Goal: Task Accomplishment & Management: Manage account settings

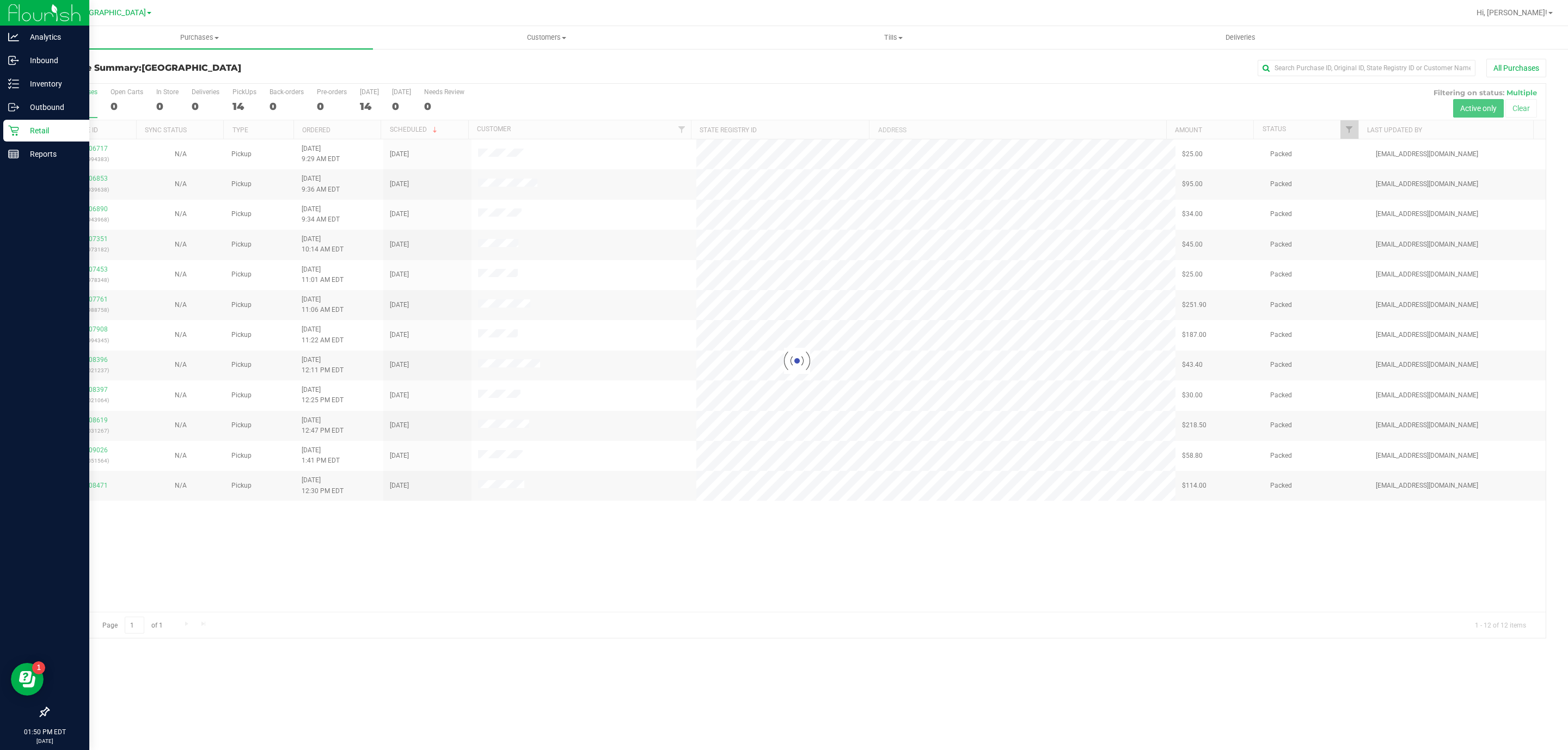
click at [9, 131] on icon at bounding box center [13, 130] width 11 height 11
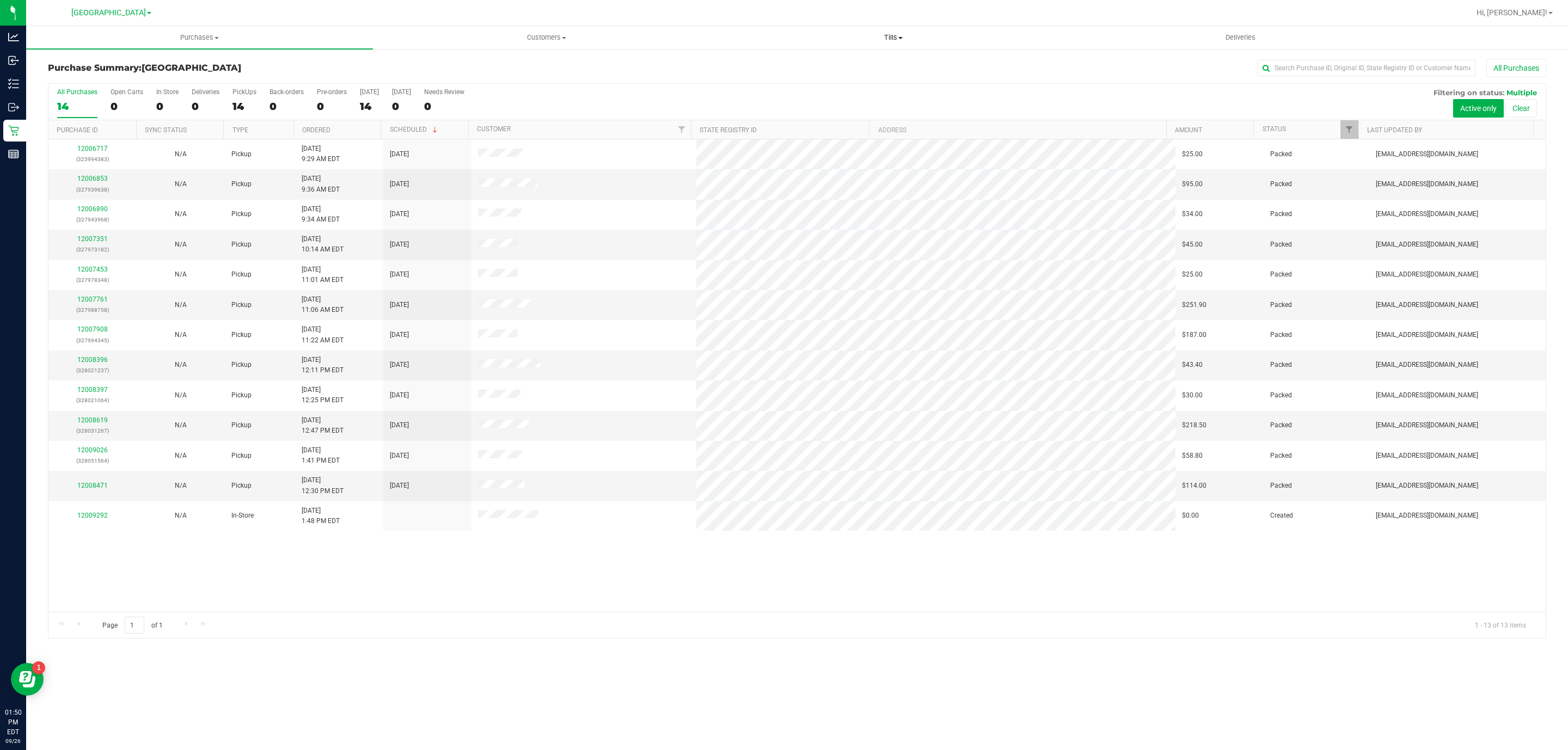
click at [902, 37] on span at bounding box center [901, 37] width 4 height 2
click at [874, 75] on li "Reconcile e-payments" at bounding box center [893, 79] width 347 height 13
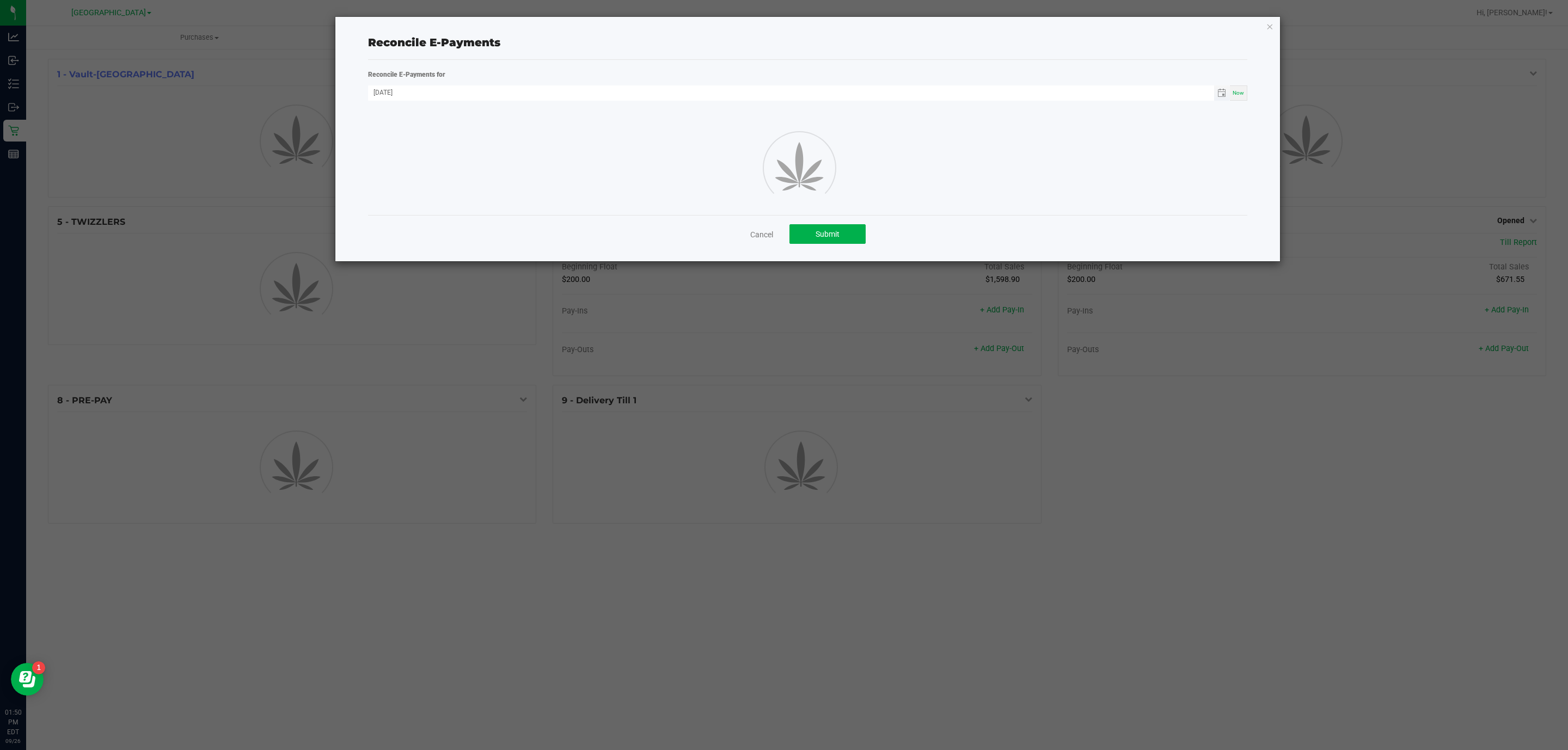
click at [1227, 95] on span "Toggle calendar" at bounding box center [1221, 93] width 15 height 15
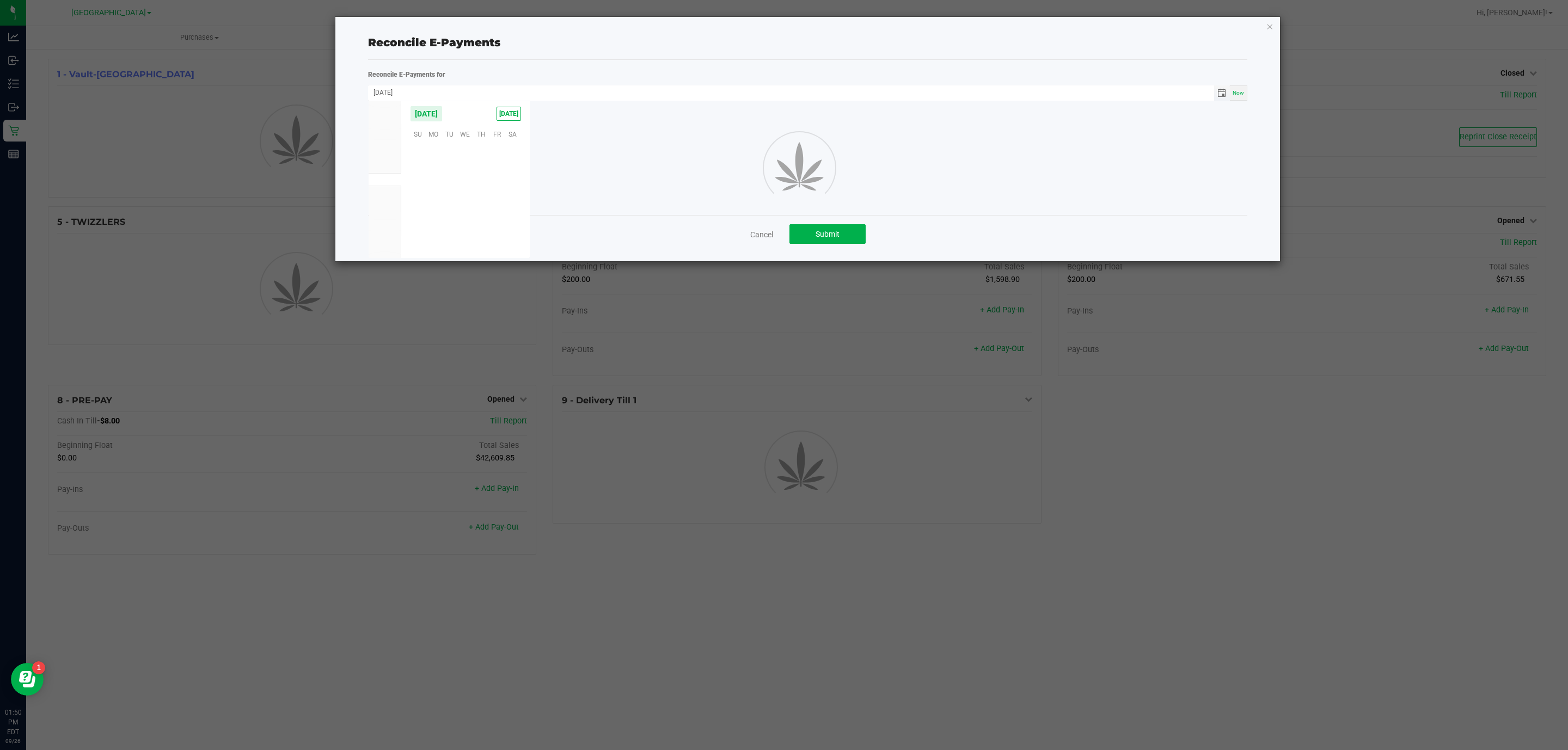
scroll to position [176534, 0]
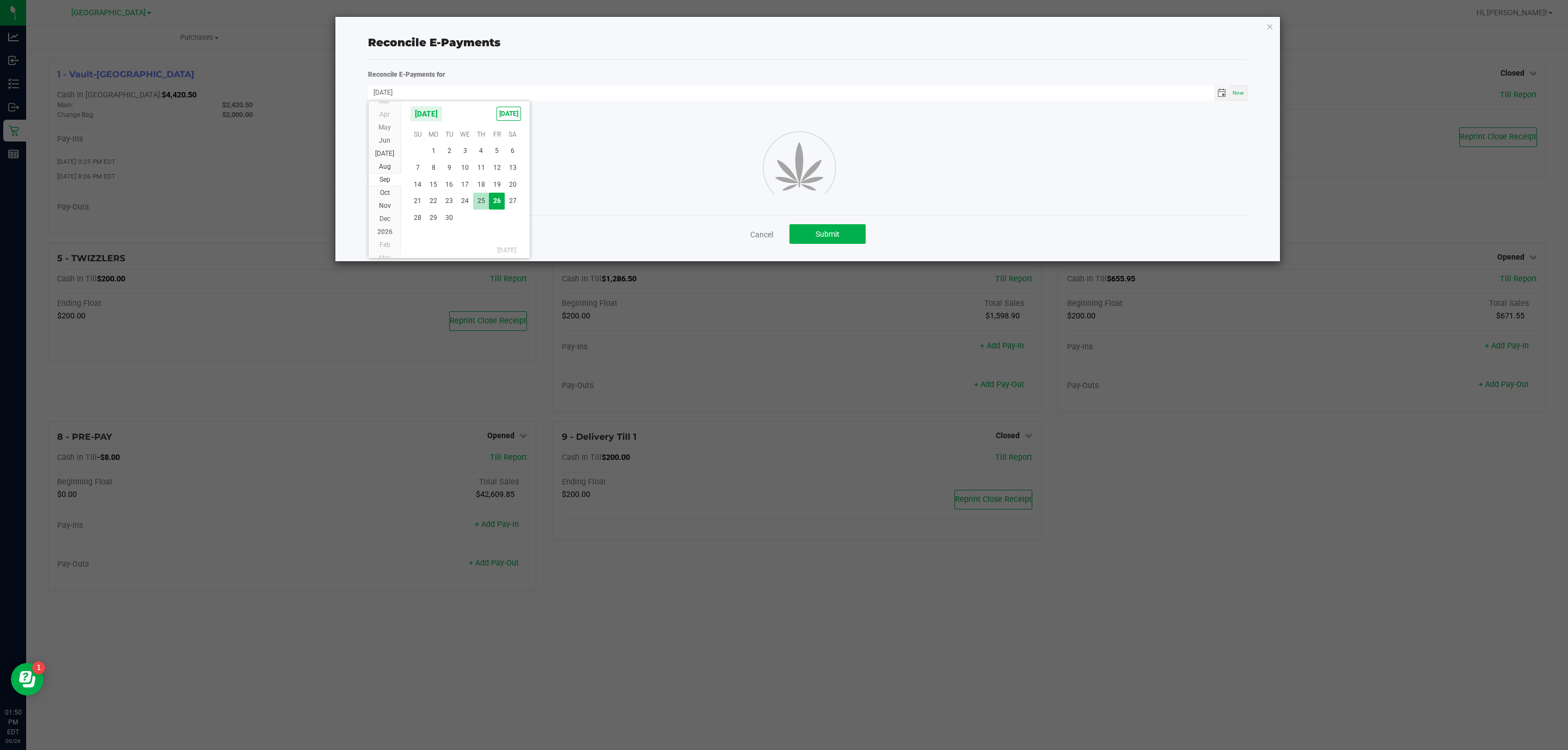
click at [481, 195] on span "25" at bounding box center [481, 201] width 15 height 17
type input "09/25/2025"
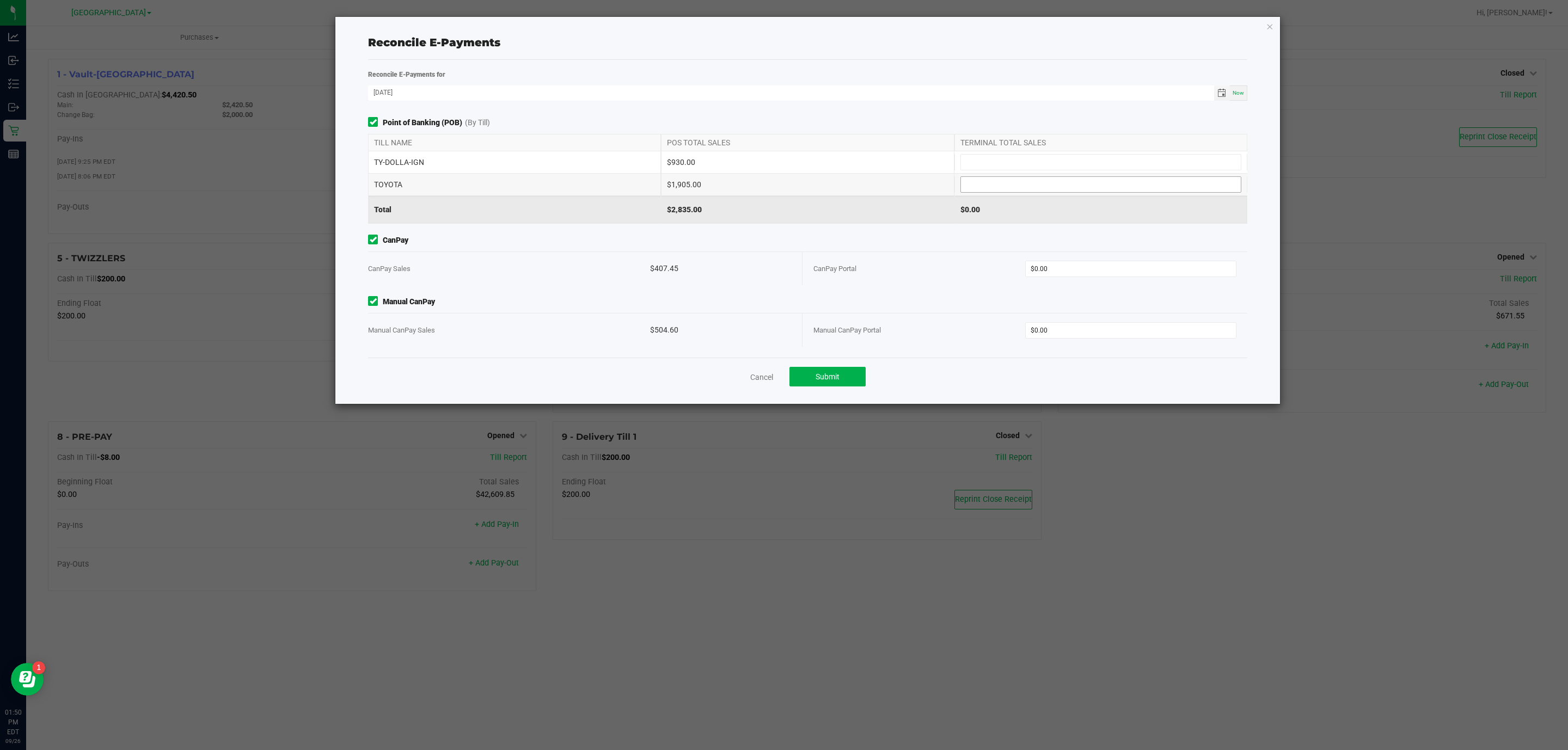
click at [1003, 190] on input at bounding box center [1101, 184] width 280 height 15
click at [1010, 170] on span at bounding box center [1101, 162] width 281 height 16
click at [1013, 162] on input at bounding box center [1101, 162] width 280 height 15
type input "$930.00"
type input "$1,905.00"
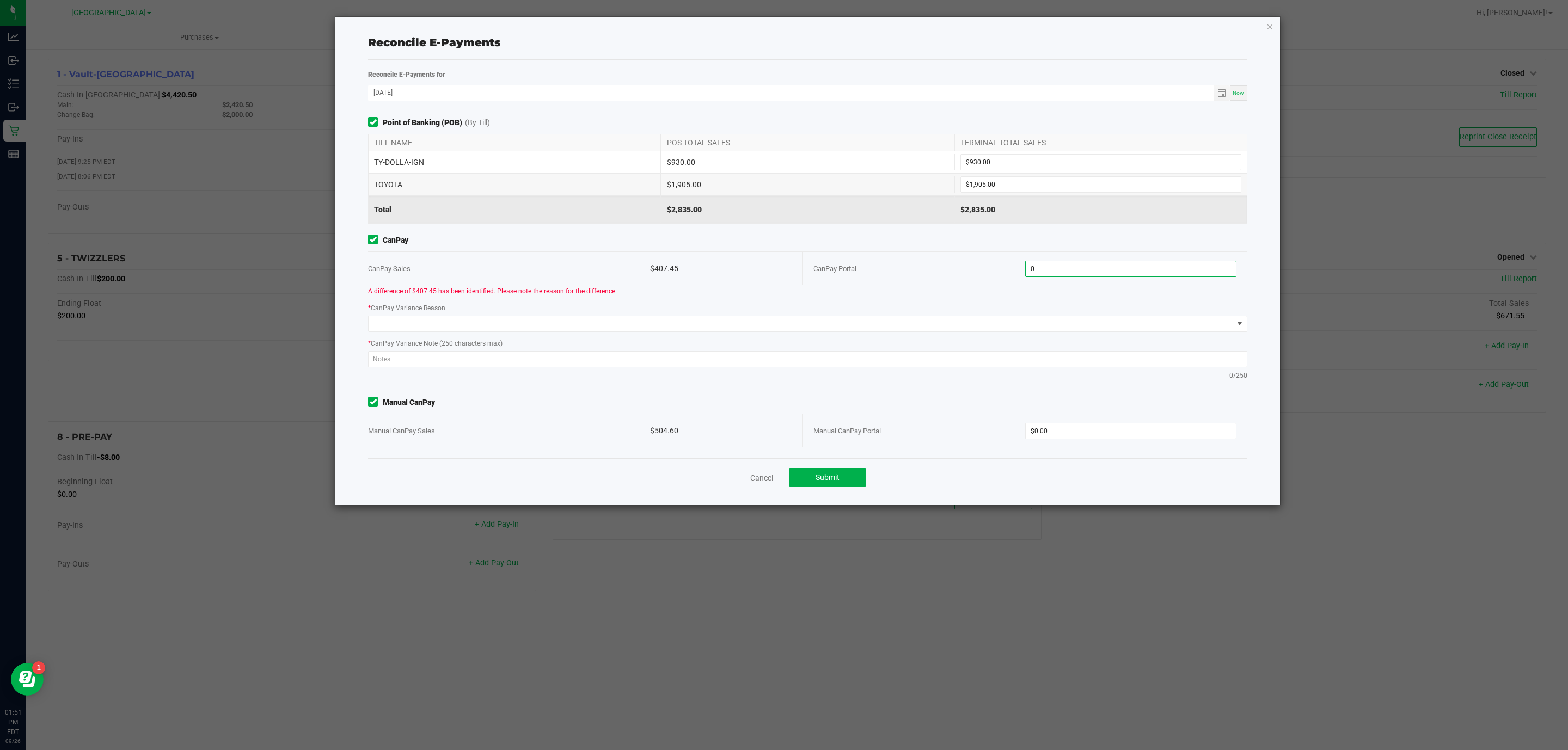
click at [1105, 271] on input "0" at bounding box center [1131, 269] width 211 height 15
click at [1103, 271] on input "0" at bounding box center [1131, 269] width 211 height 15
click at [1100, 272] on input "0" at bounding box center [1131, 269] width 211 height 15
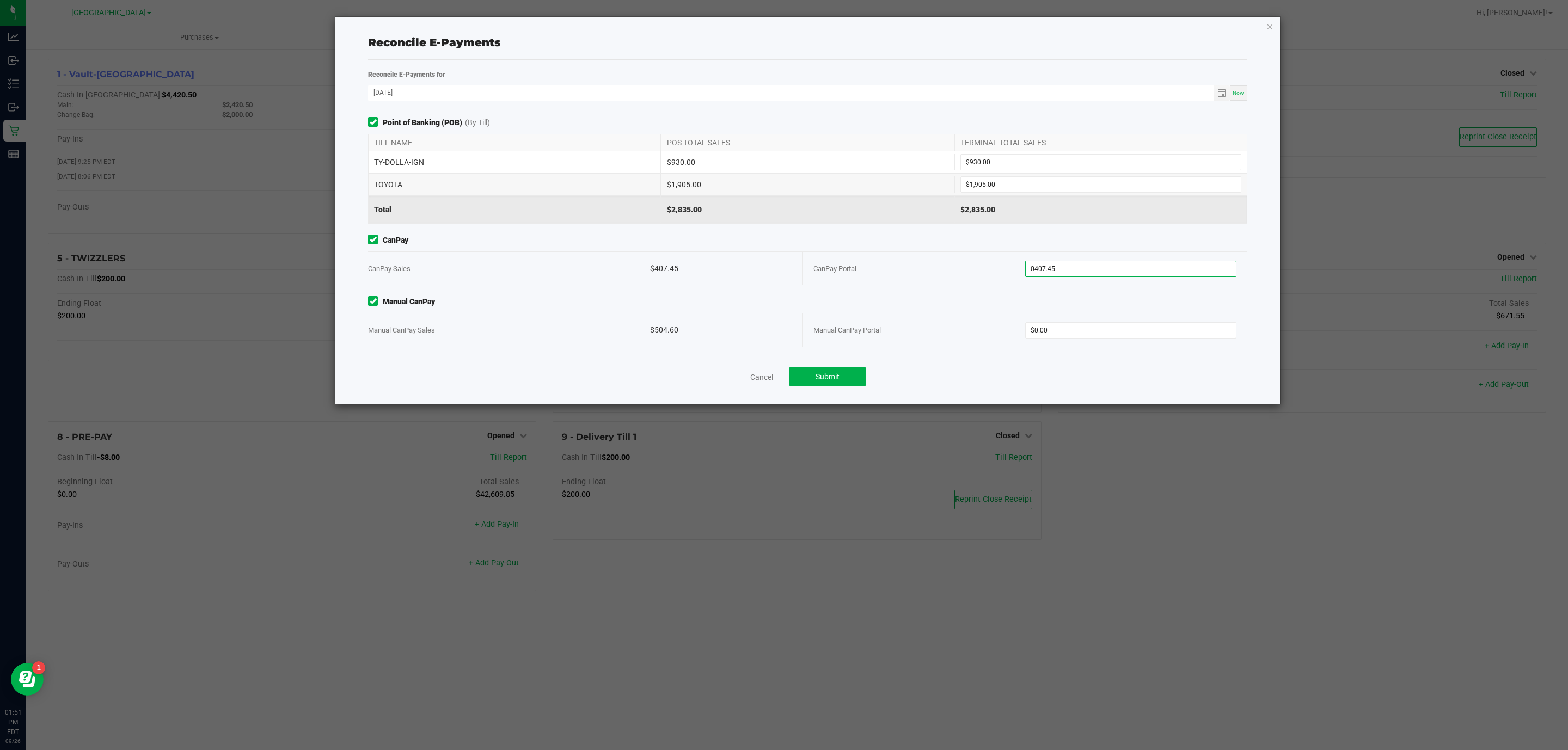
click at [1034, 273] on input "0407.45" at bounding box center [1131, 269] width 211 height 15
type input "$407.45"
click at [1082, 323] on input "0" at bounding box center [1131, 330] width 211 height 15
type input "$504.60"
click at [852, 376] on button "Submit" at bounding box center [827, 376] width 76 height 20
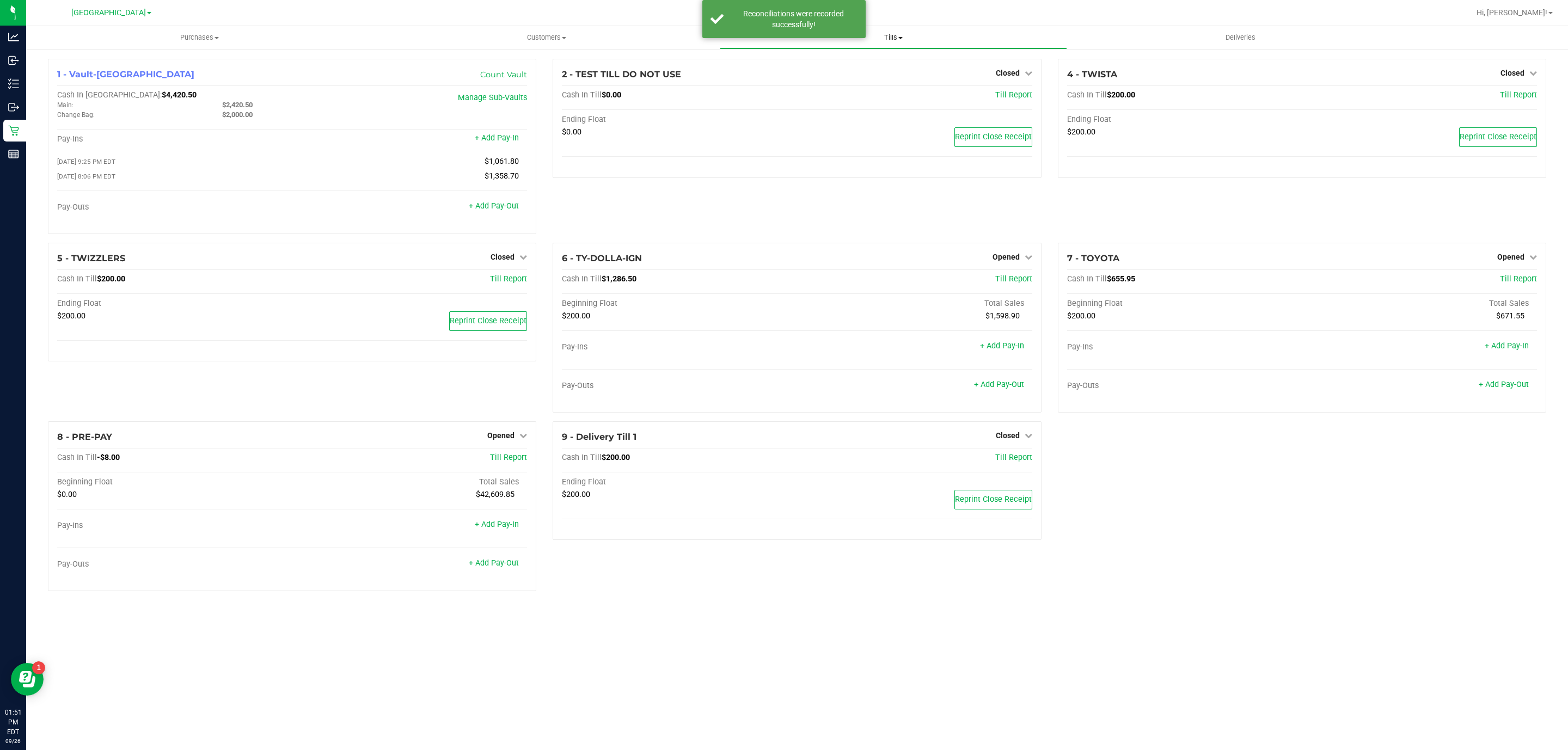
click at [902, 32] on span "Tills" at bounding box center [893, 37] width 346 height 10
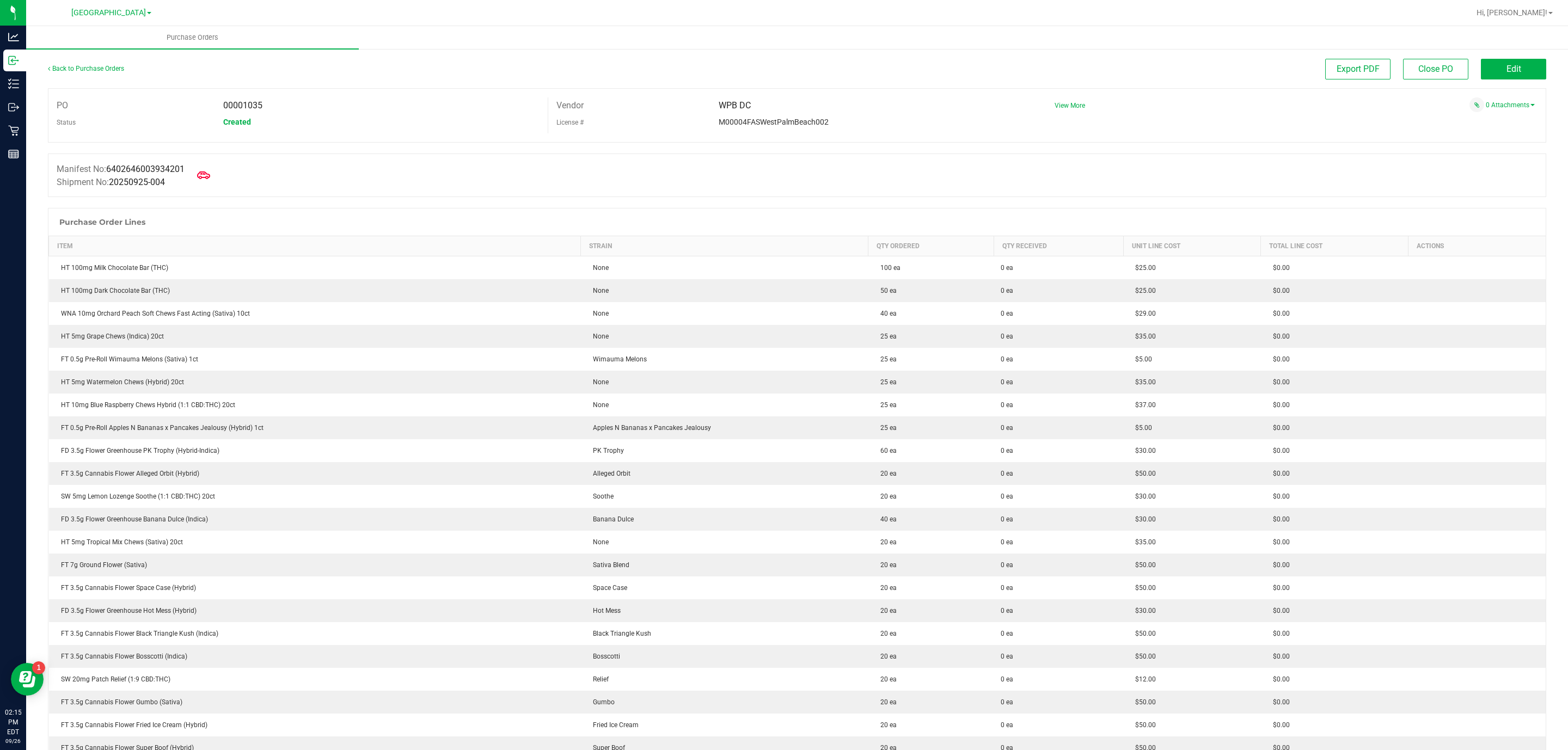
scroll to position [653, 0]
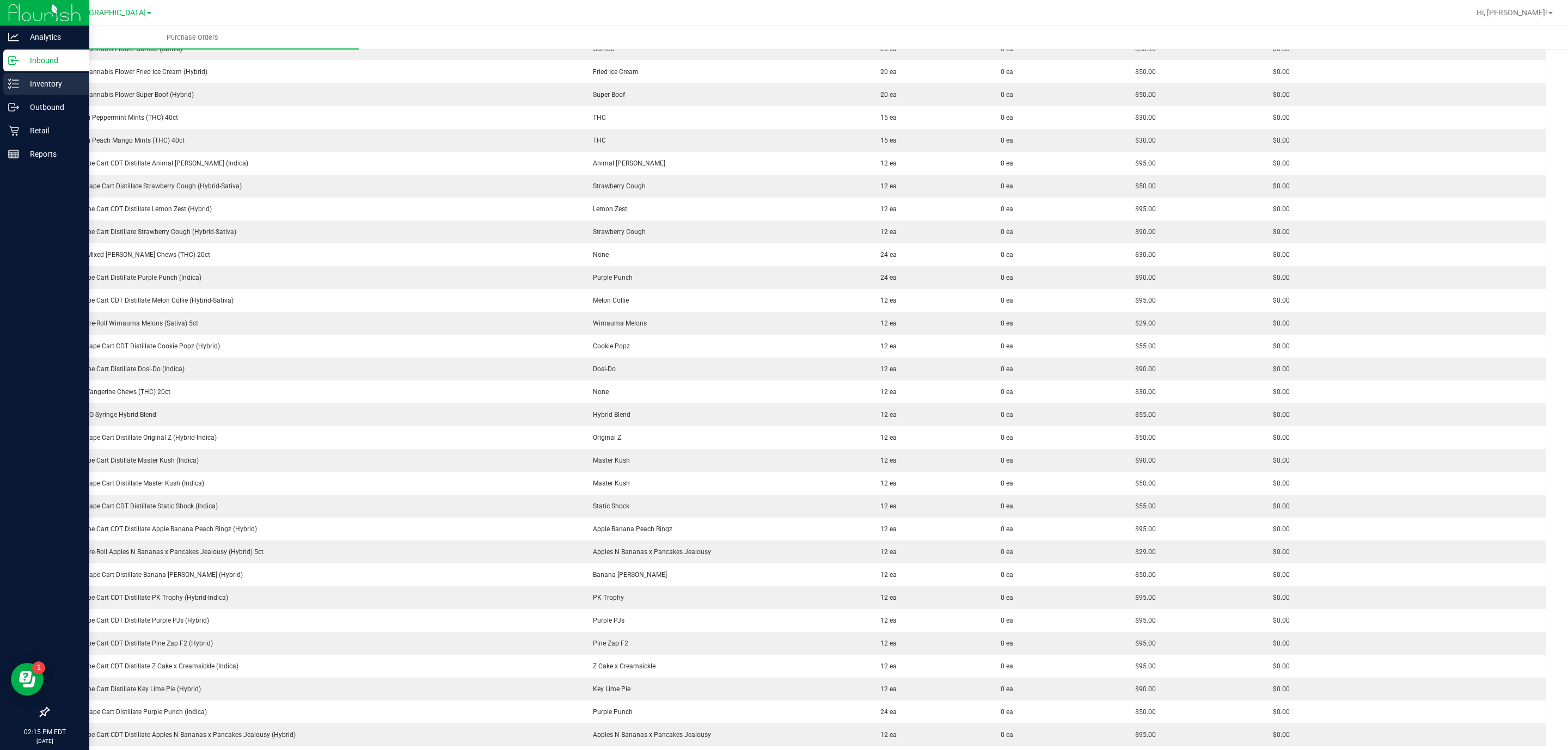
click at [43, 90] on p "Inventory" at bounding box center [51, 84] width 65 height 13
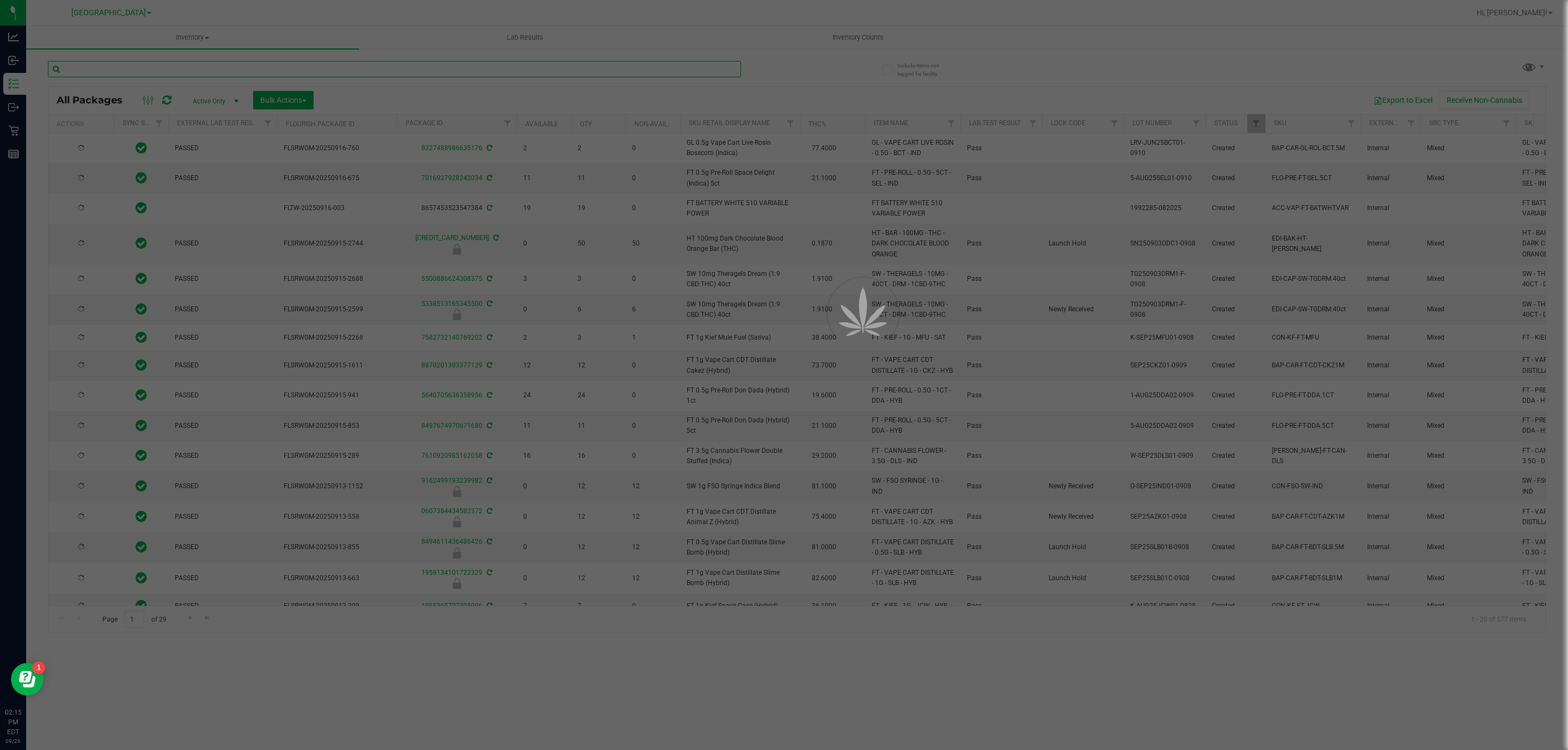
click at [154, 73] on input "text" at bounding box center [394, 69] width 693 height 16
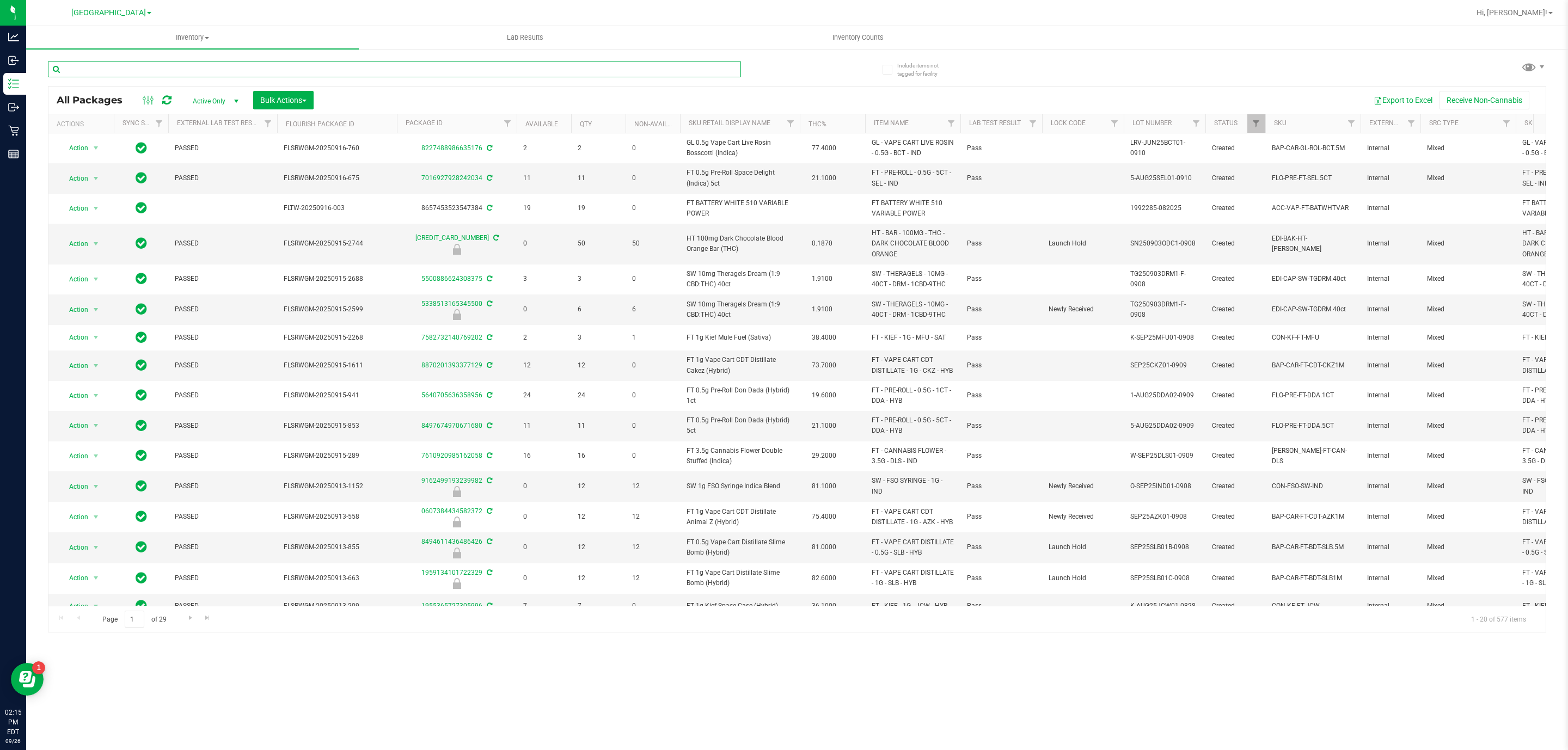
click at [156, 68] on input "text" at bounding box center [394, 69] width 693 height 16
type input "3835304692634832"
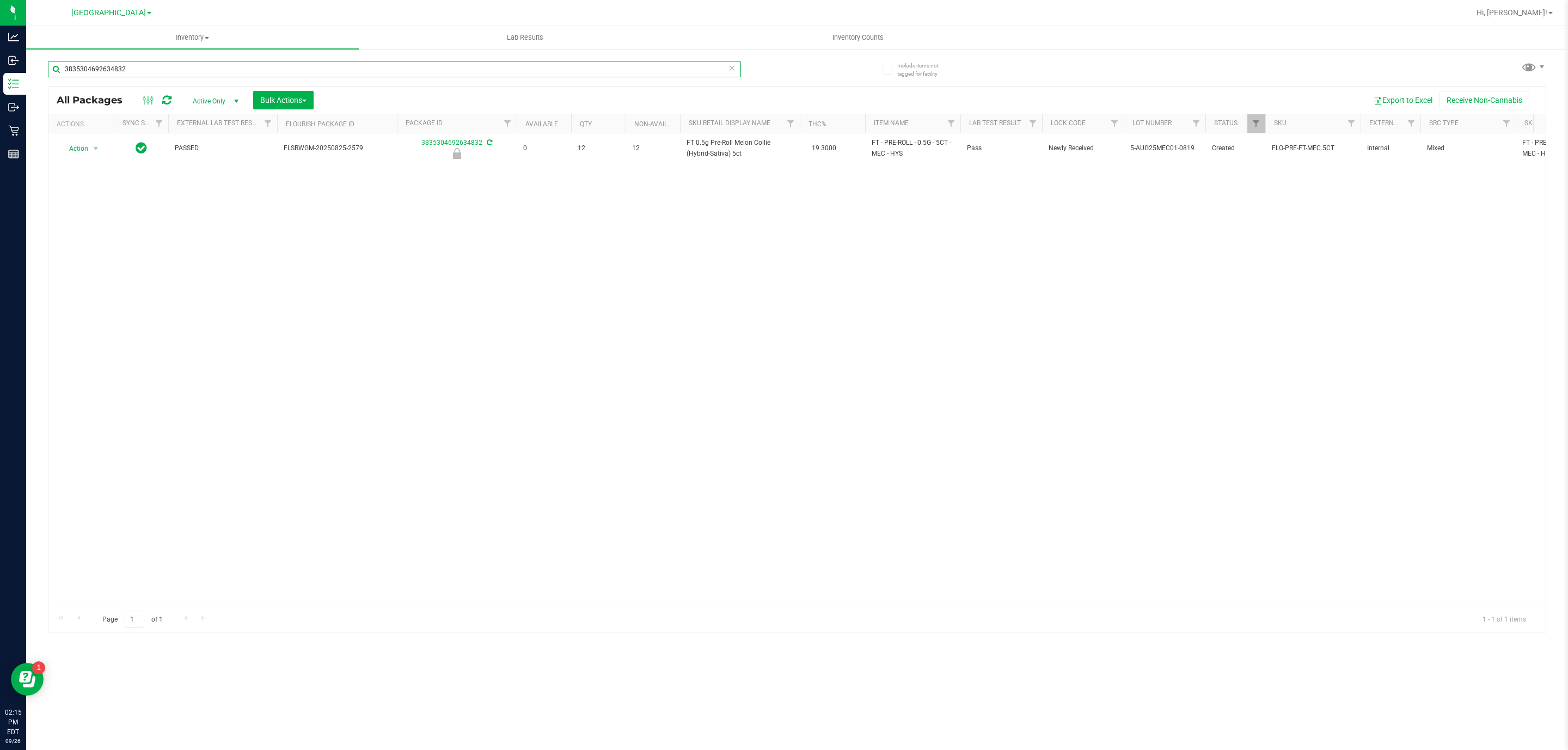
click at [312, 66] on input "3835304692634832" at bounding box center [394, 69] width 693 height 16
click at [312, 65] on input "3835304692634832" at bounding box center [394, 69] width 693 height 16
type input "6434937038971206"
click at [345, 60] on div "6434937038971206" at bounding box center [422, 68] width 749 height 35
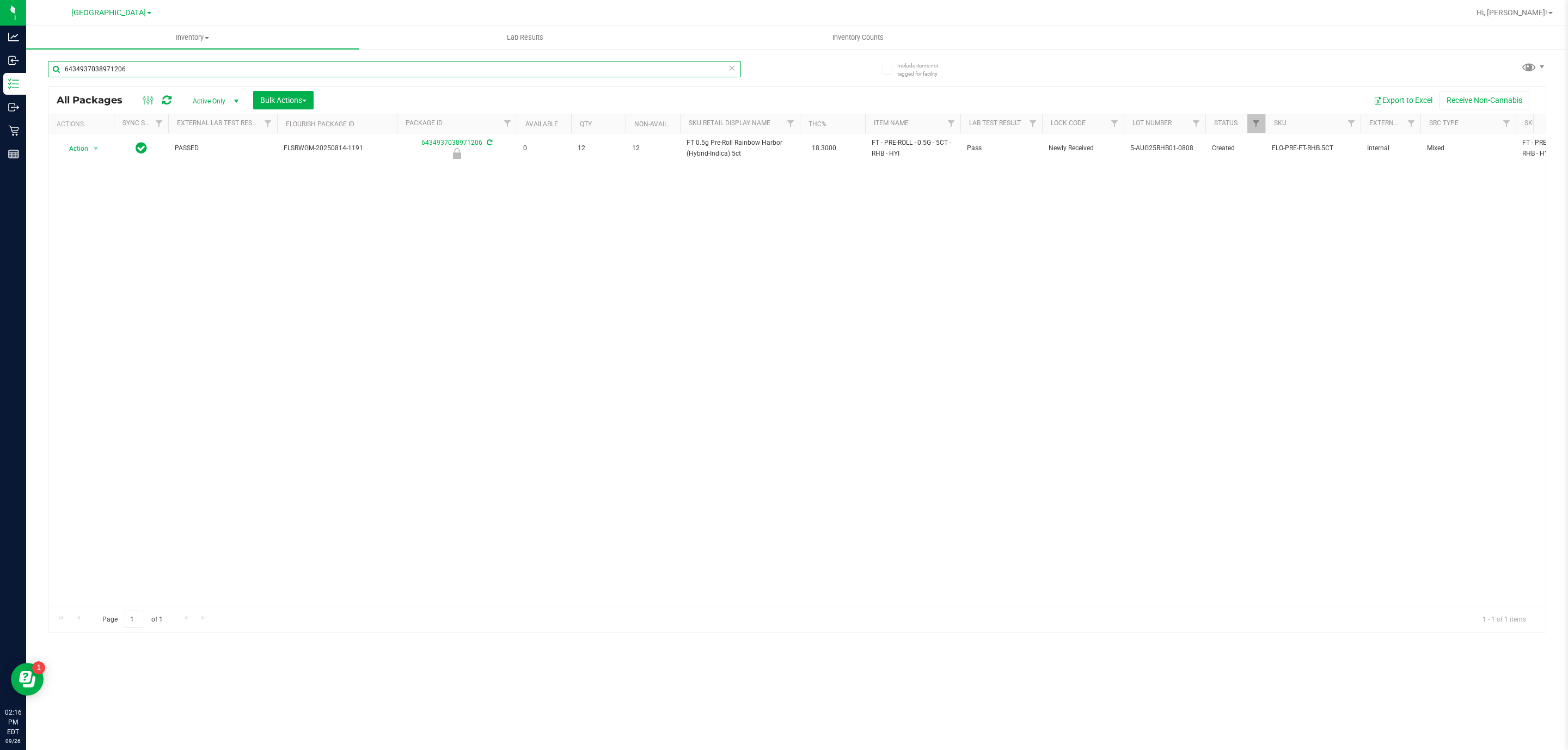
click at [342, 67] on input "6434937038971206" at bounding box center [394, 69] width 693 height 16
type input "9334417447473013"
click at [340, 69] on input "9334417447473013" at bounding box center [394, 69] width 693 height 16
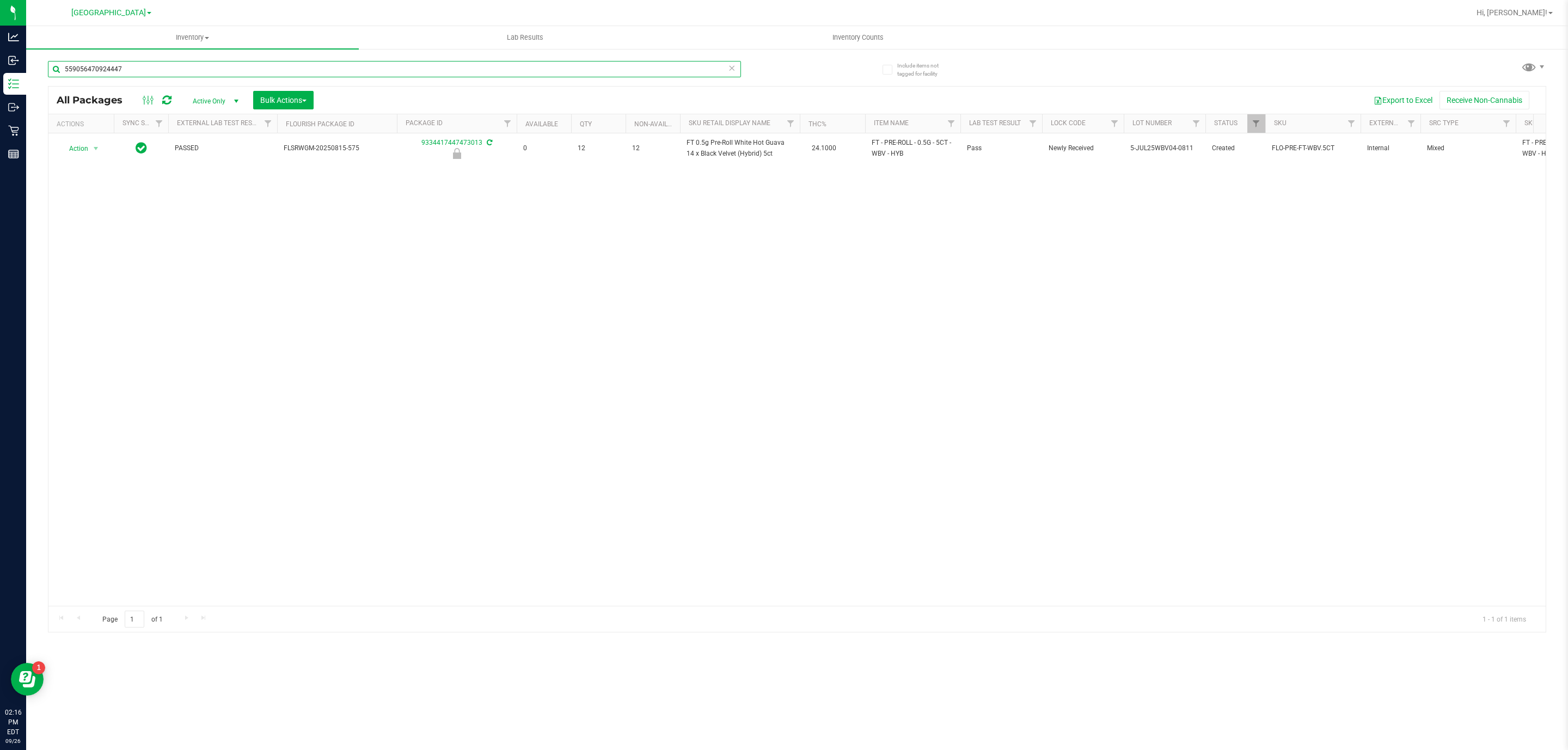
type input "5590564709244476"
click at [204, 71] on input "5590564709244476" at bounding box center [394, 69] width 693 height 16
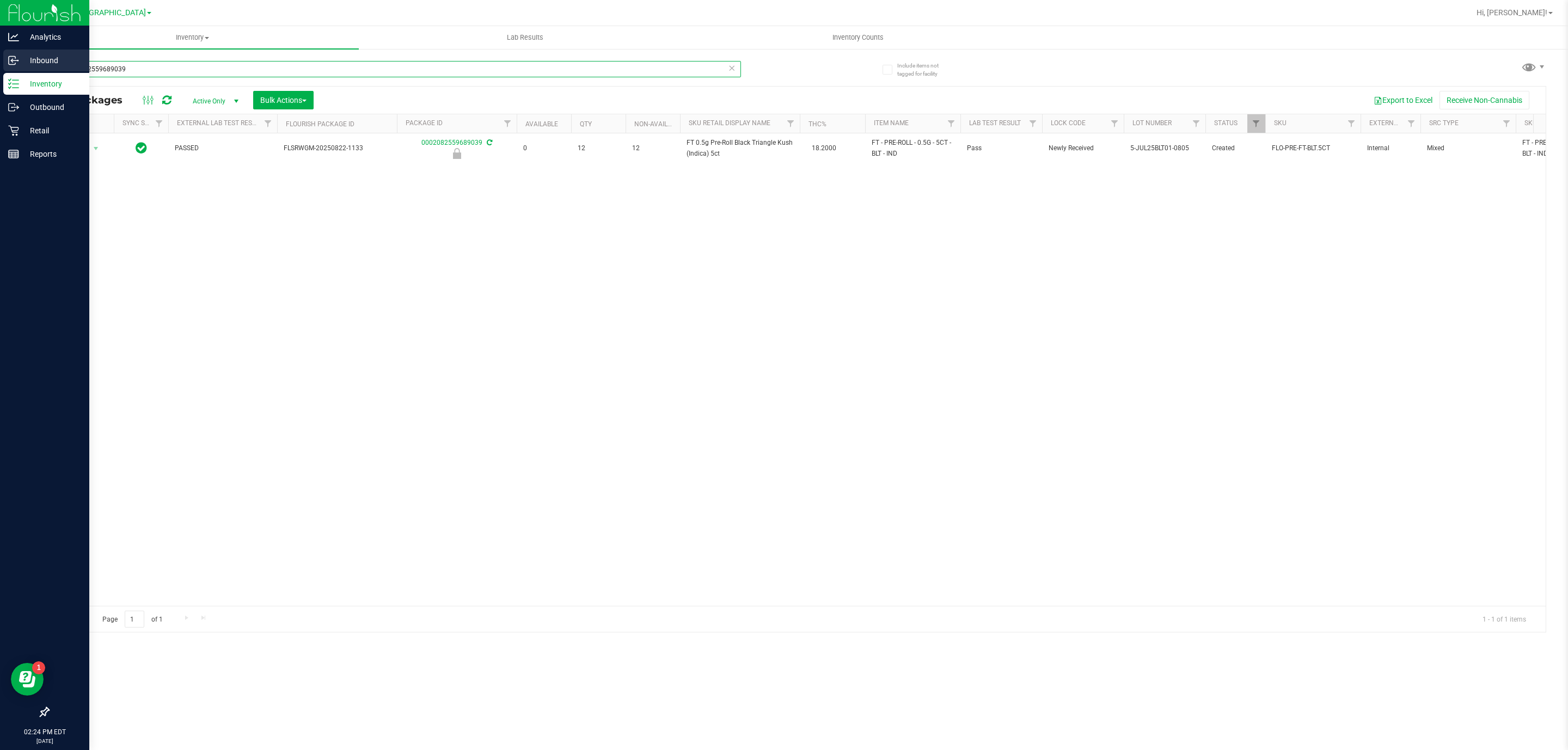
type input "0002082559689039"
click at [23, 58] on p "Inbound" at bounding box center [51, 60] width 65 height 13
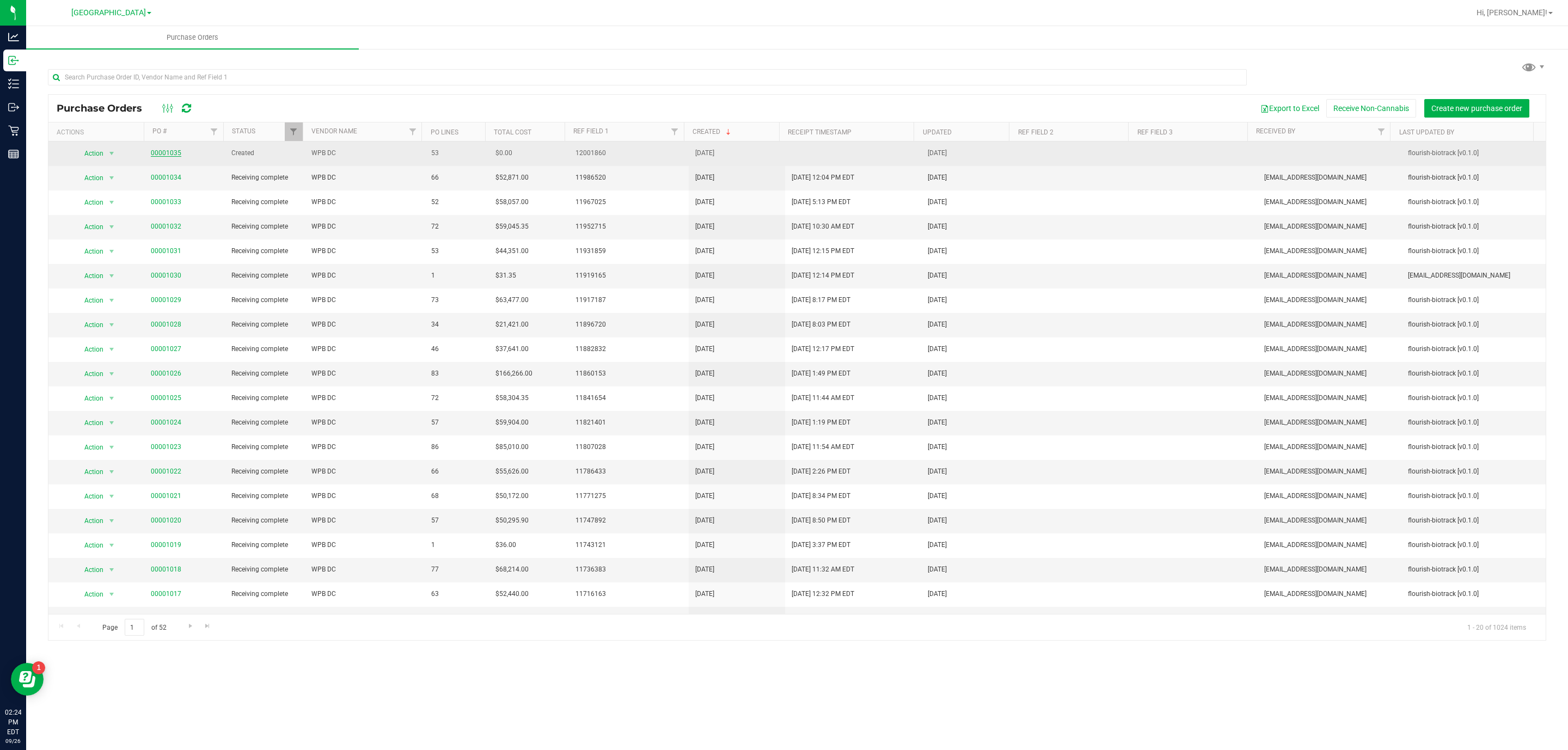
click at [171, 155] on link "00001035" at bounding box center [165, 153] width 30 height 7
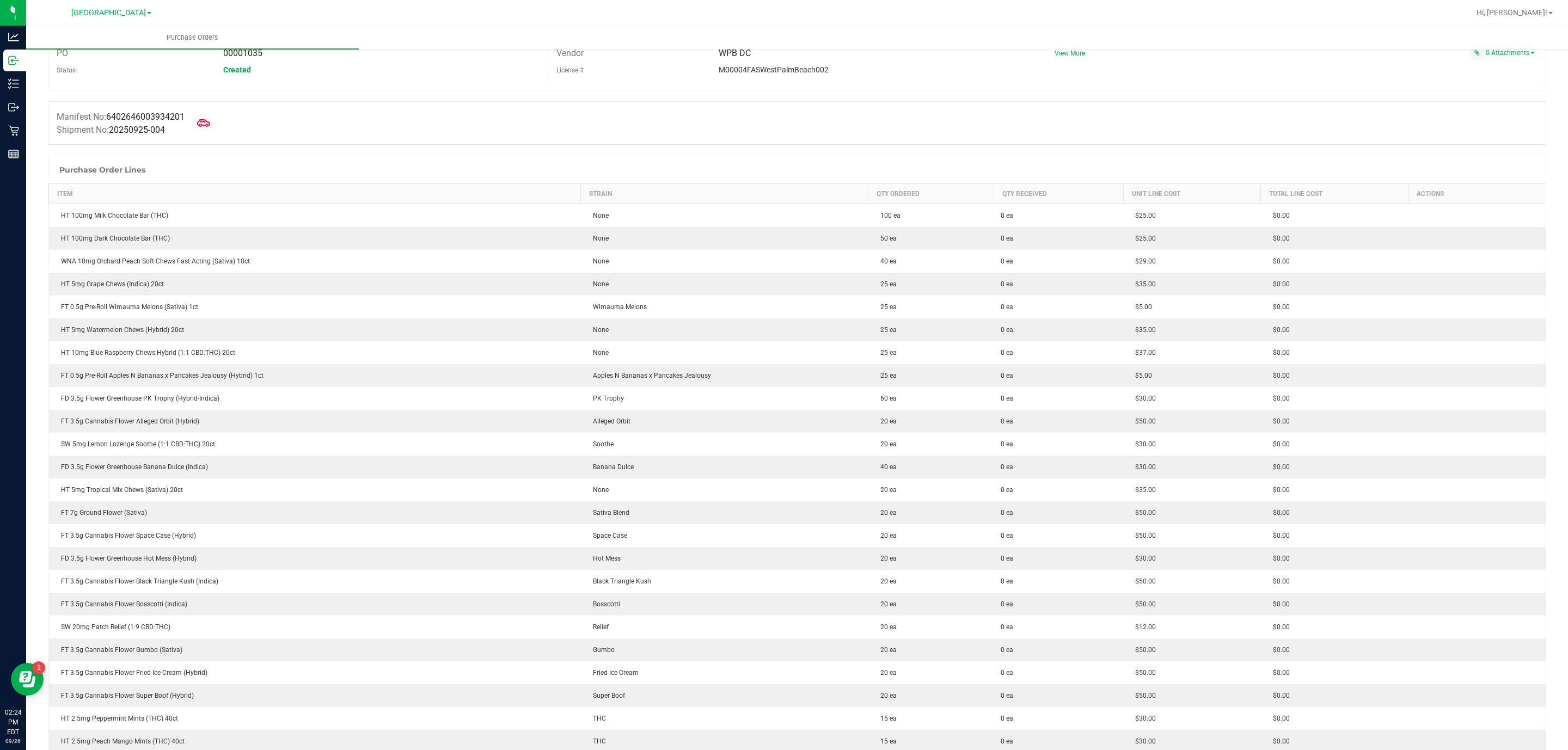
scroll to position [82, 0]
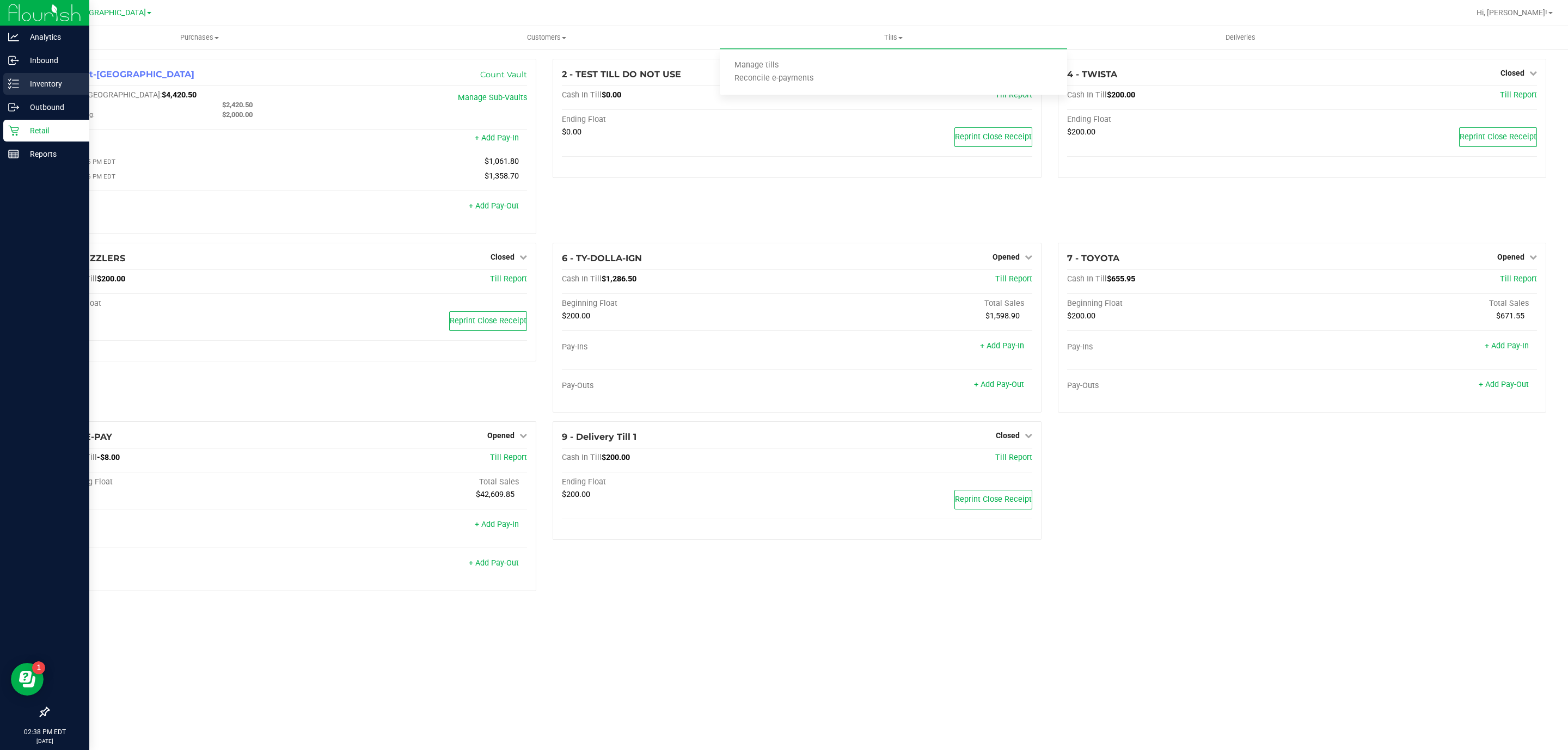
click at [16, 85] on icon at bounding box center [13, 84] width 11 height 11
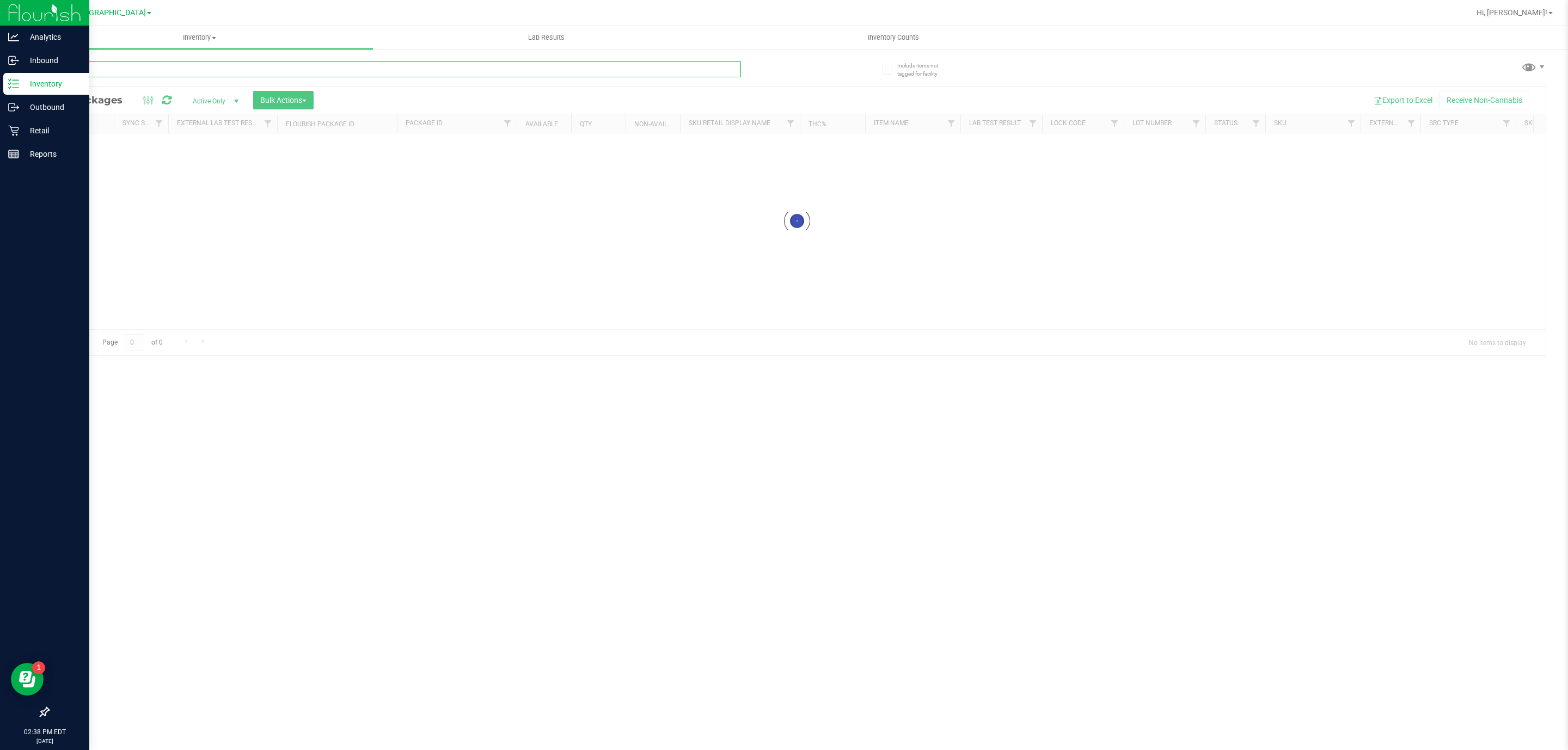
click at [497, 76] on div "Inventory All packages All inventory Waste log Create inventory Lab Results Inv…" at bounding box center [797, 389] width 1542 height 724
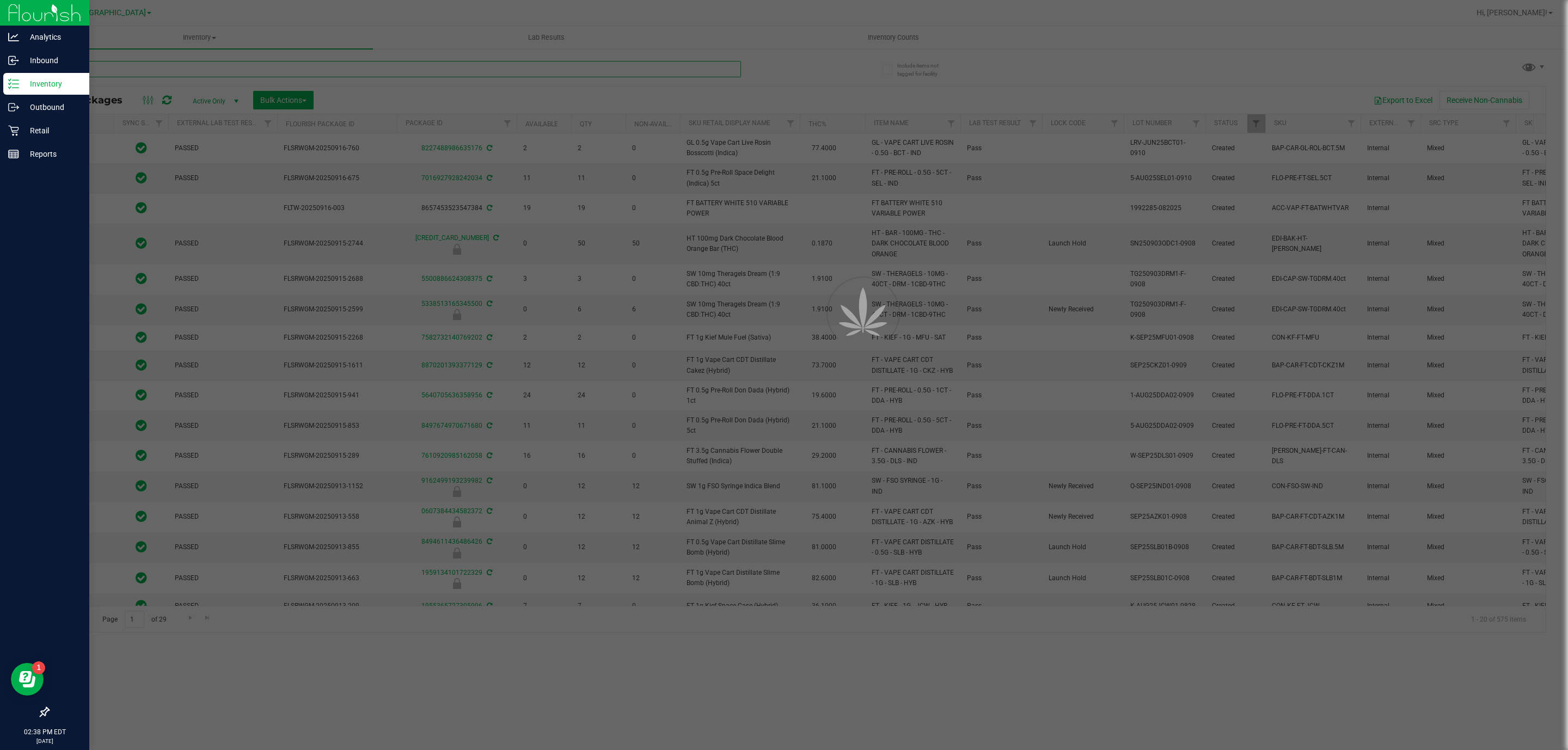
type input "[DATE]"
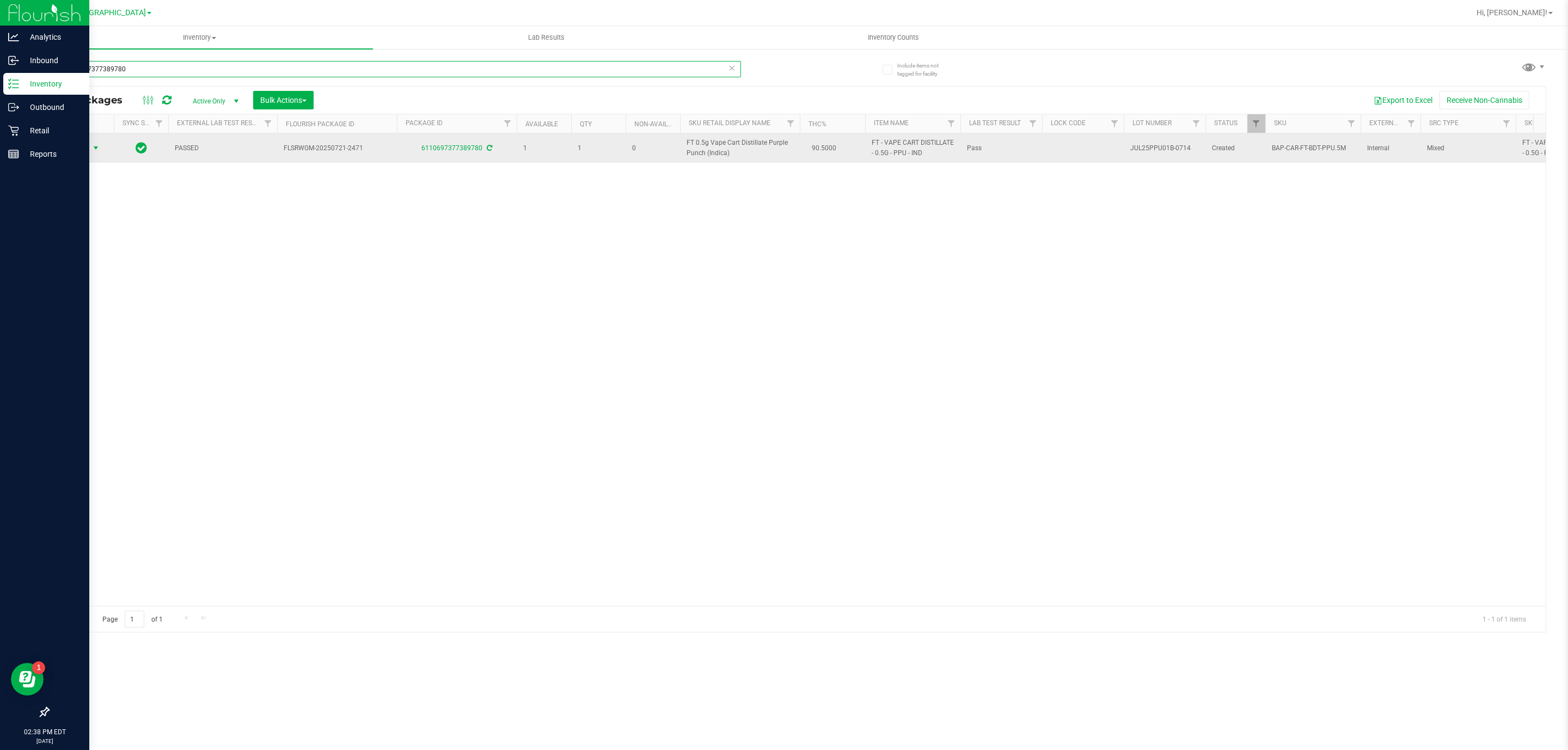
type input "6110697377389780"
click at [91, 142] on span "select" at bounding box center [96, 148] width 14 height 15
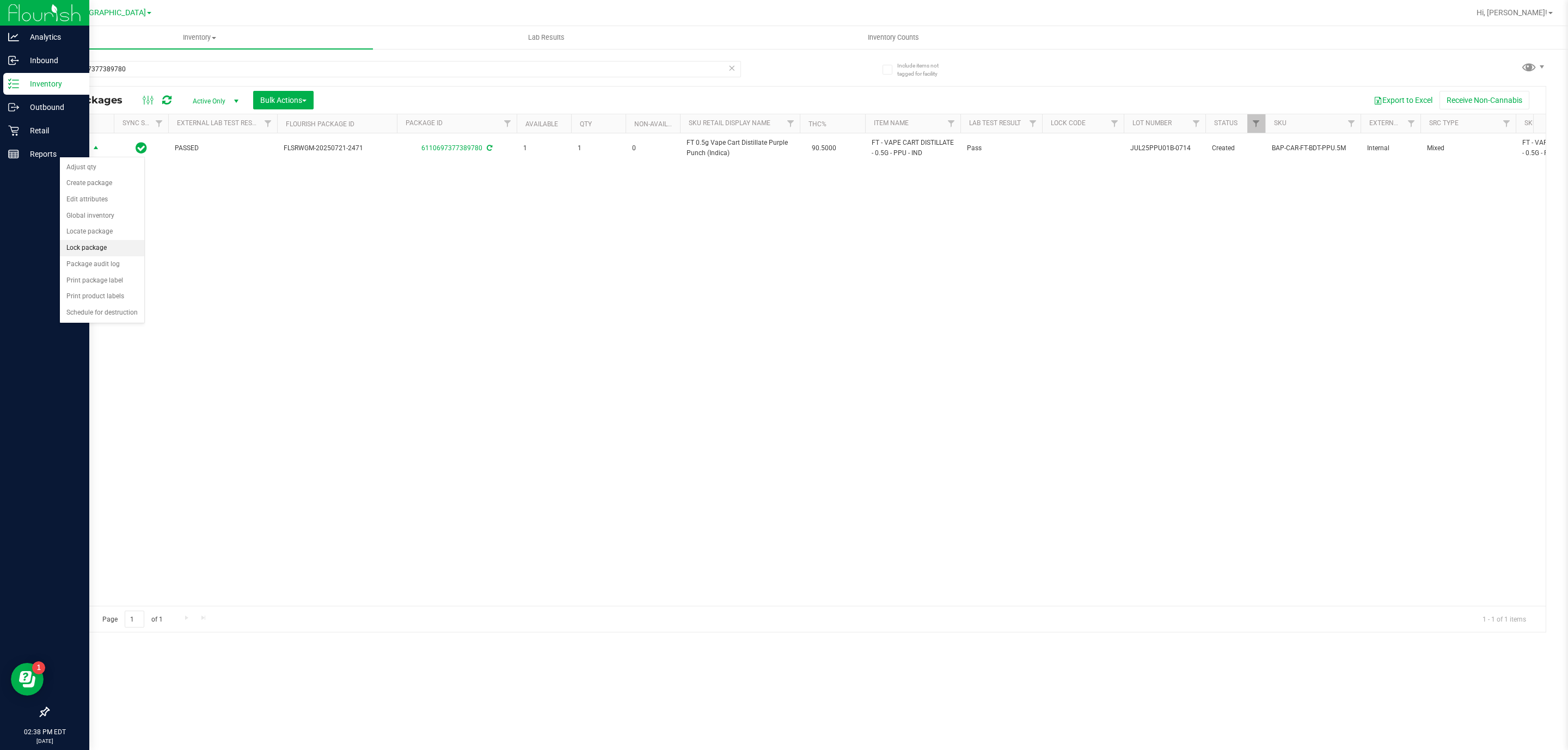
click at [113, 247] on li "Lock package" at bounding box center [102, 248] width 84 height 16
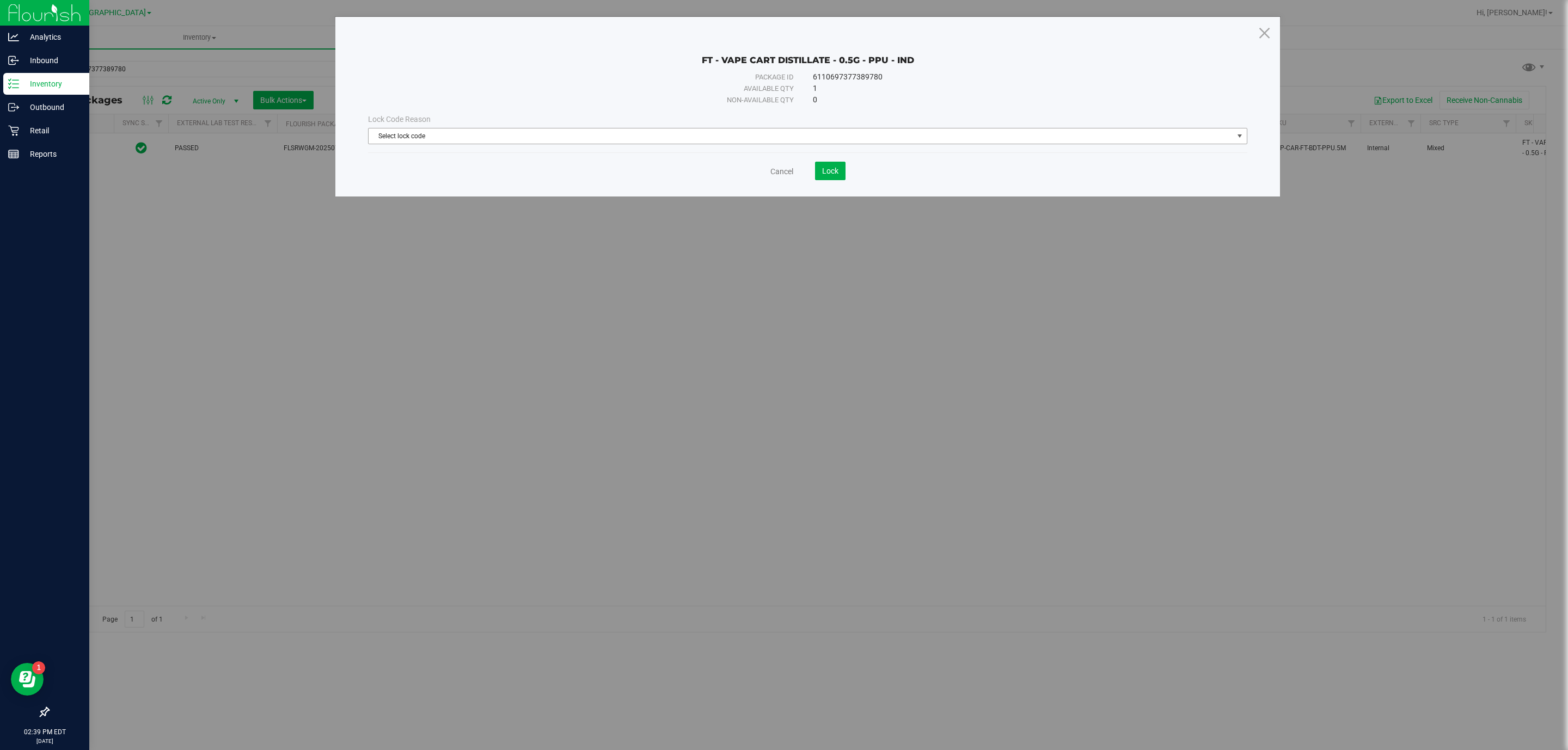
click at [516, 128] on span "Select lock code" at bounding box center [808, 136] width 880 height 16
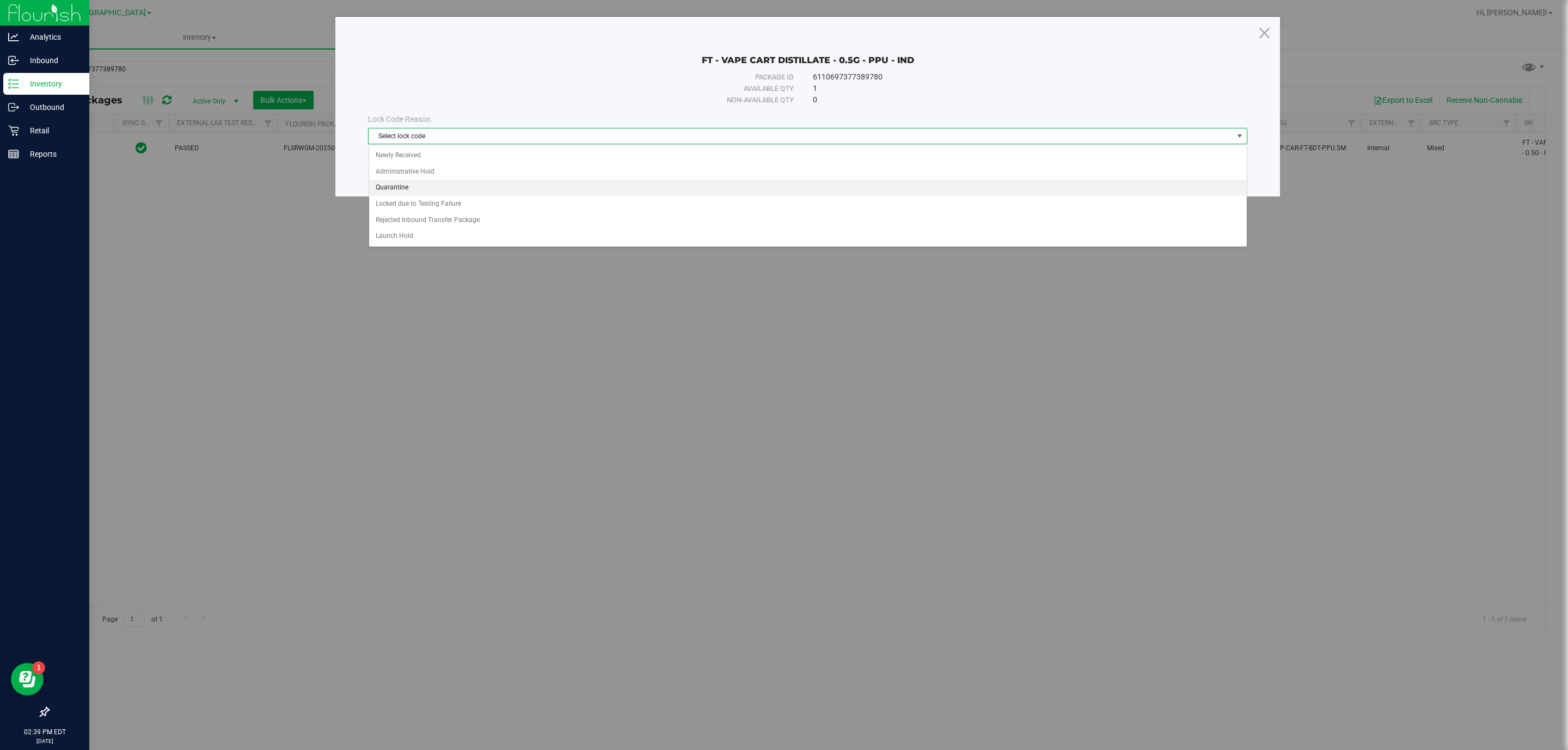
click at [493, 188] on li "Quarantine" at bounding box center [808, 188] width 878 height 16
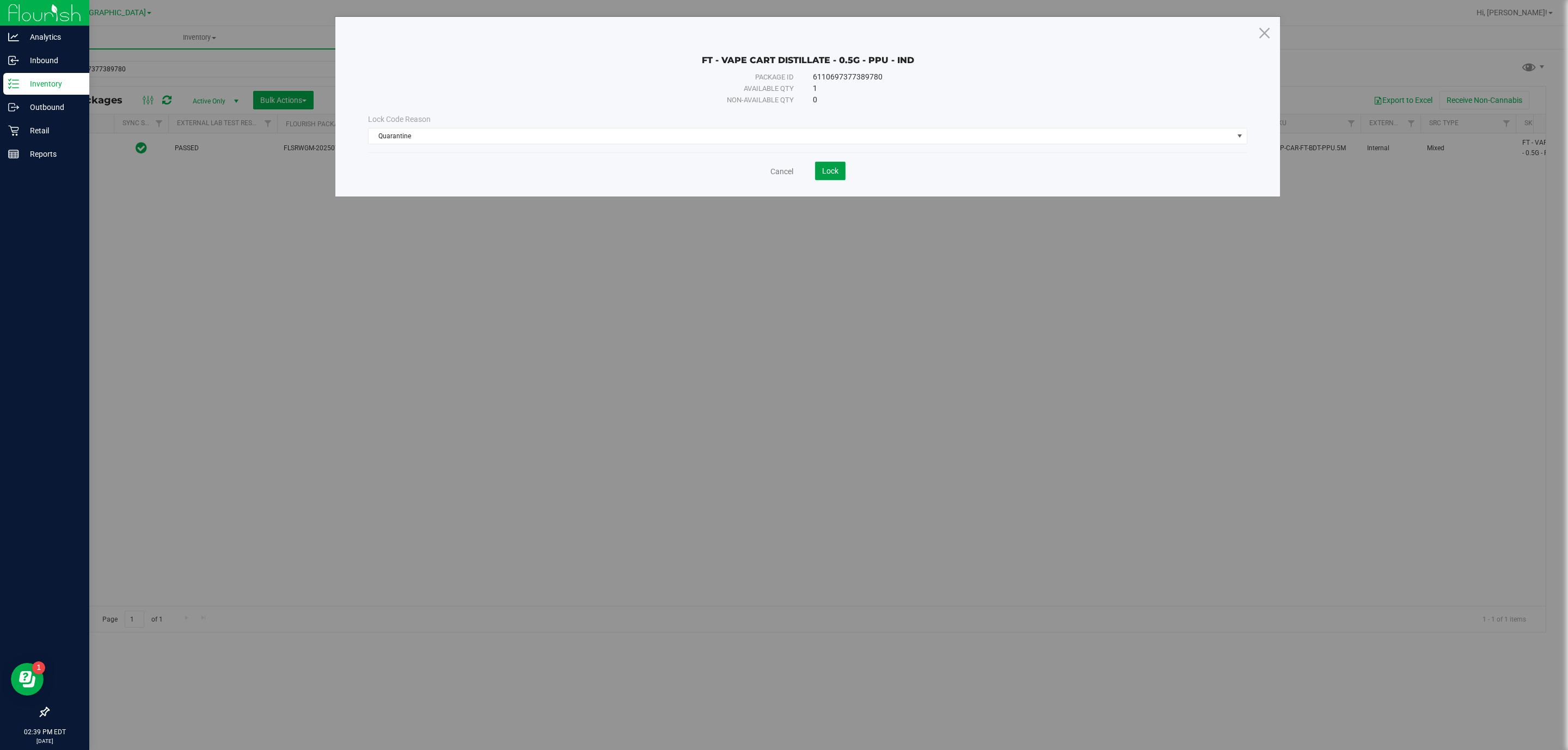
click at [824, 169] on span "Lock" at bounding box center [830, 171] width 16 height 9
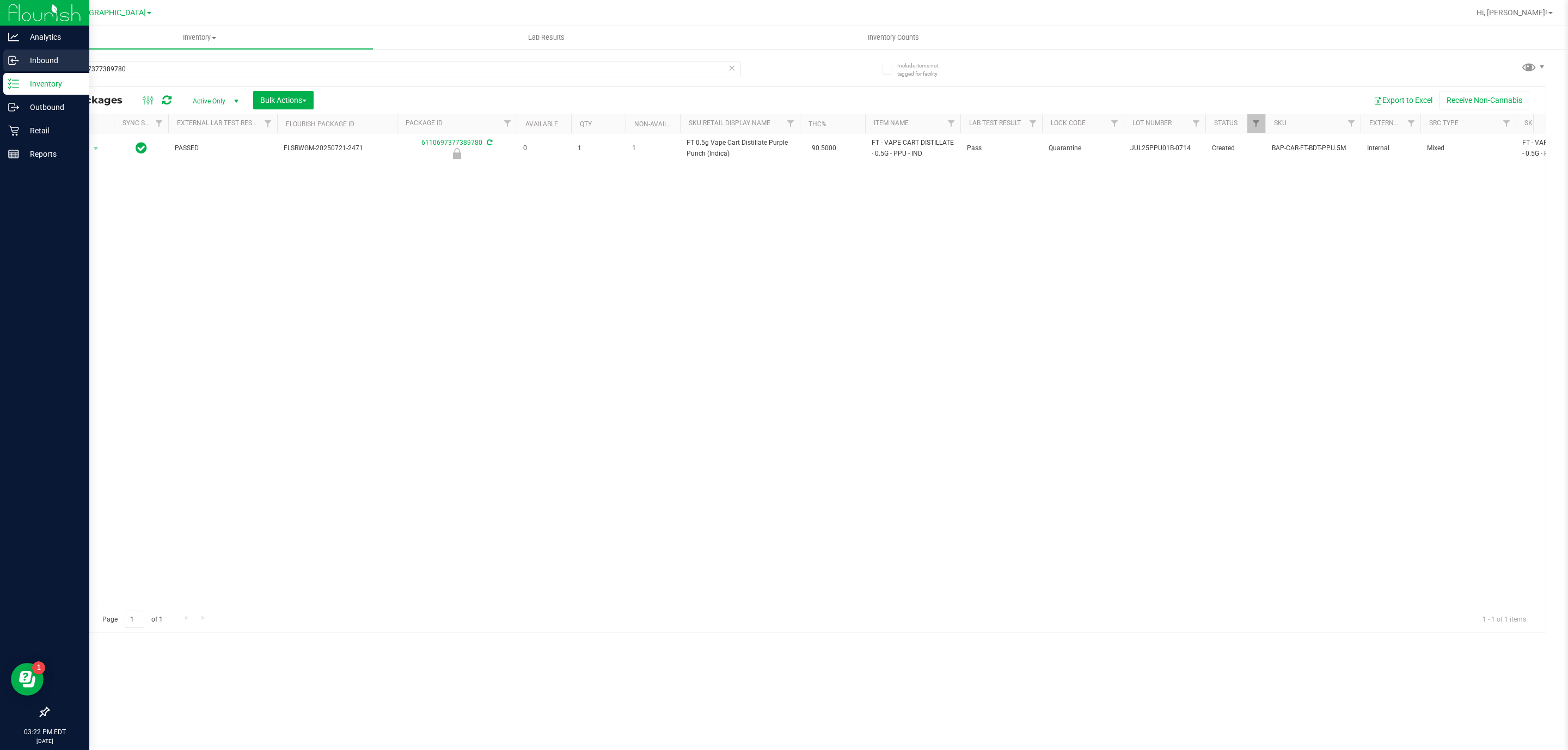
click at [24, 59] on p "Inbound" at bounding box center [51, 60] width 65 height 13
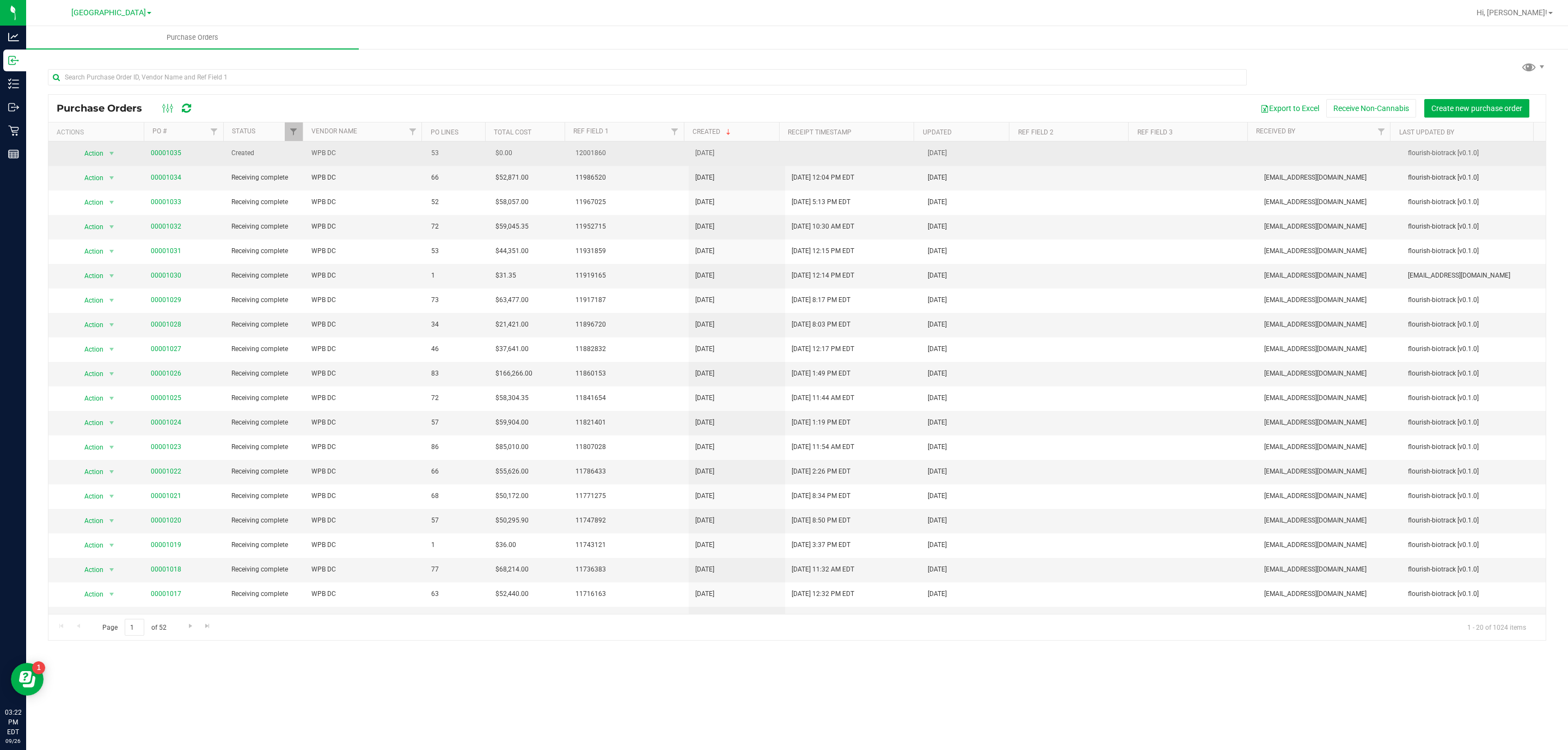
drag, startPoint x: 695, startPoint y: 154, endPoint x: 717, endPoint y: 152, distance: 22.1
click at [714, 152] on span "[DATE]" at bounding box center [705, 154] width 19 height 10
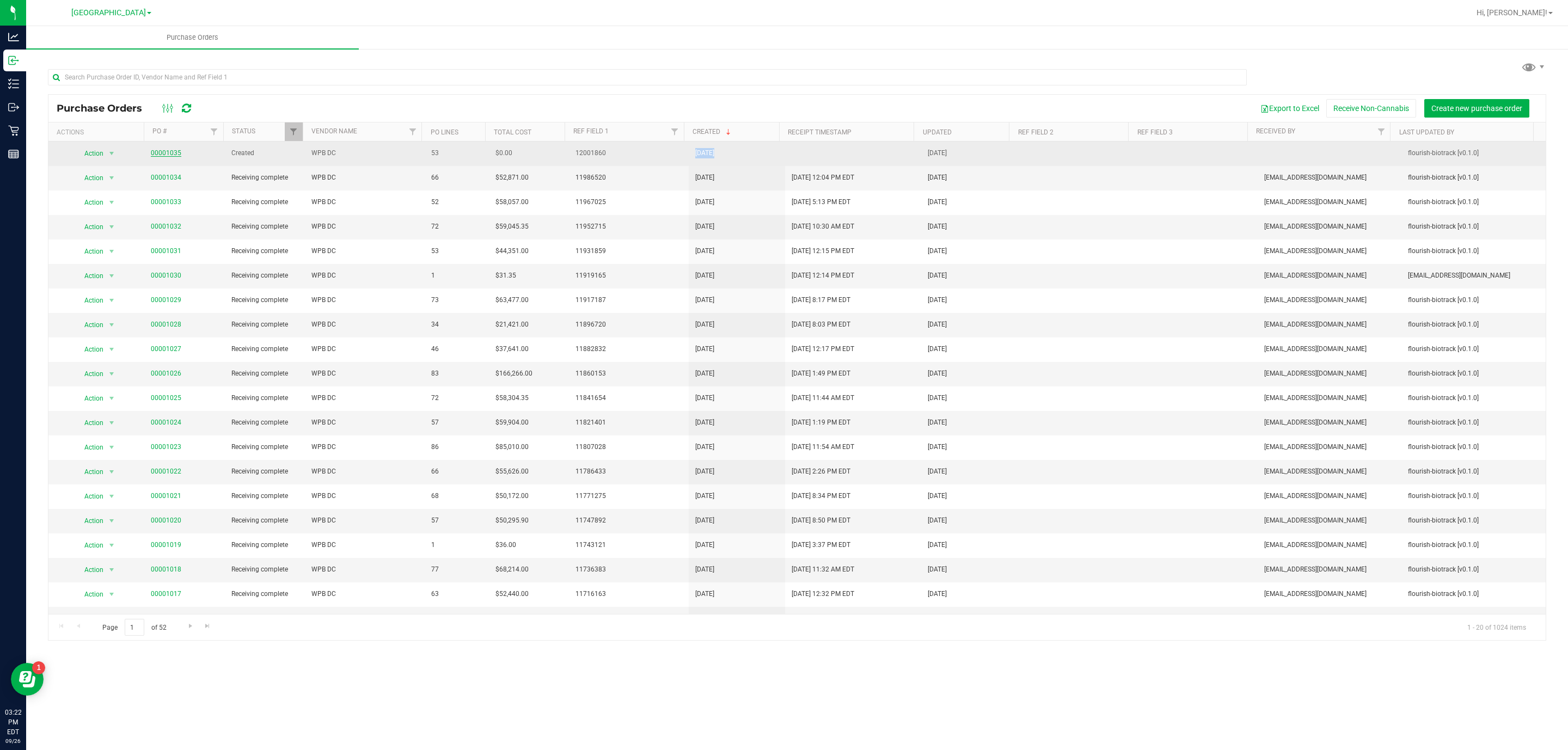
click at [162, 154] on link "00001035" at bounding box center [165, 153] width 30 height 7
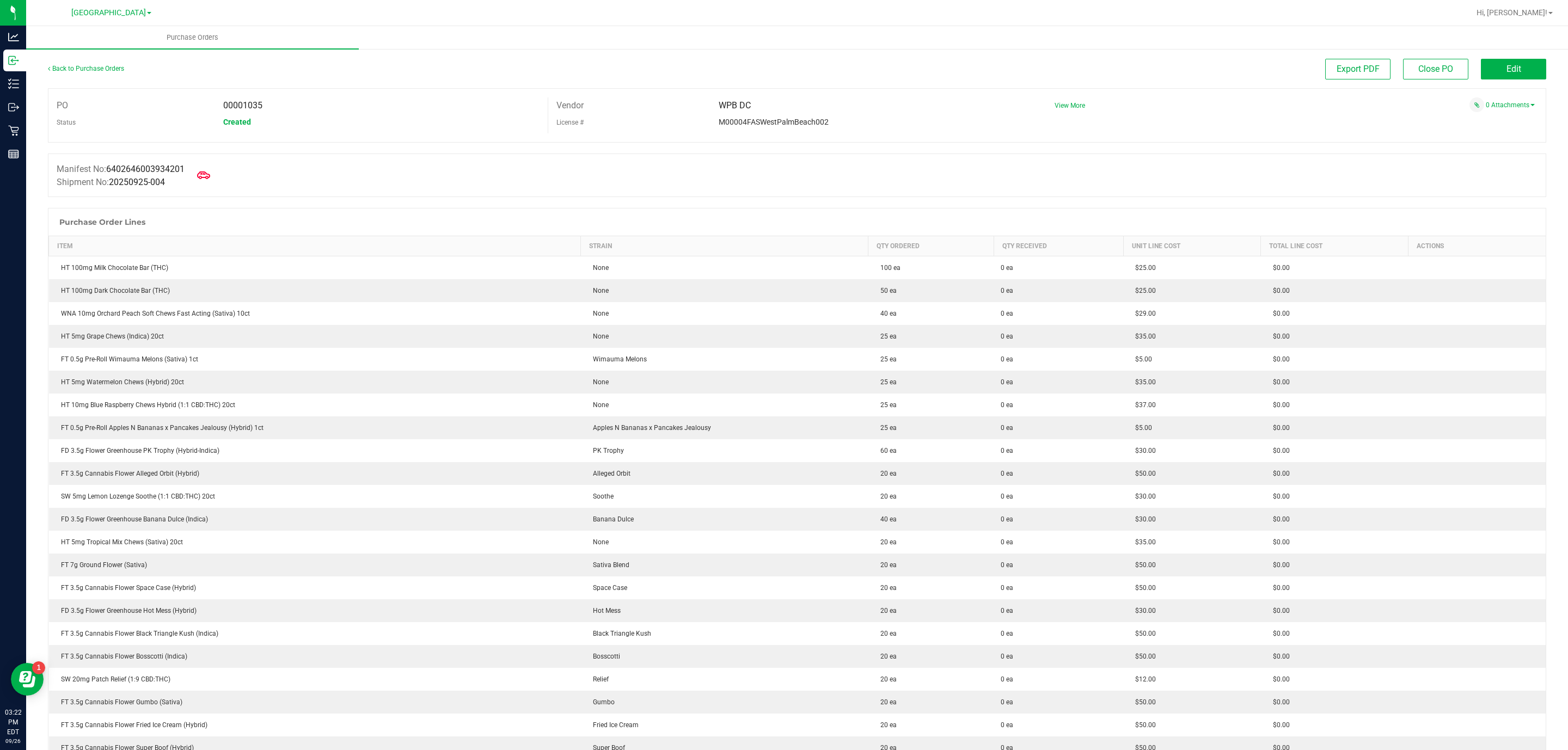
drag, startPoint x: 245, startPoint y: 104, endPoint x: 278, endPoint y: 104, distance: 33.0
click at [278, 104] on div "00001035" at bounding box center [381, 106] width 333 height 16
click at [220, 173] on div "Manifest No: 6402646003934201 Shipment No: 20250925-004" at bounding box center [796, 175] width 1498 height 43
click at [211, 177] on icon at bounding box center [204, 175] width 14 height 14
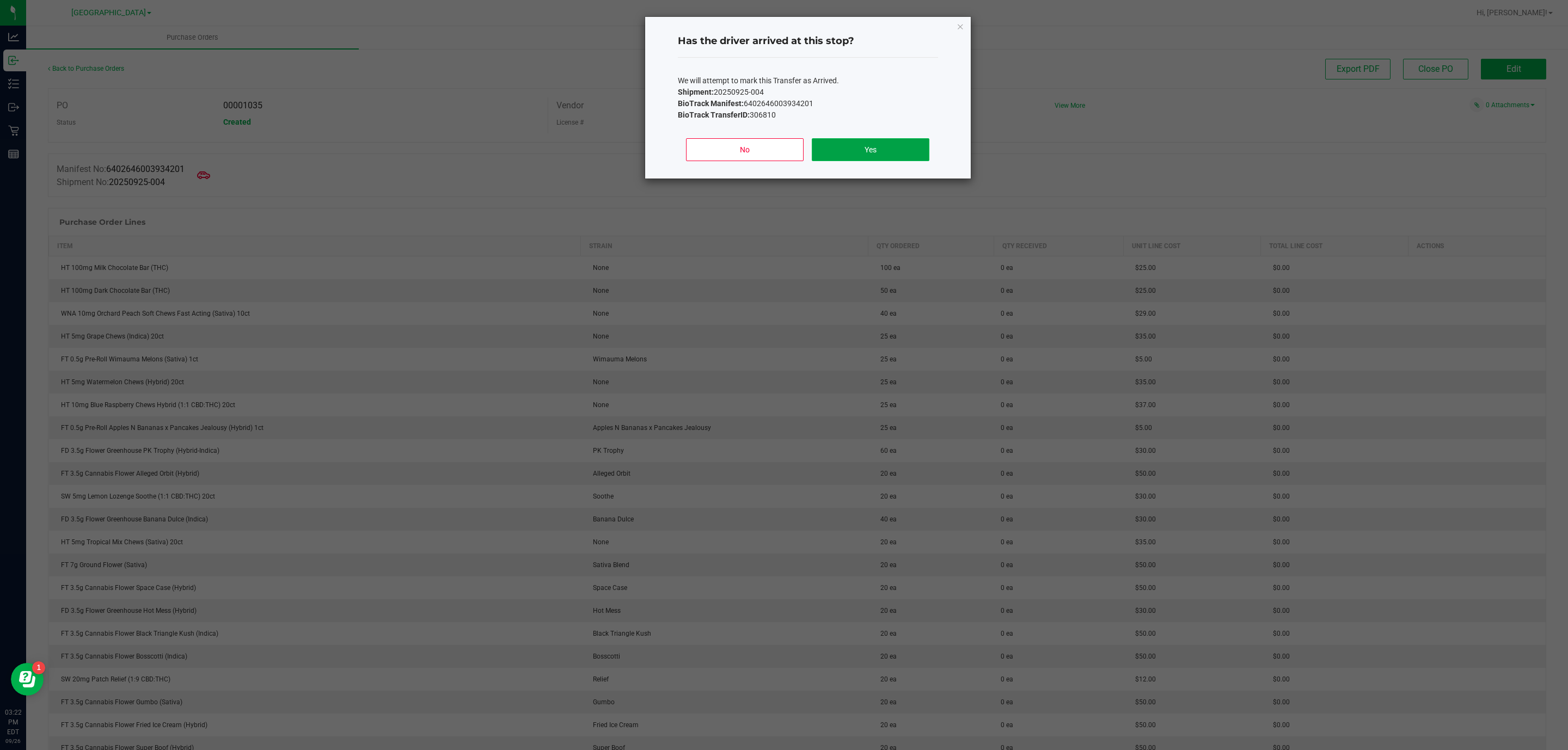
click at [899, 148] on button "Yes" at bounding box center [870, 149] width 117 height 23
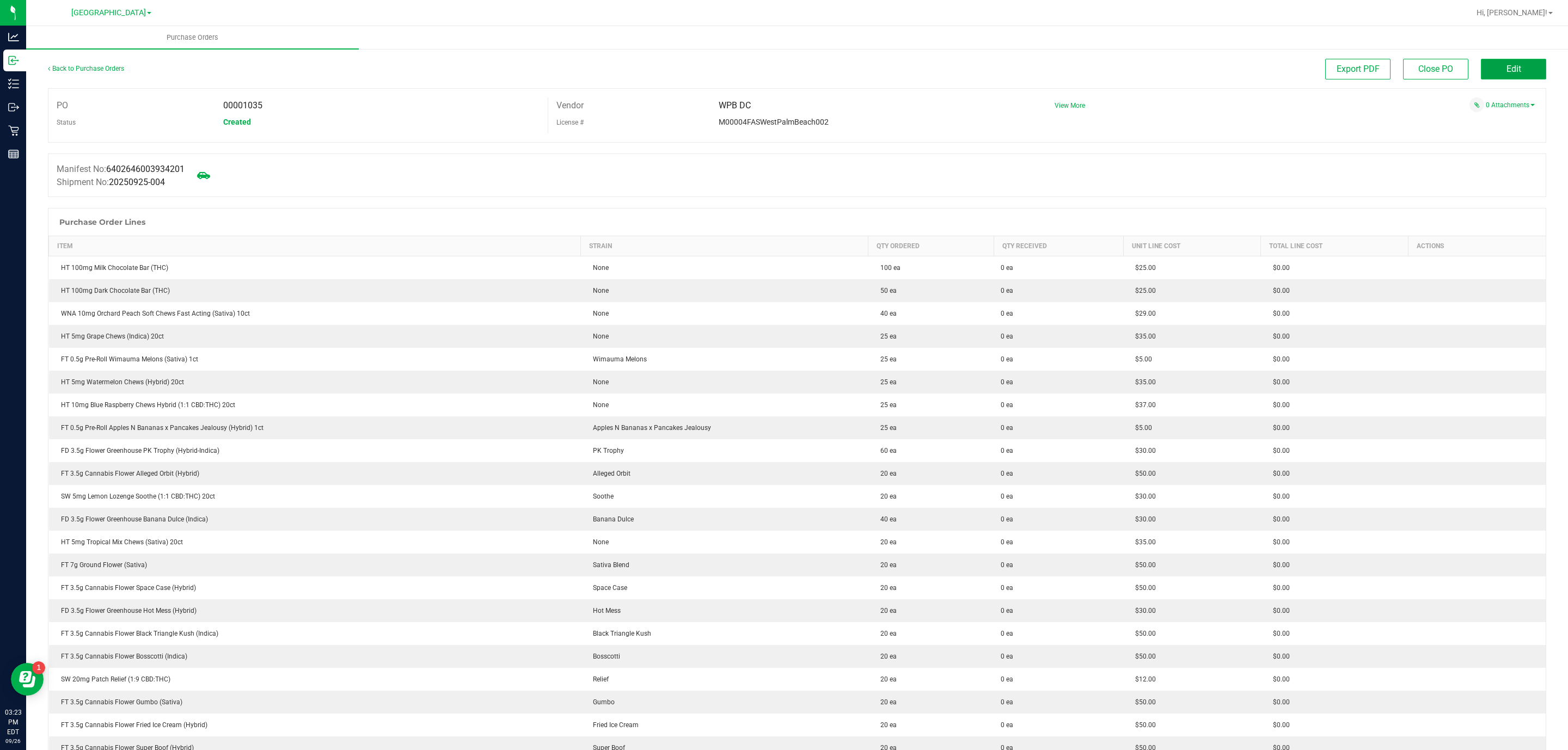
click at [1482, 60] on button "Edit" at bounding box center [1514, 69] width 65 height 21
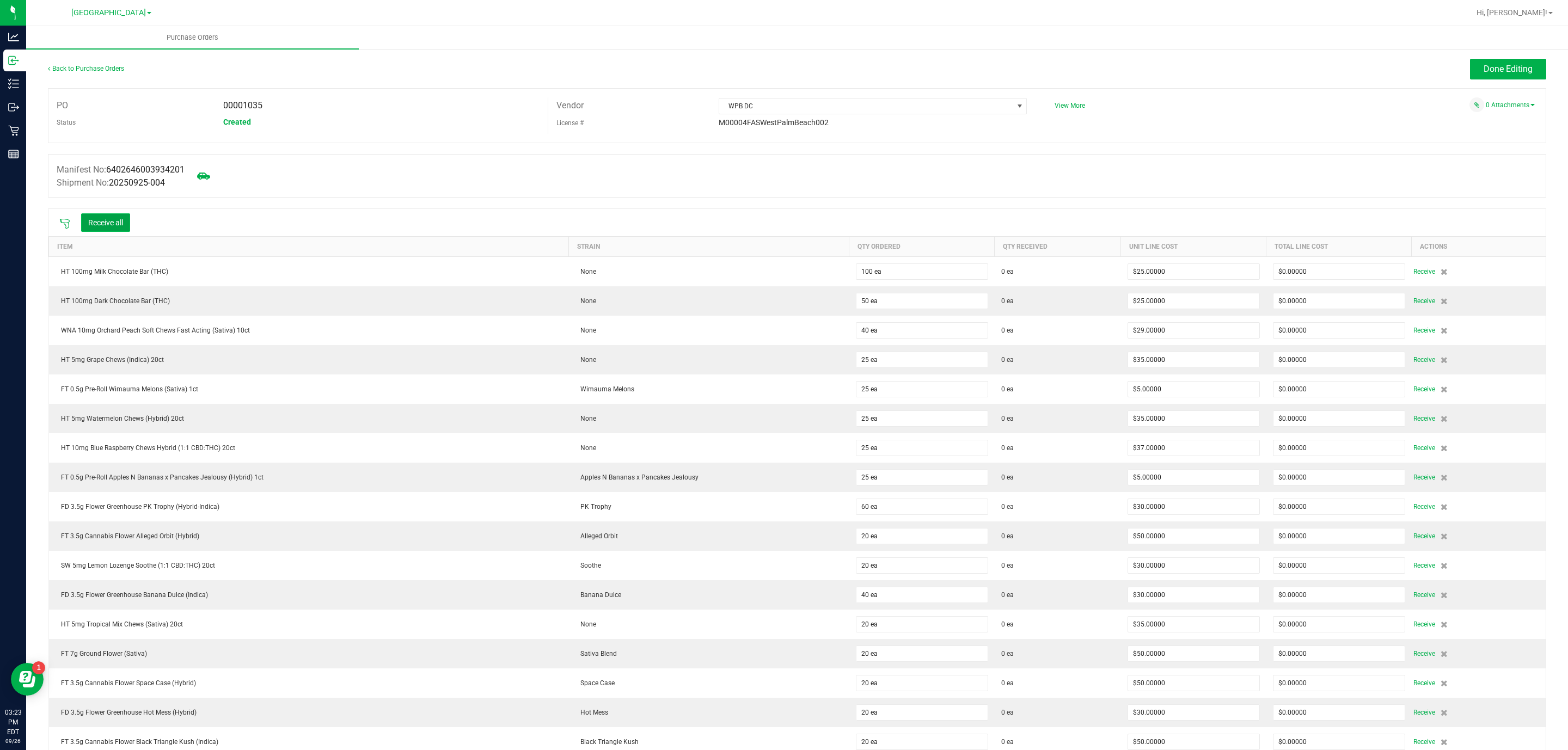
click at [104, 228] on button "Receive all" at bounding box center [105, 222] width 49 height 18
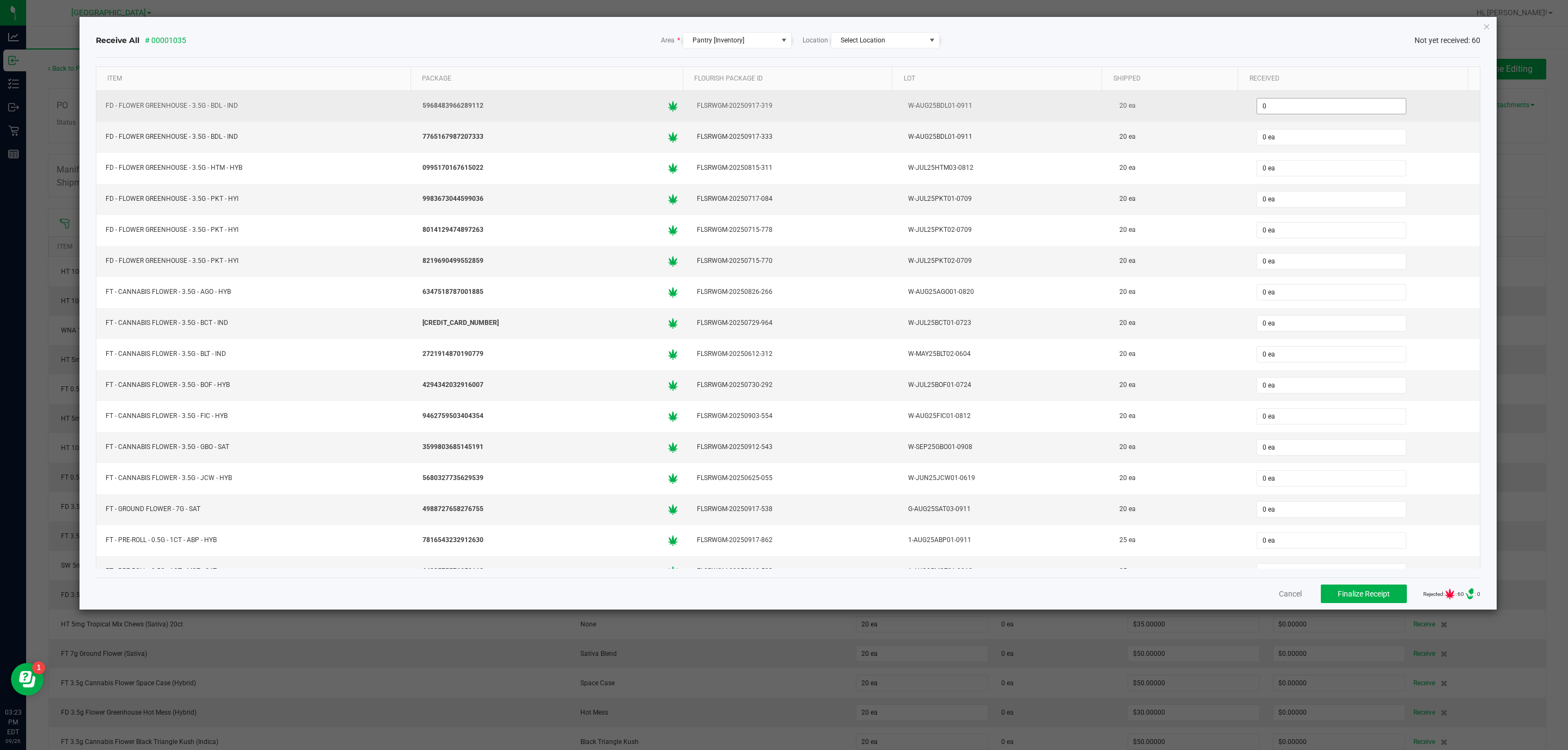
click at [1258, 106] on input "0" at bounding box center [1331, 106] width 148 height 15
type input "20 ea"
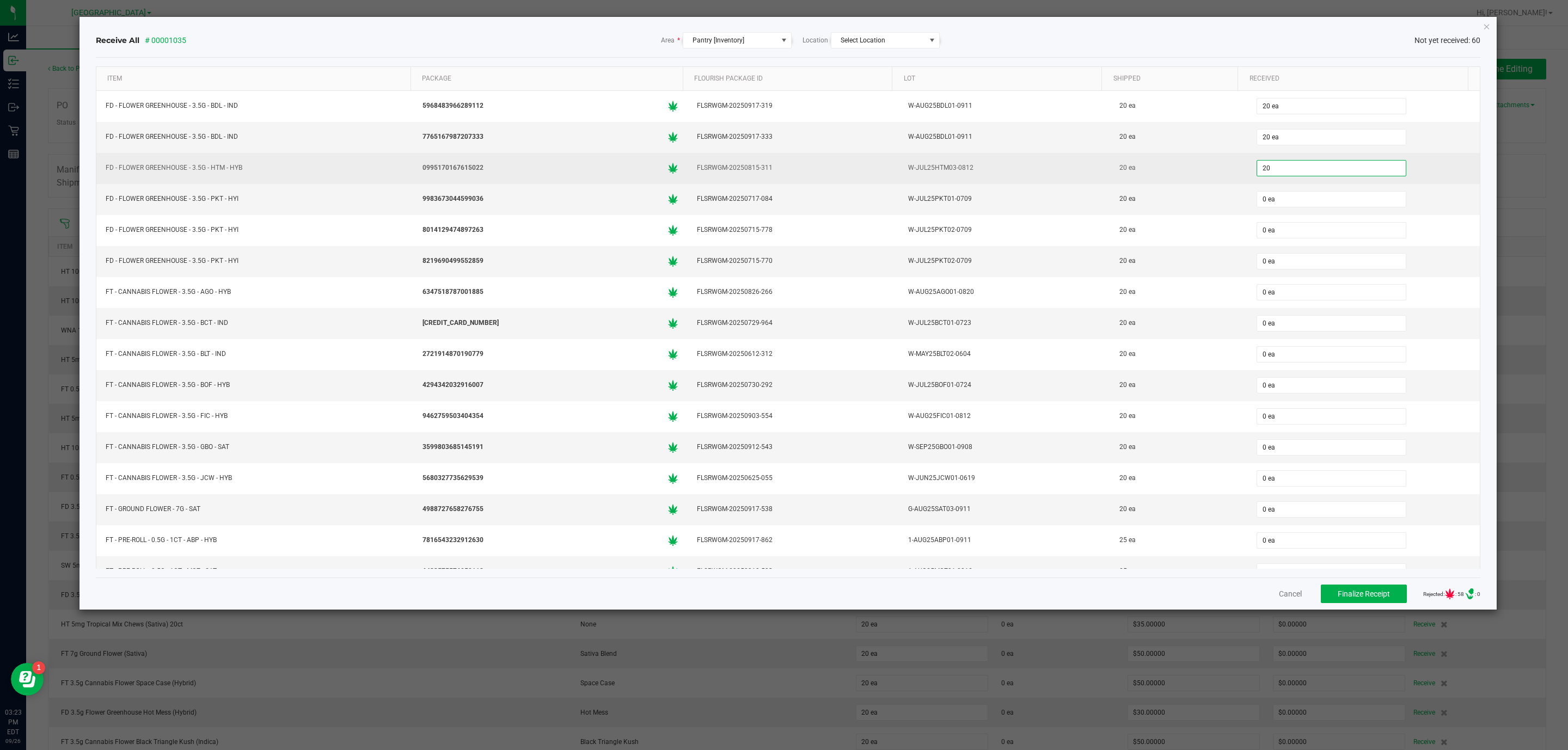
click at [1306, 167] on input "20" at bounding box center [1331, 168] width 148 height 15
type input "20 ea"
type input "20"
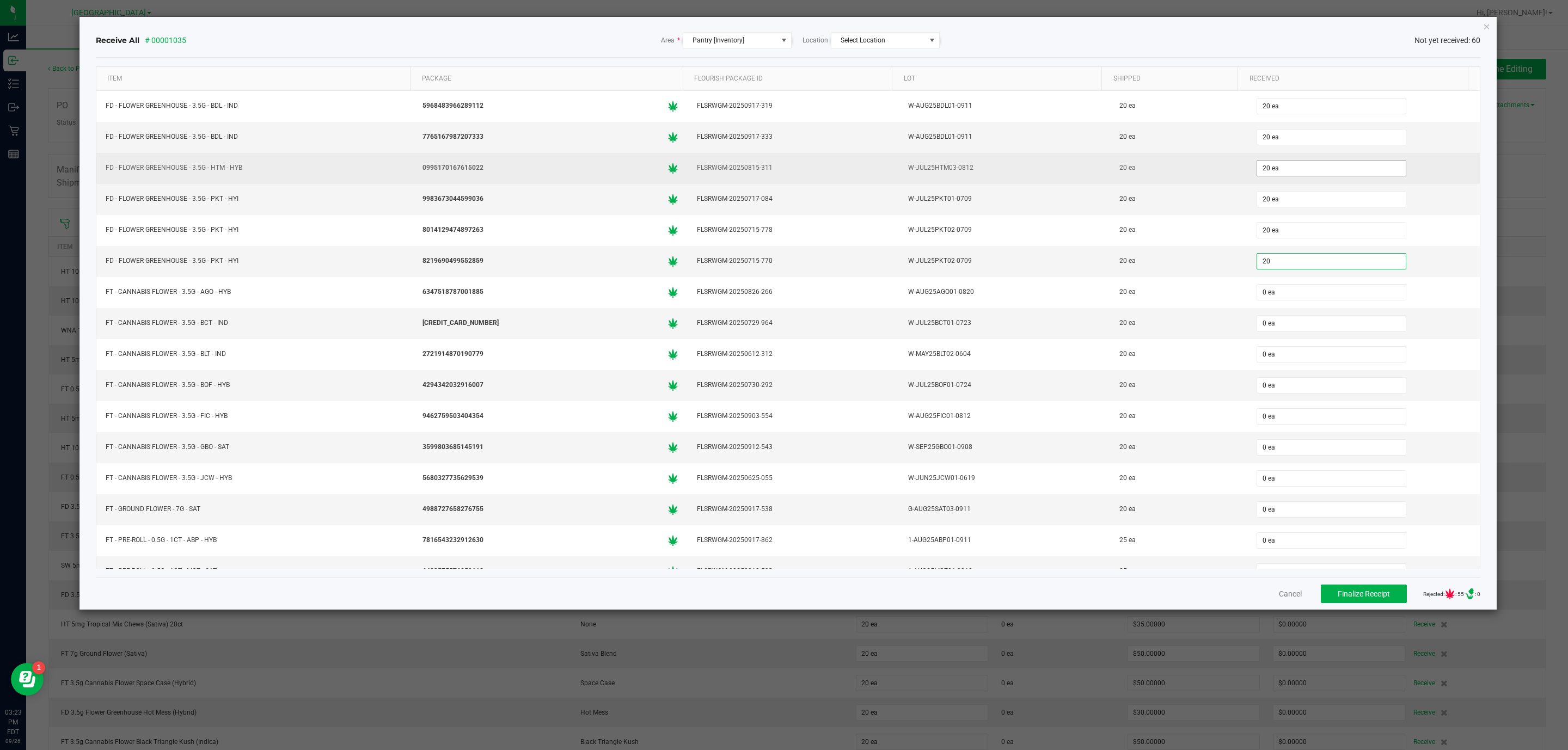
type input "0"
type input "20 ea"
type input "20"
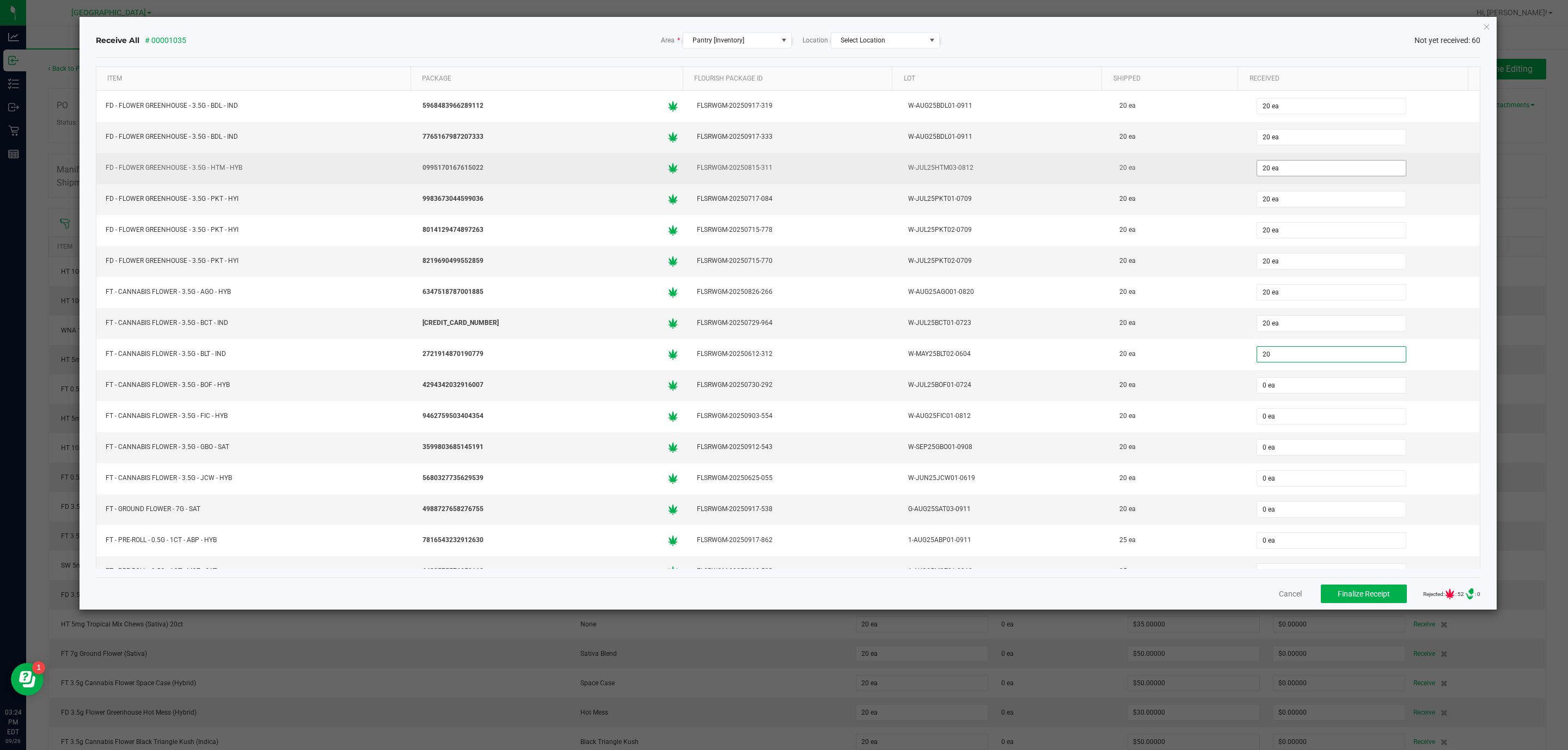
type input "0"
type input "20 ea"
type input "20"
type input "0"
type input "20 ea"
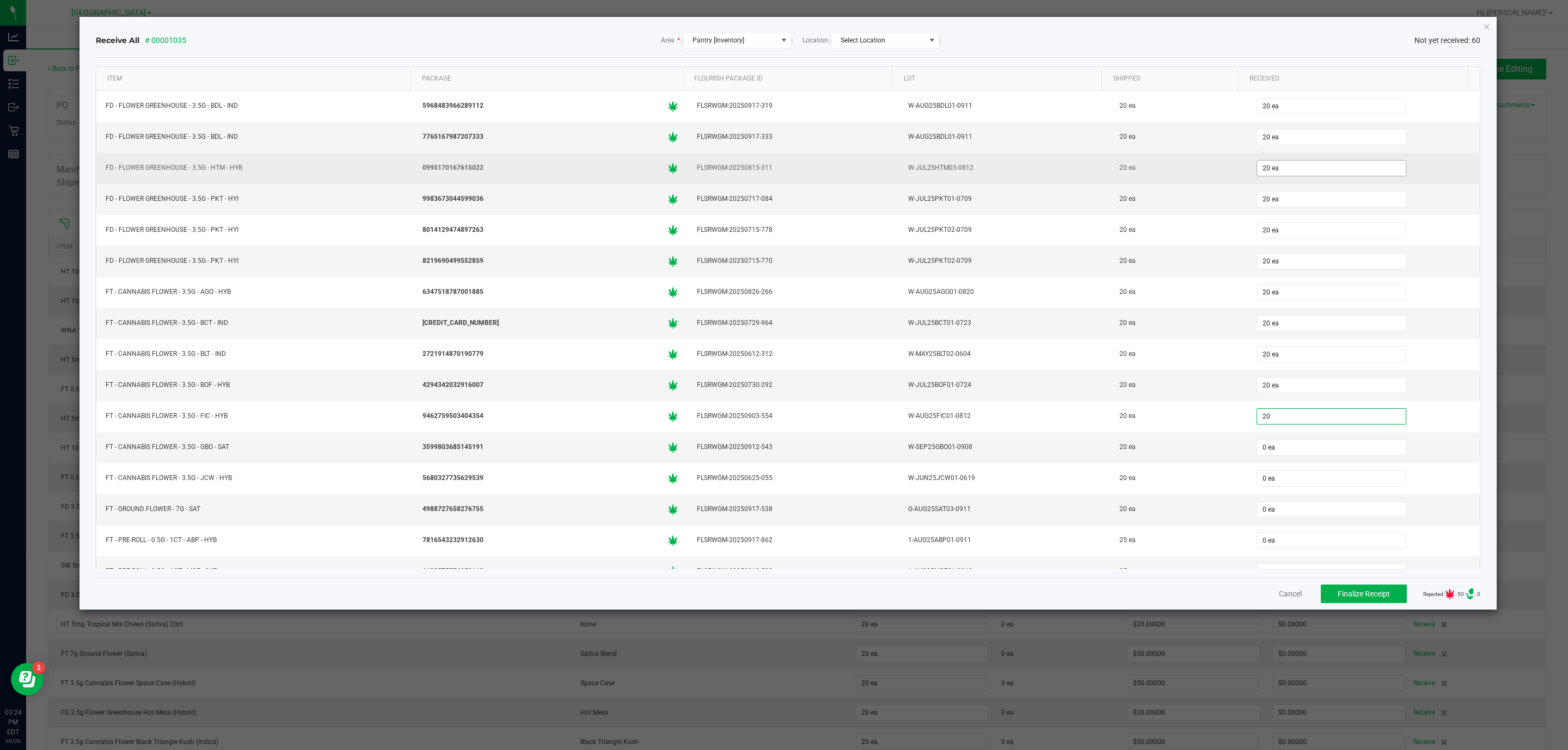
type input "20"
type input "0"
type input "20 ea"
type input "20"
type input "0"
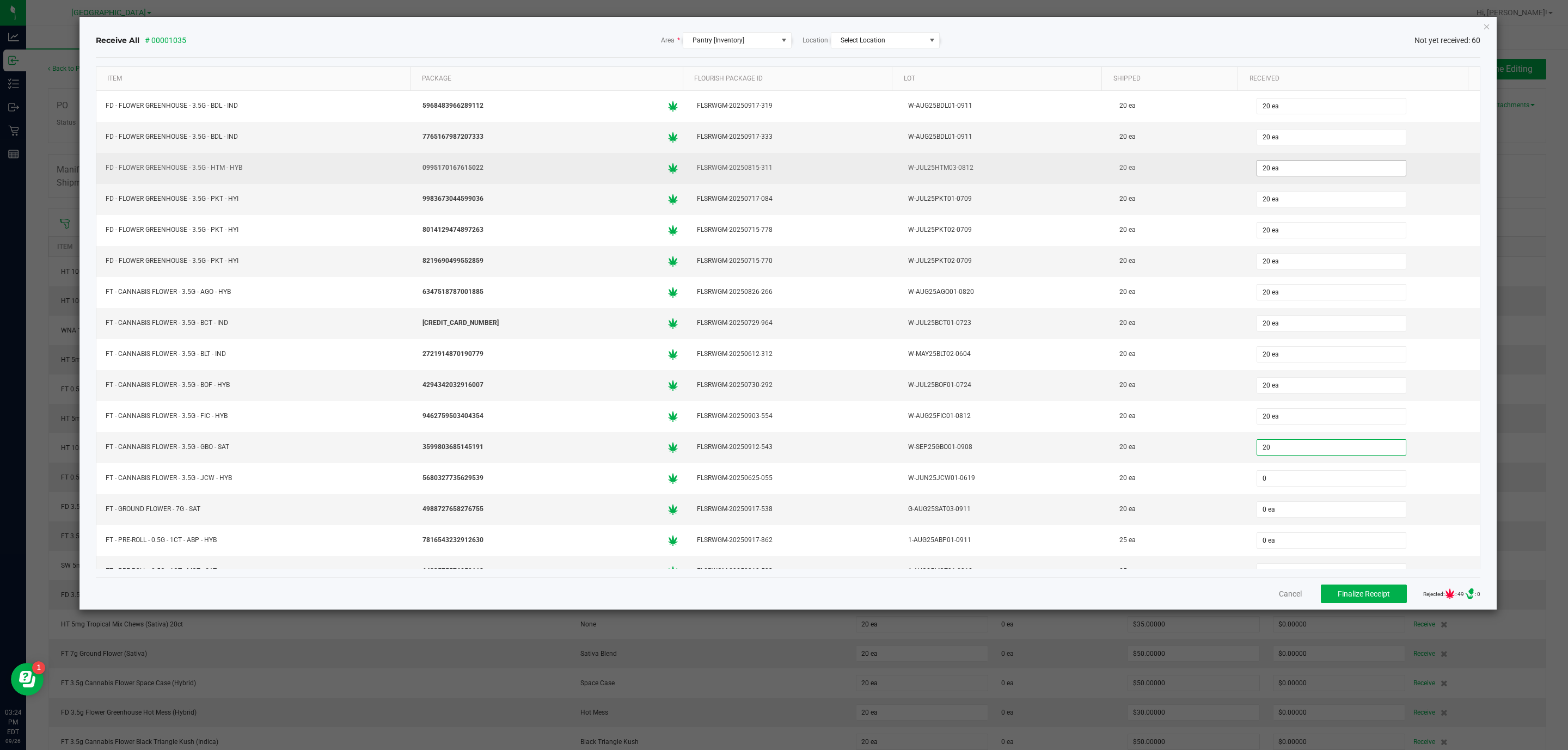
type input "20 ea"
type input "25 ea"
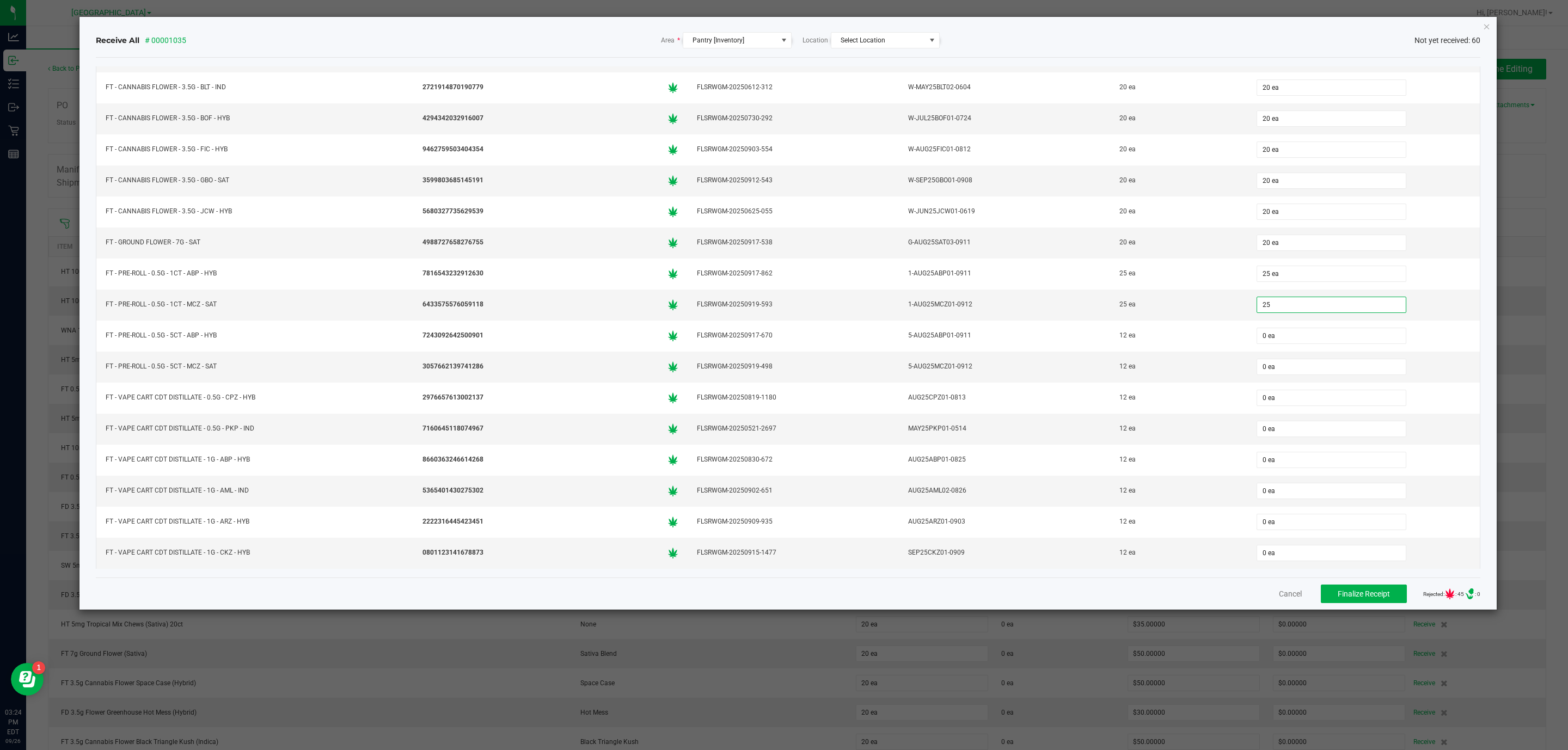
type input "25 ea"
type input "12 ea"
type input "12"
type input "0"
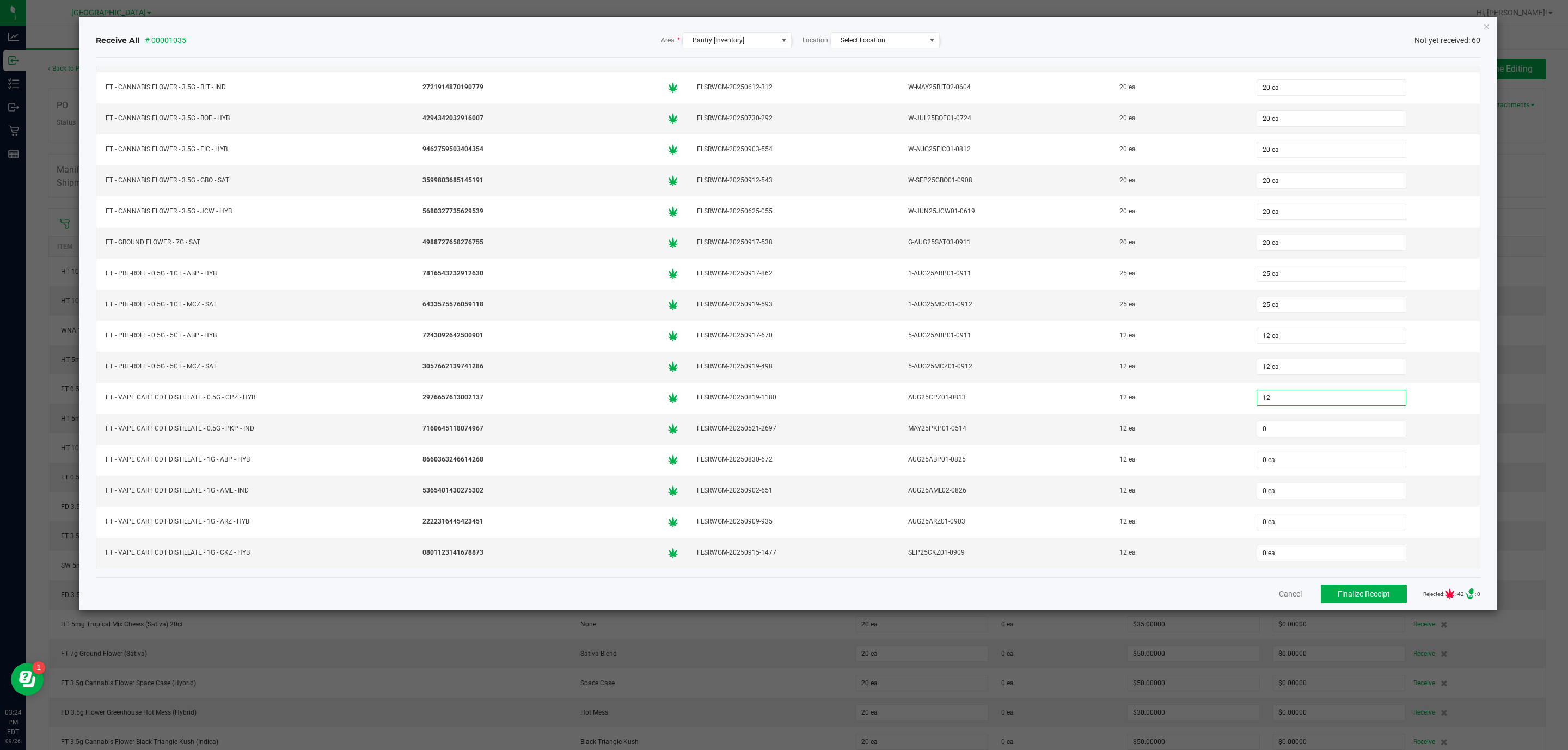
type input "12 ea"
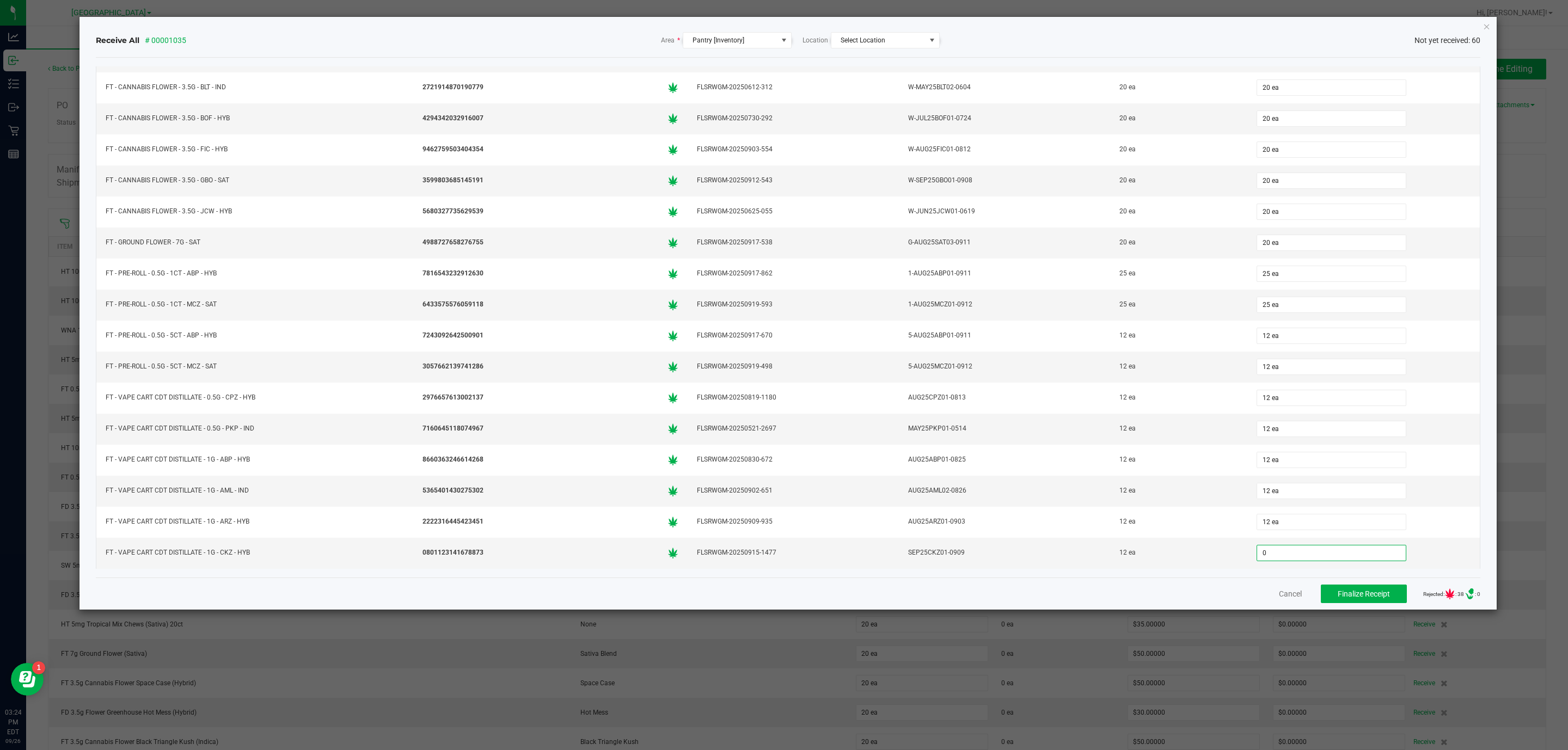
scroll to position [278, 0]
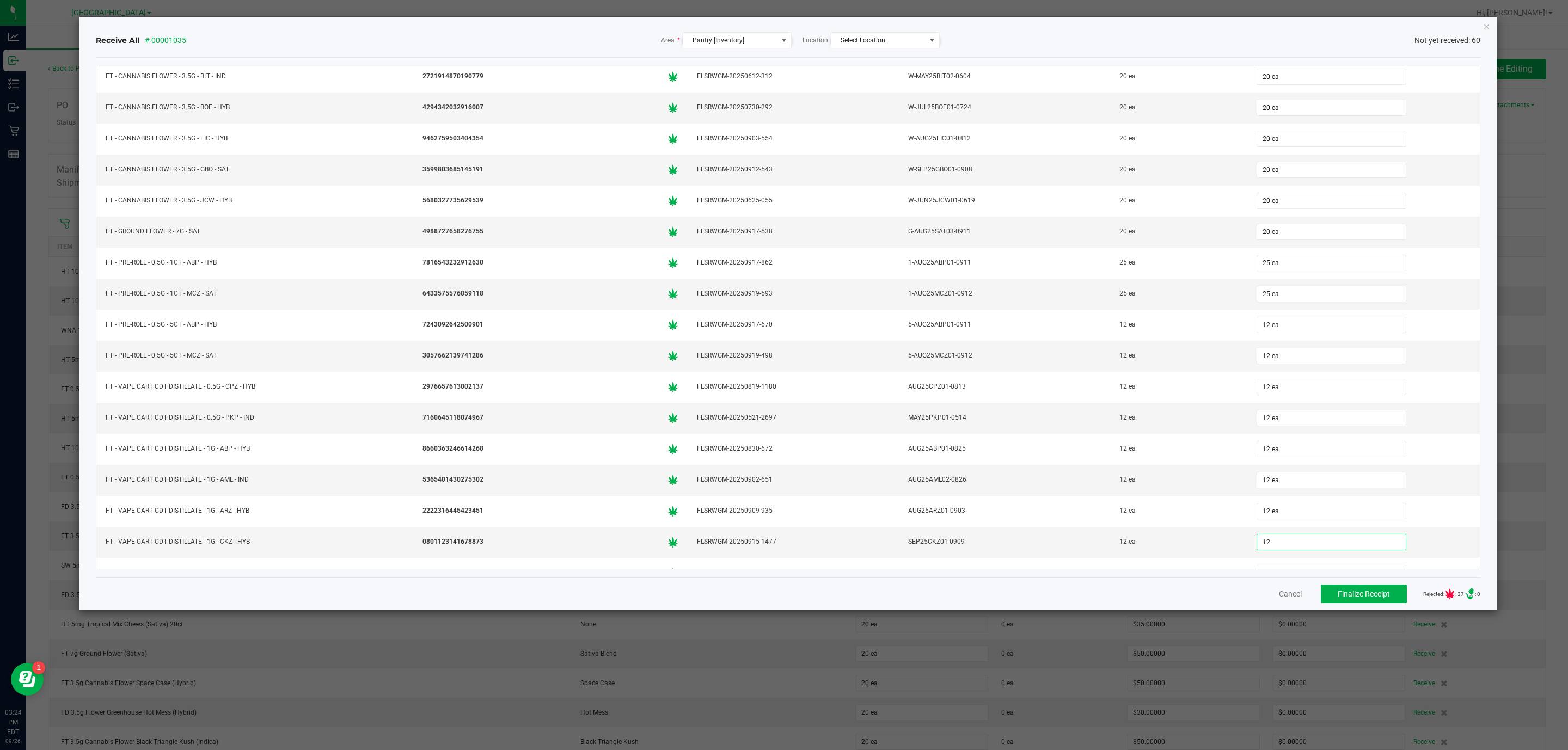
type input "12 ea"
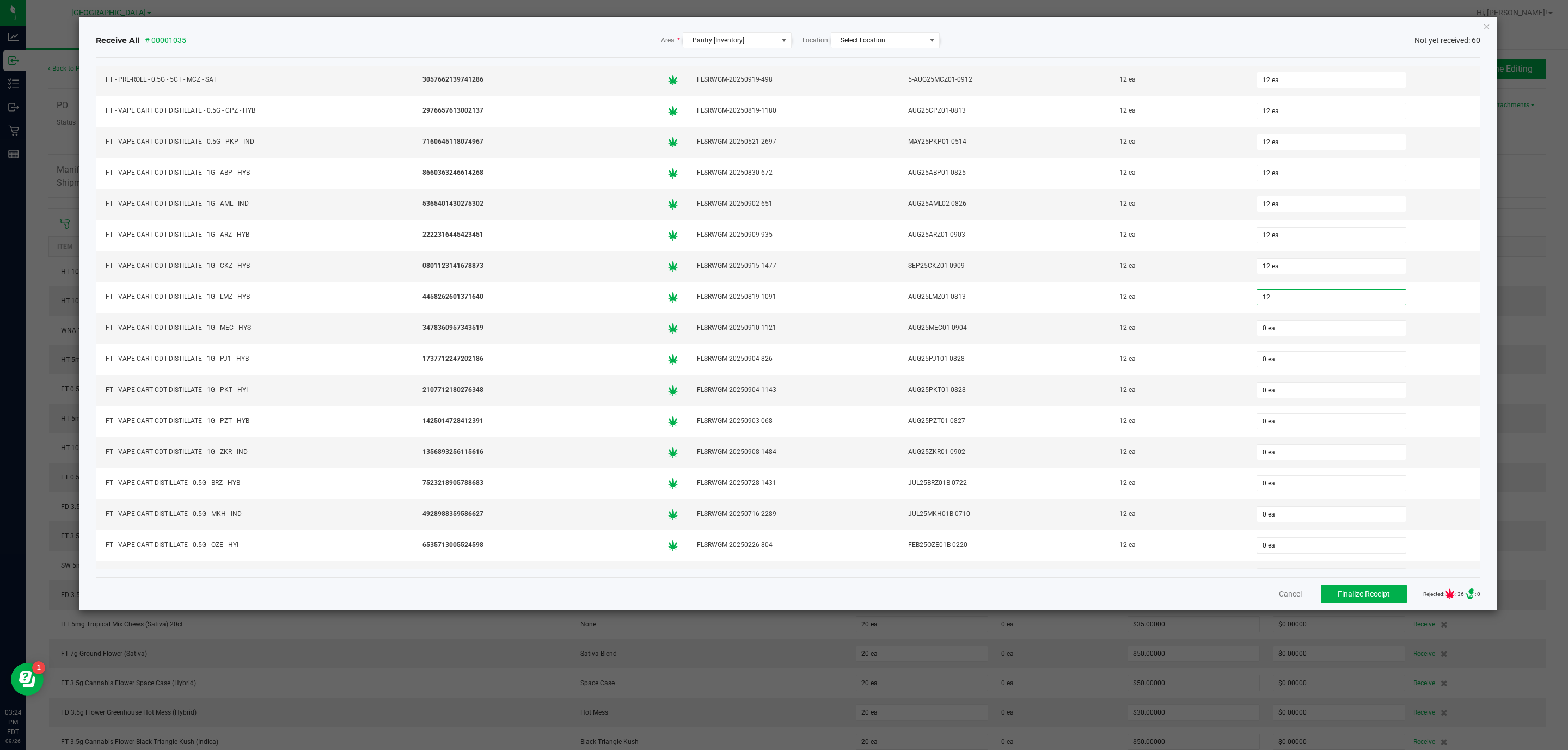
type input "12 ea"
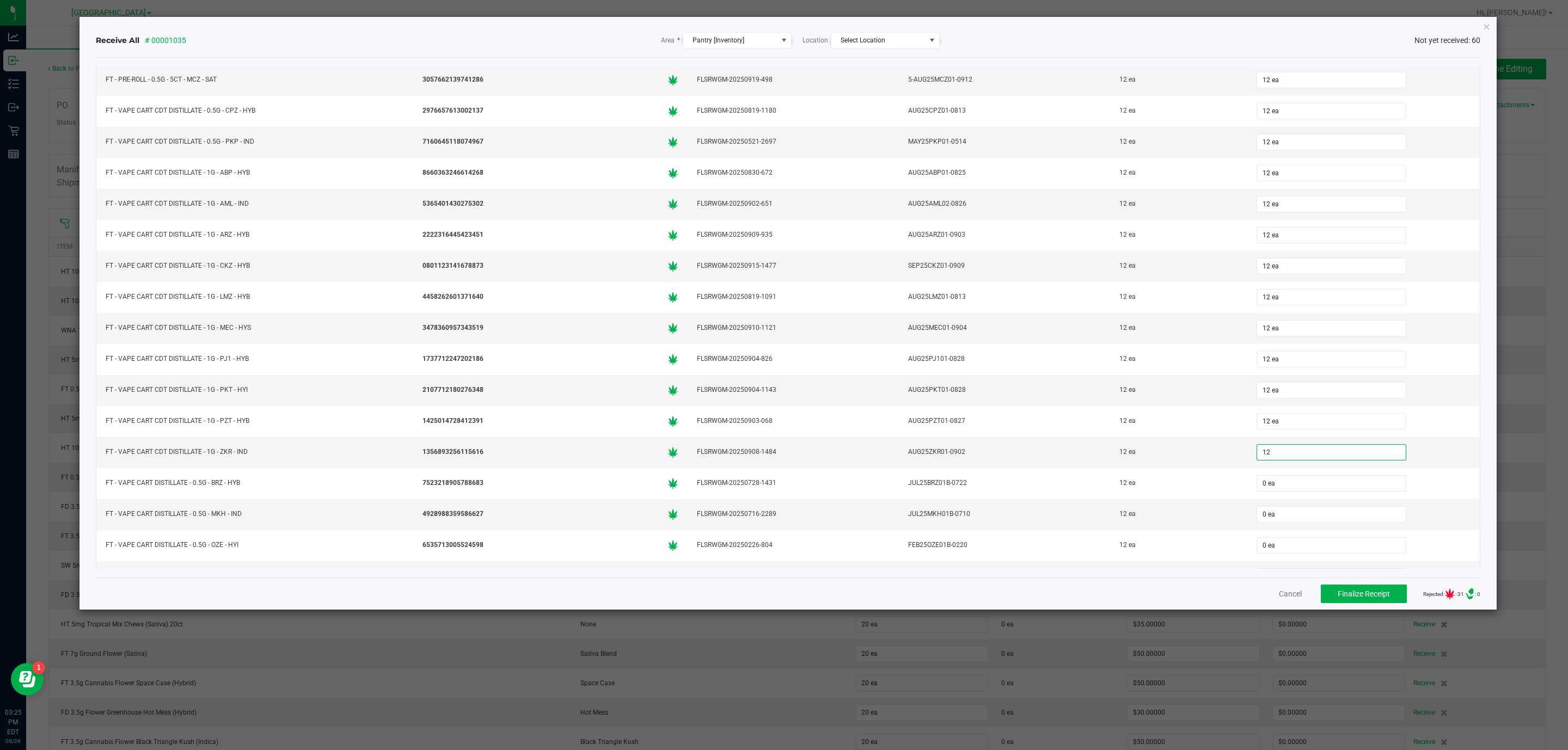
type input "12 ea"
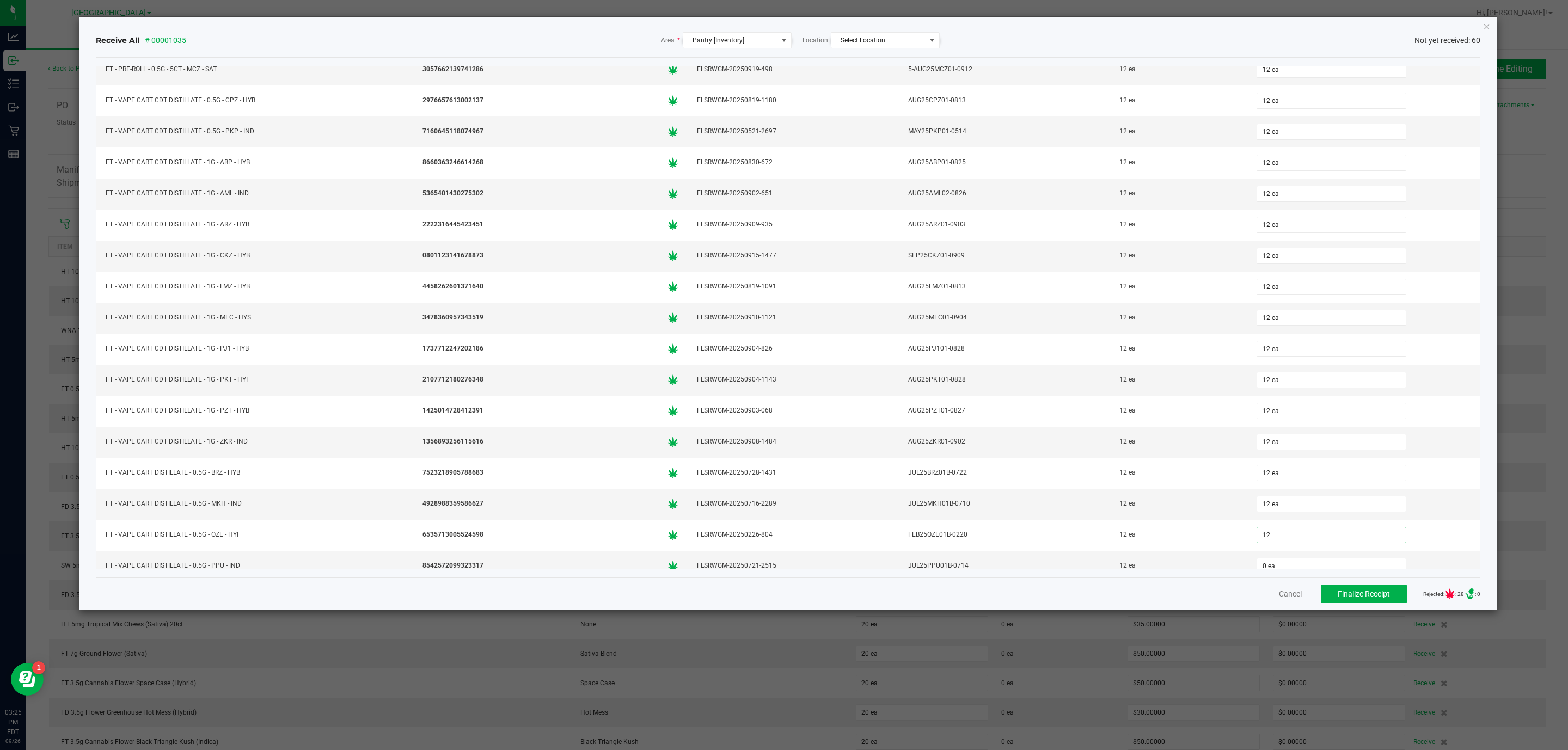
type input "12 ea"
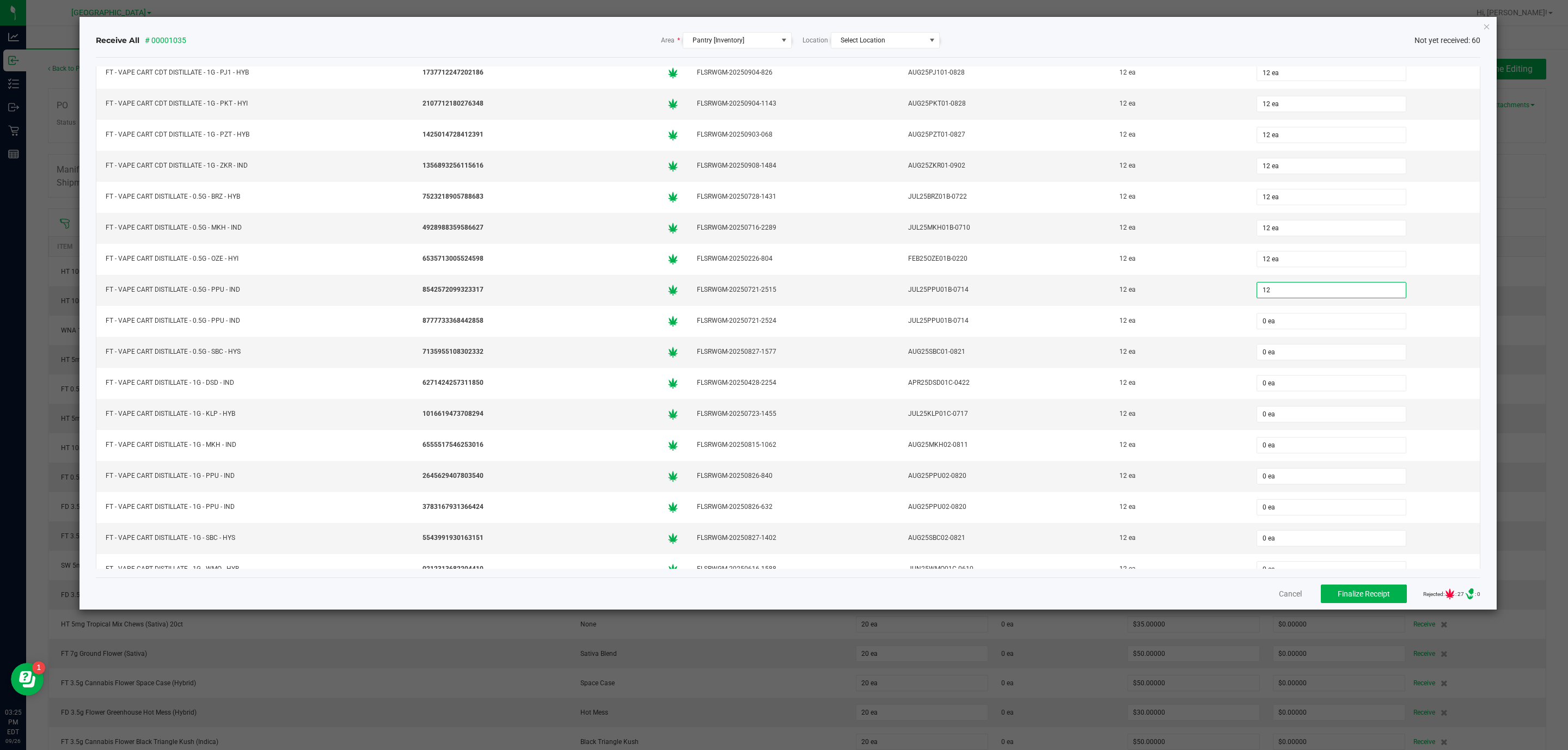
type input "12 ea"
type input "12"
type input "0"
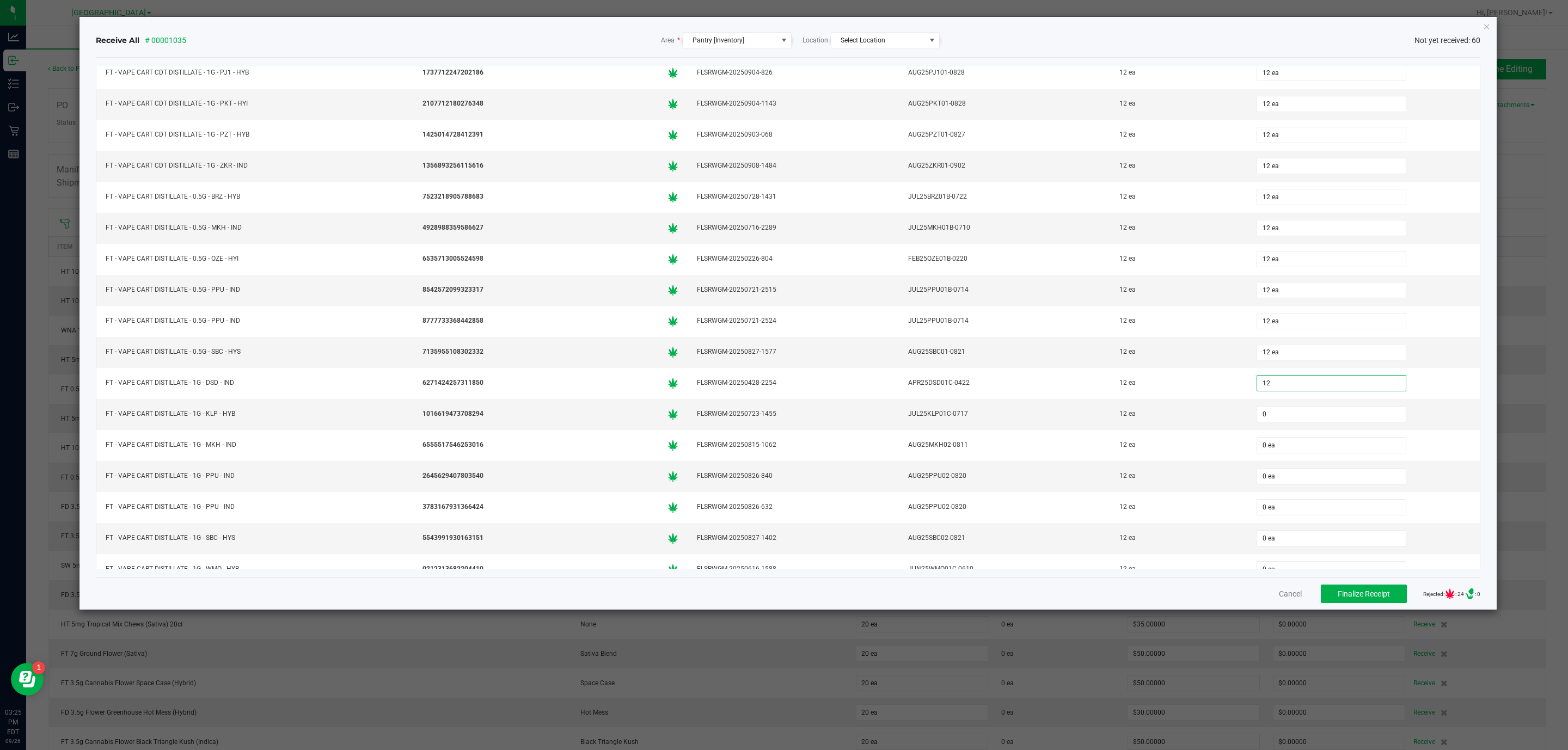
type input "12 ea"
type input "0 ea"
type input "12"
type input "0"
type input "12 ea"
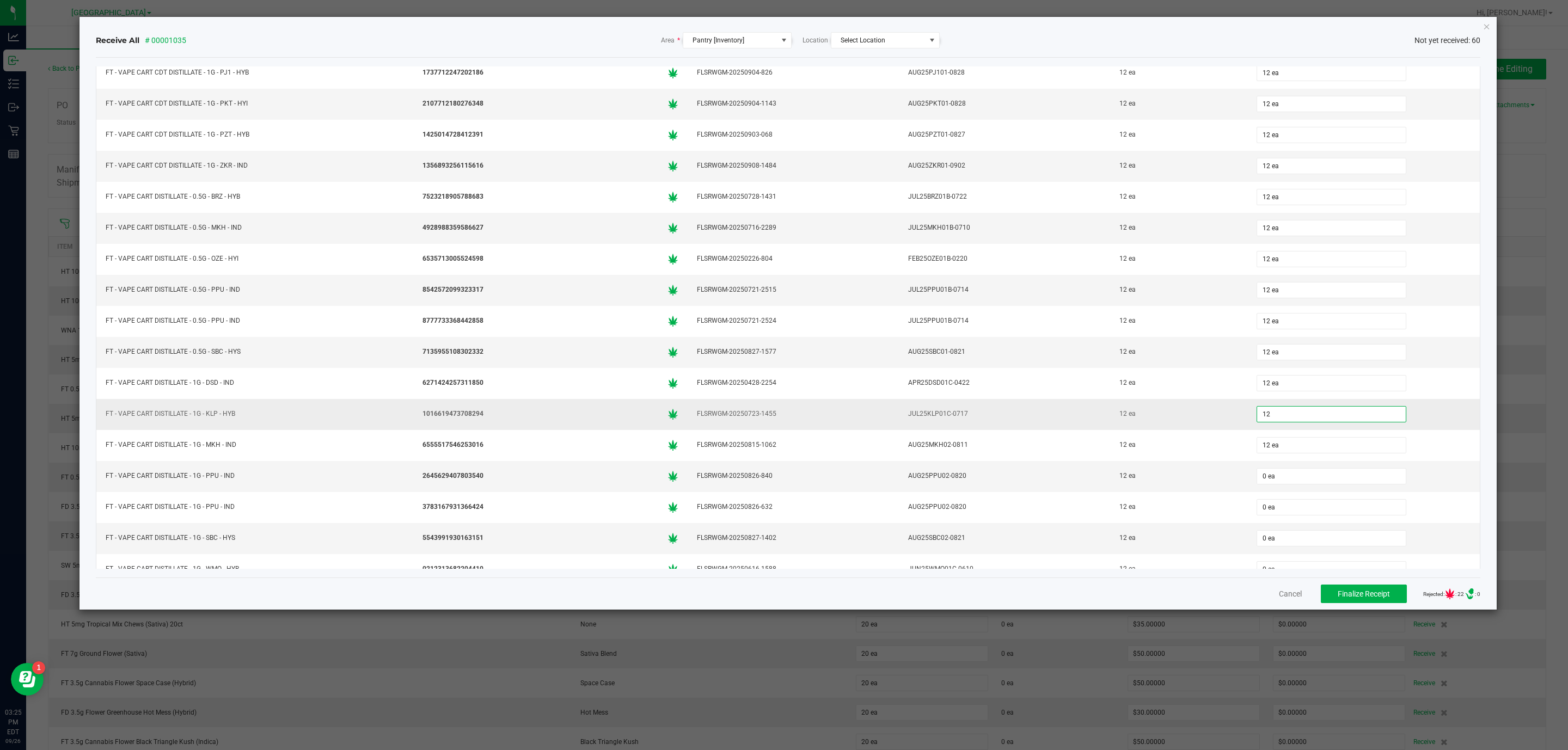
type input "12 ea"
type input "12"
type input "0"
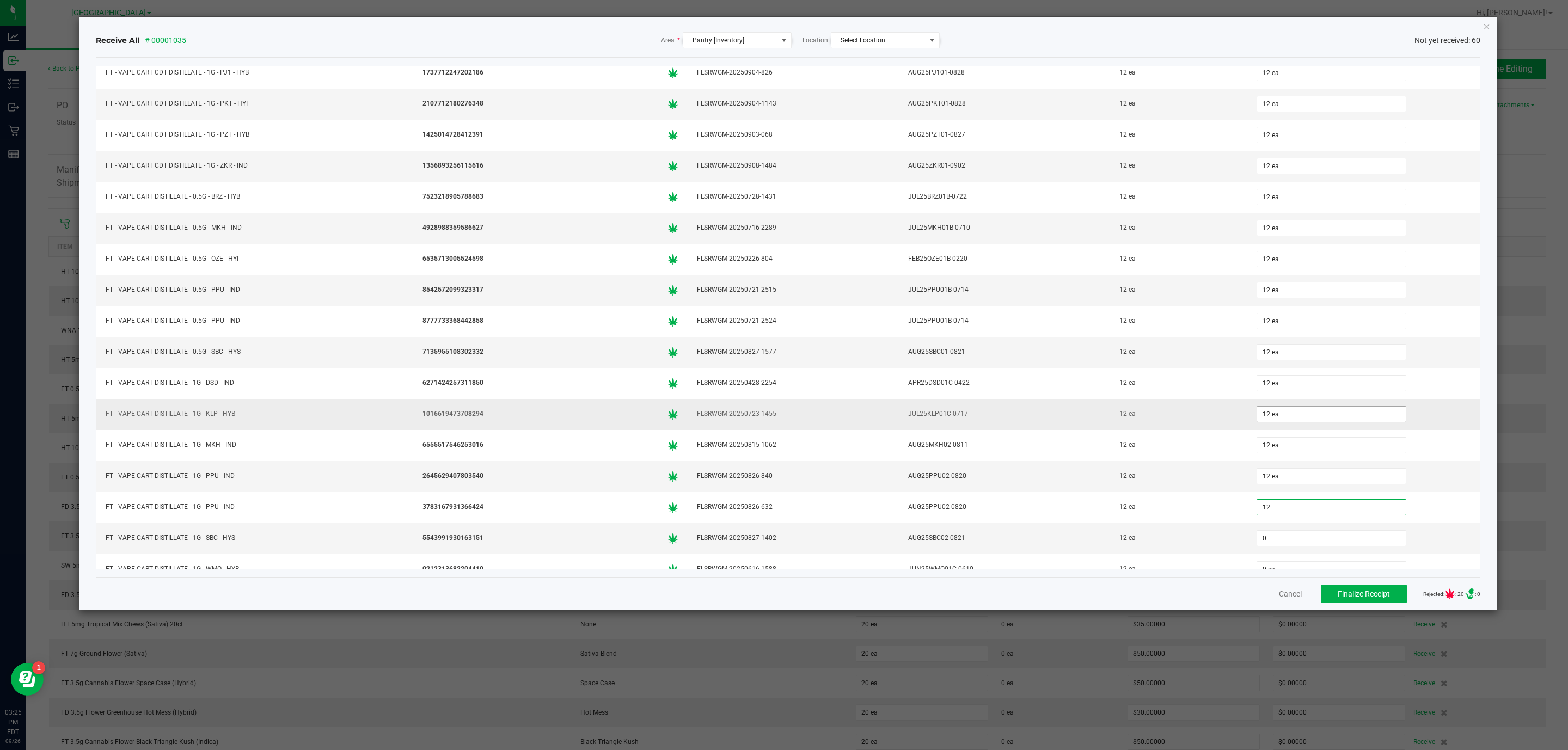
type input "12 ea"
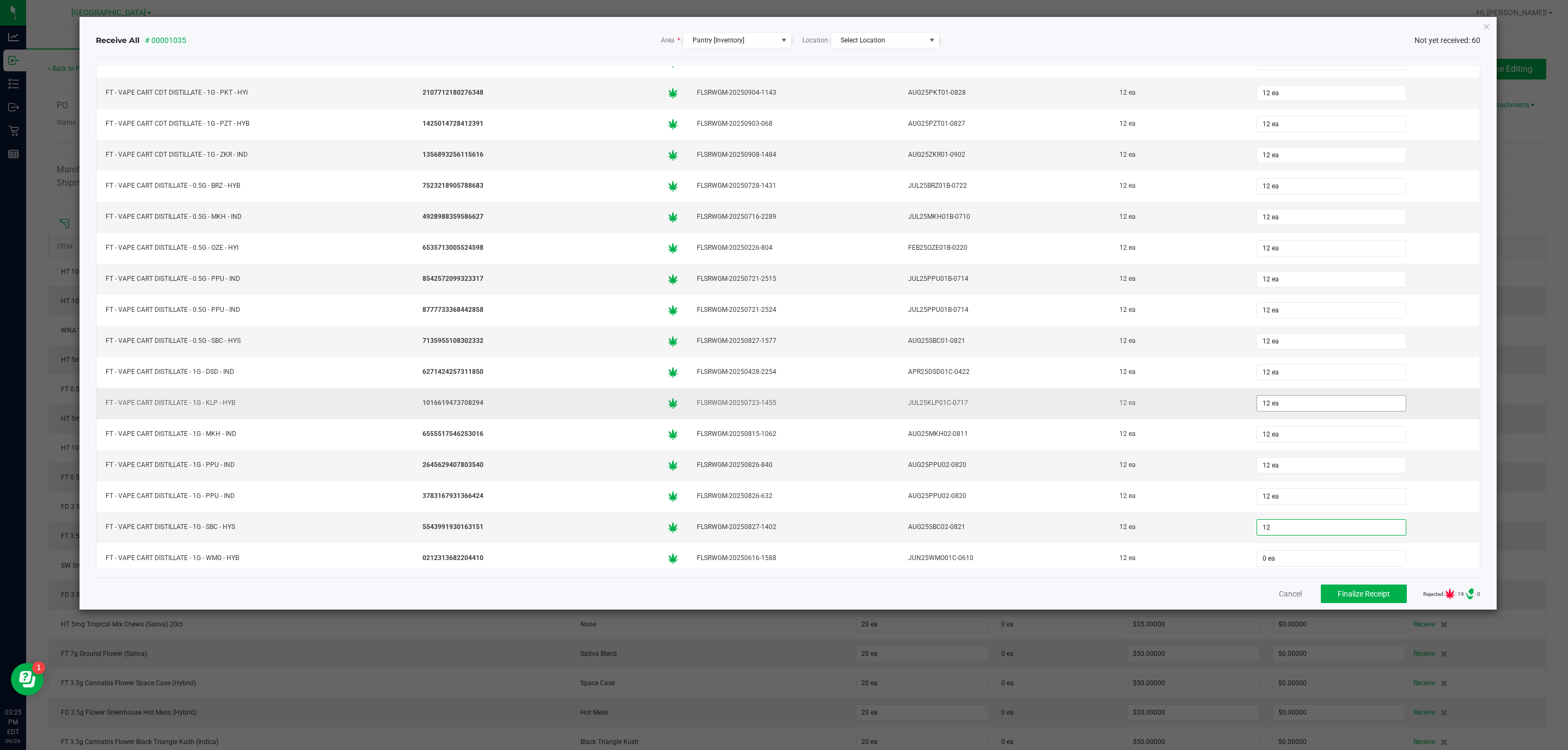
type input "12"
type input "0"
type input "12 ea"
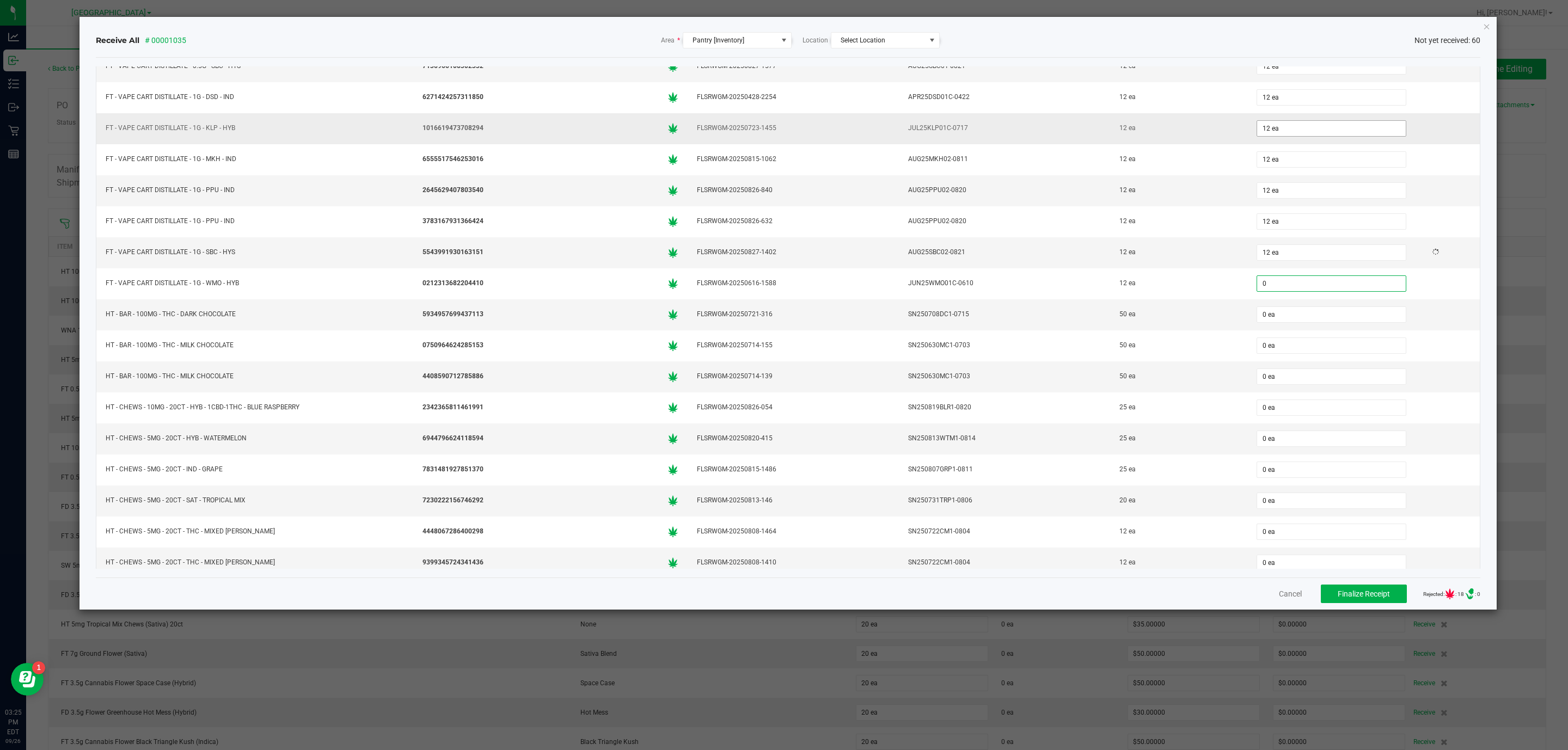
type input "0 ea"
type input "1"
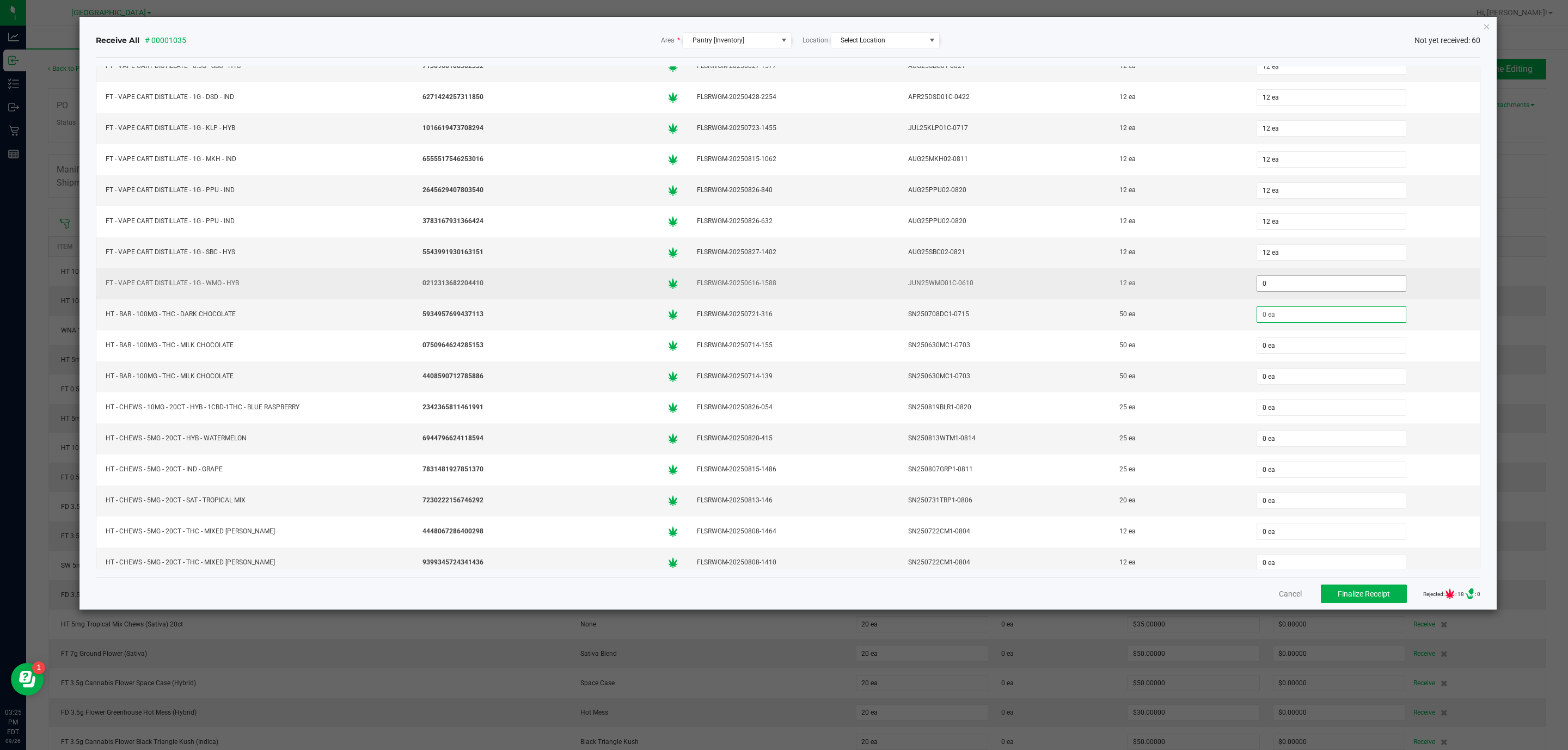
click at [1268, 291] on input "0" at bounding box center [1331, 284] width 148 height 15
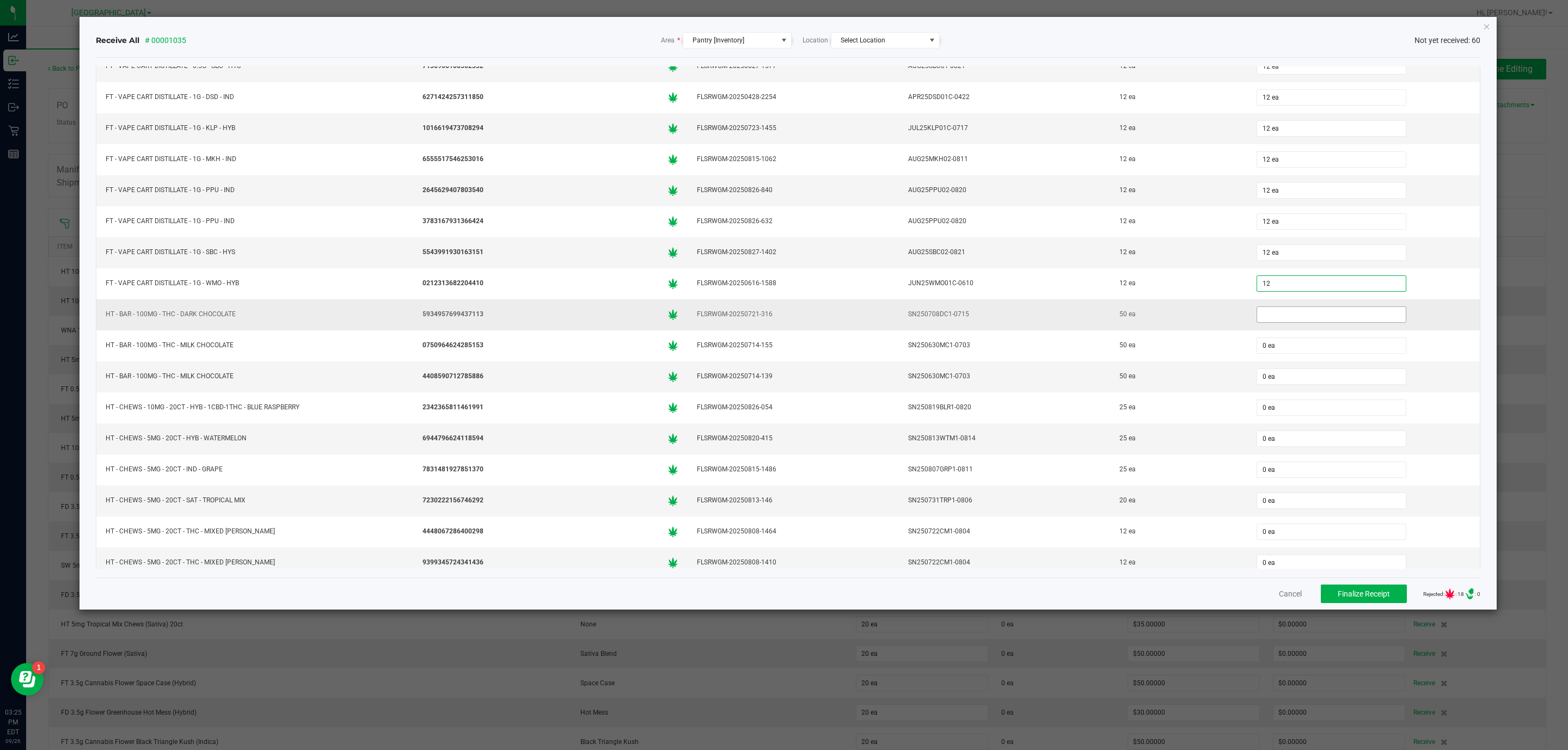
type input "12 ea"
click at [1286, 322] on input at bounding box center [1331, 314] width 148 height 15
type input "50 ea"
type input "50"
type input "0"
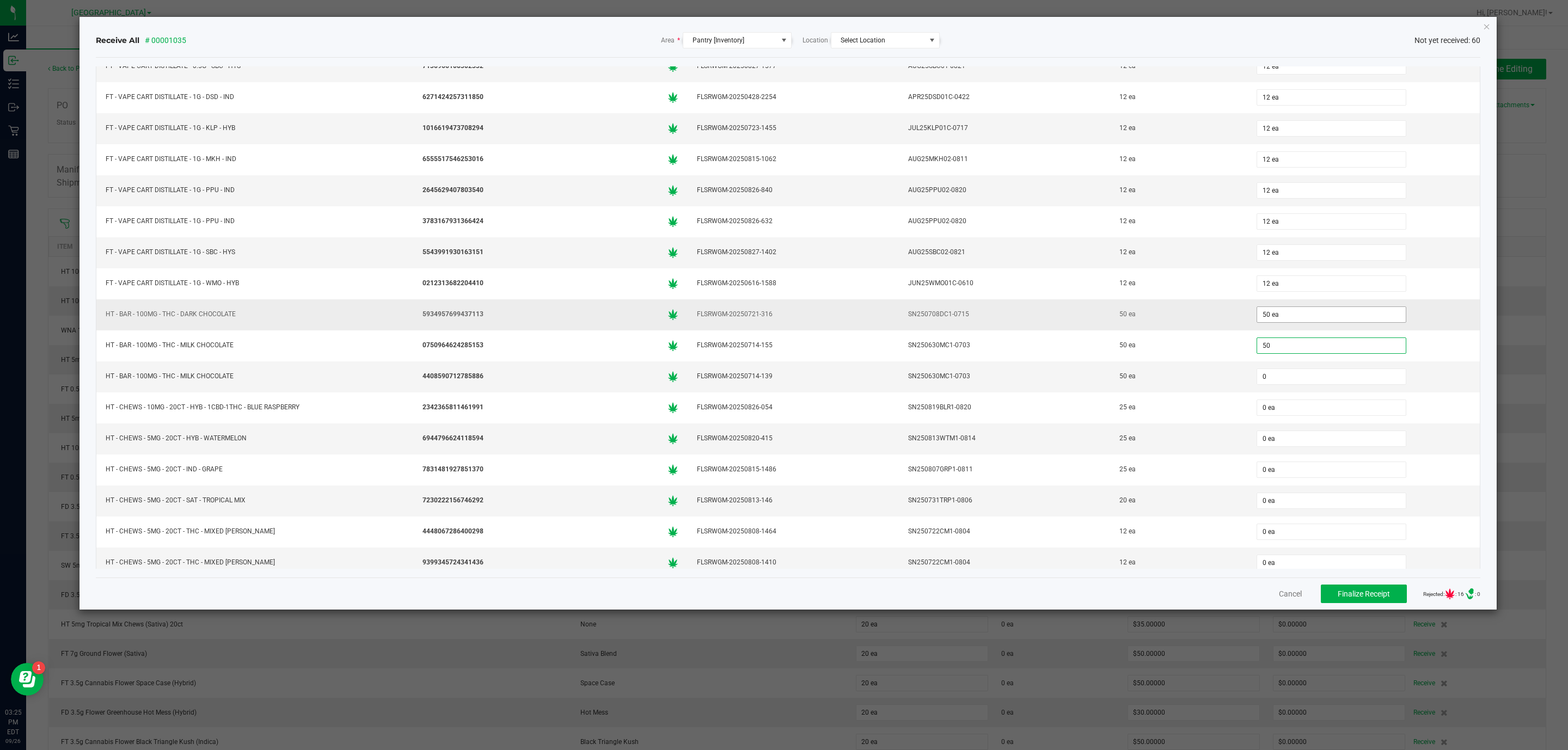
type input "50 ea"
type input "5"
type input "25 ea"
type input "25"
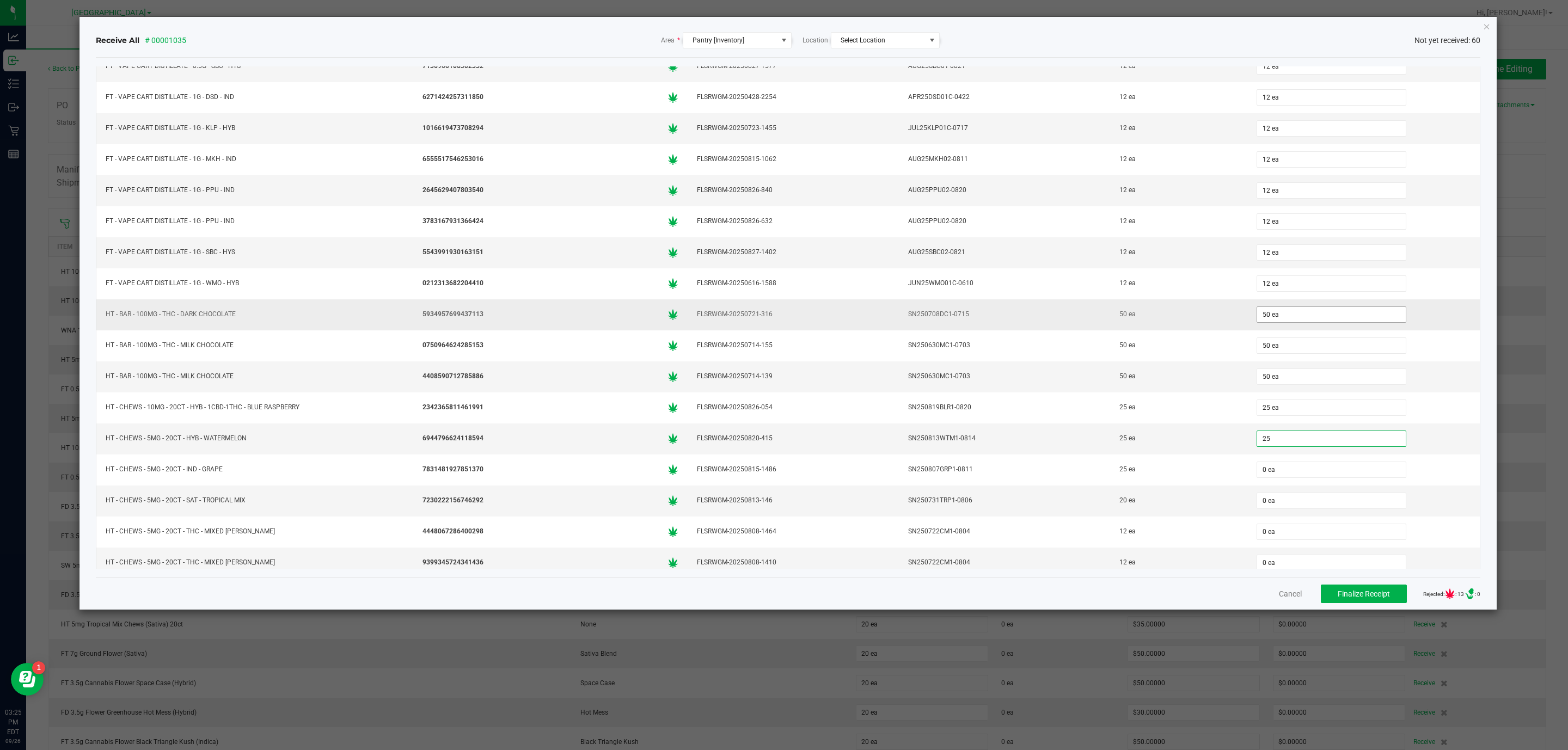
type input "0"
type input "25 ea"
type input "20 ea"
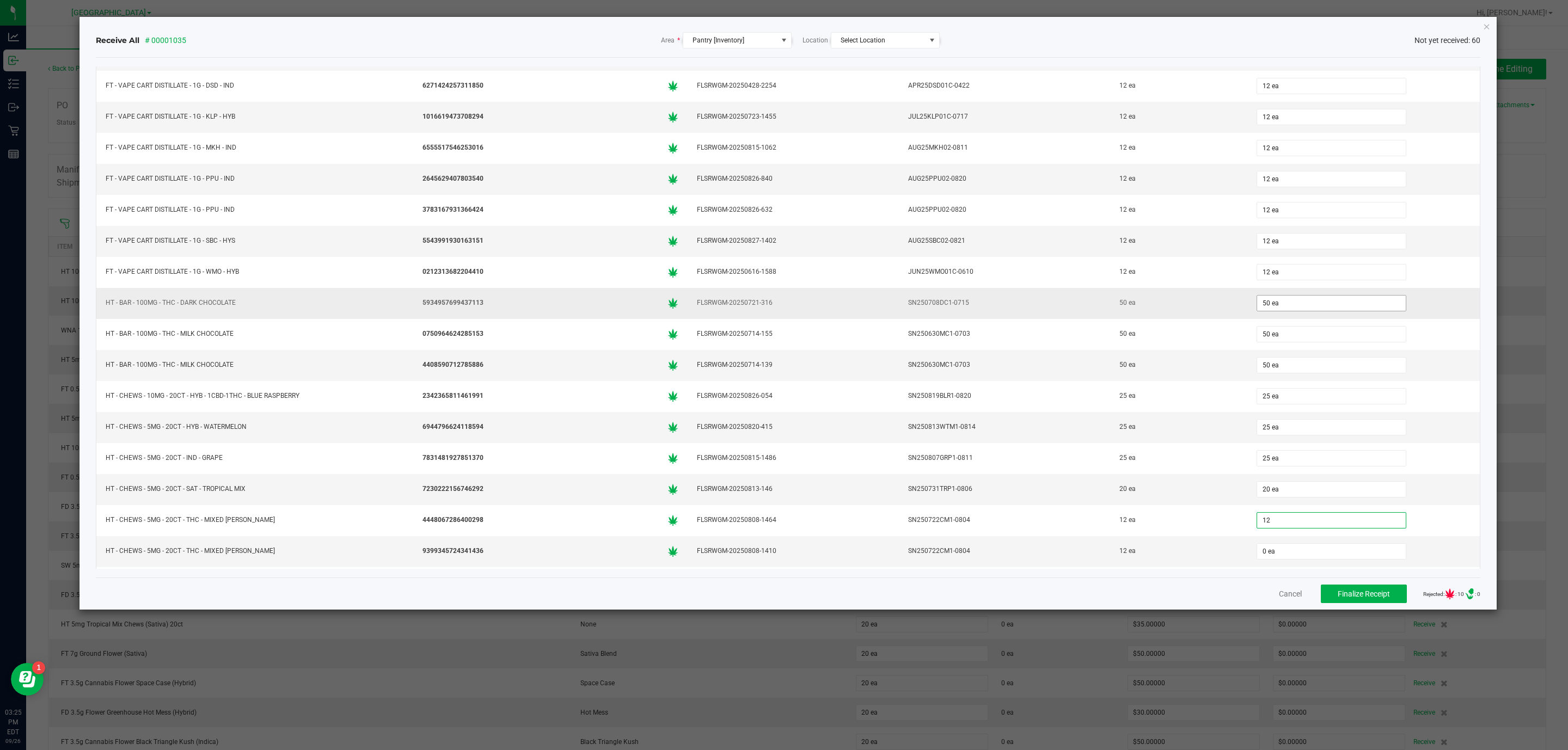
type input "12"
type input "0"
type input "12 ea"
type input "12"
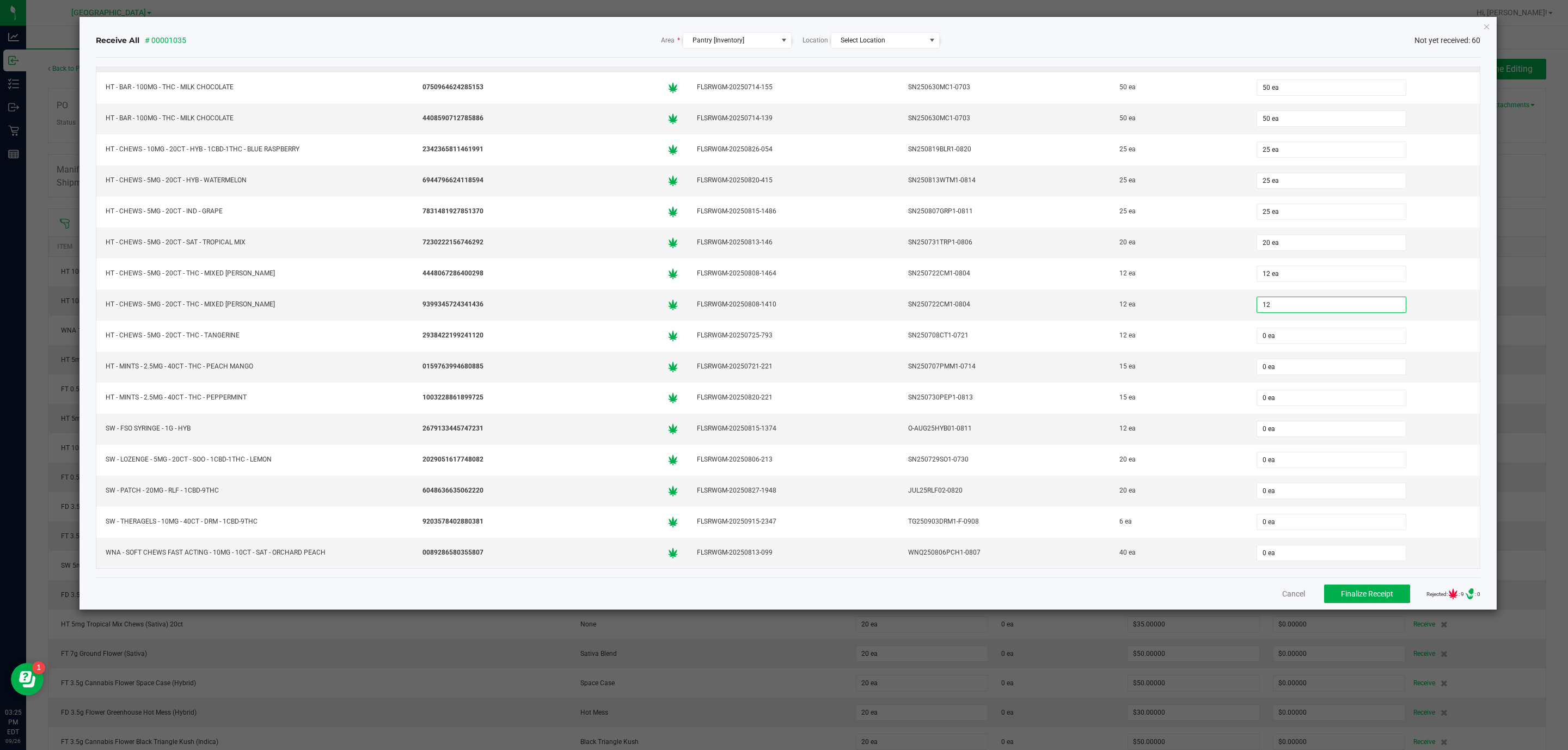
type input "0"
type input "12 ea"
type input "15 ea"
type input "0 ea"
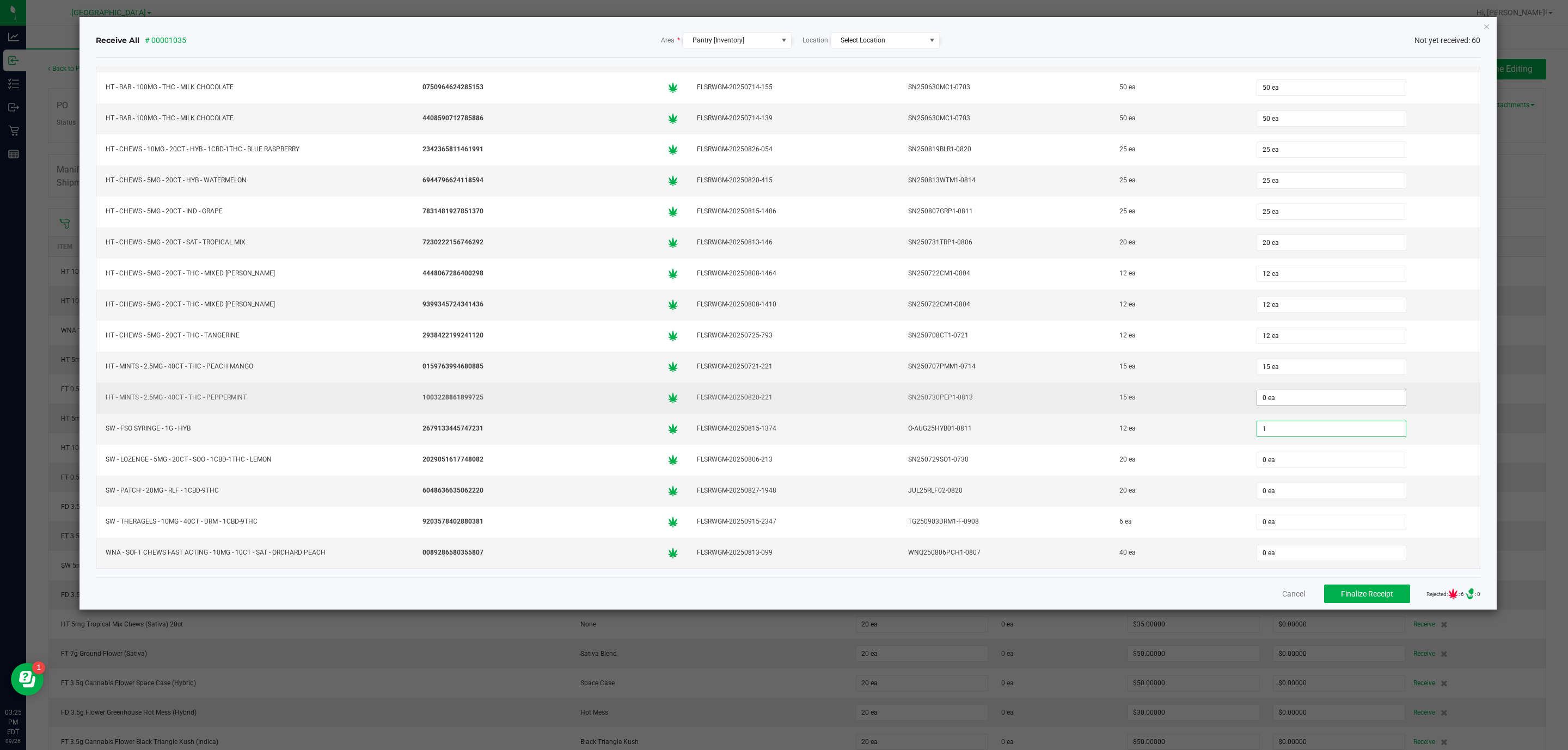
type input "1"
type input "0"
type input "1 ea"
click at [1257, 405] on input "0" at bounding box center [1331, 397] width 148 height 15
type input "15 ea"
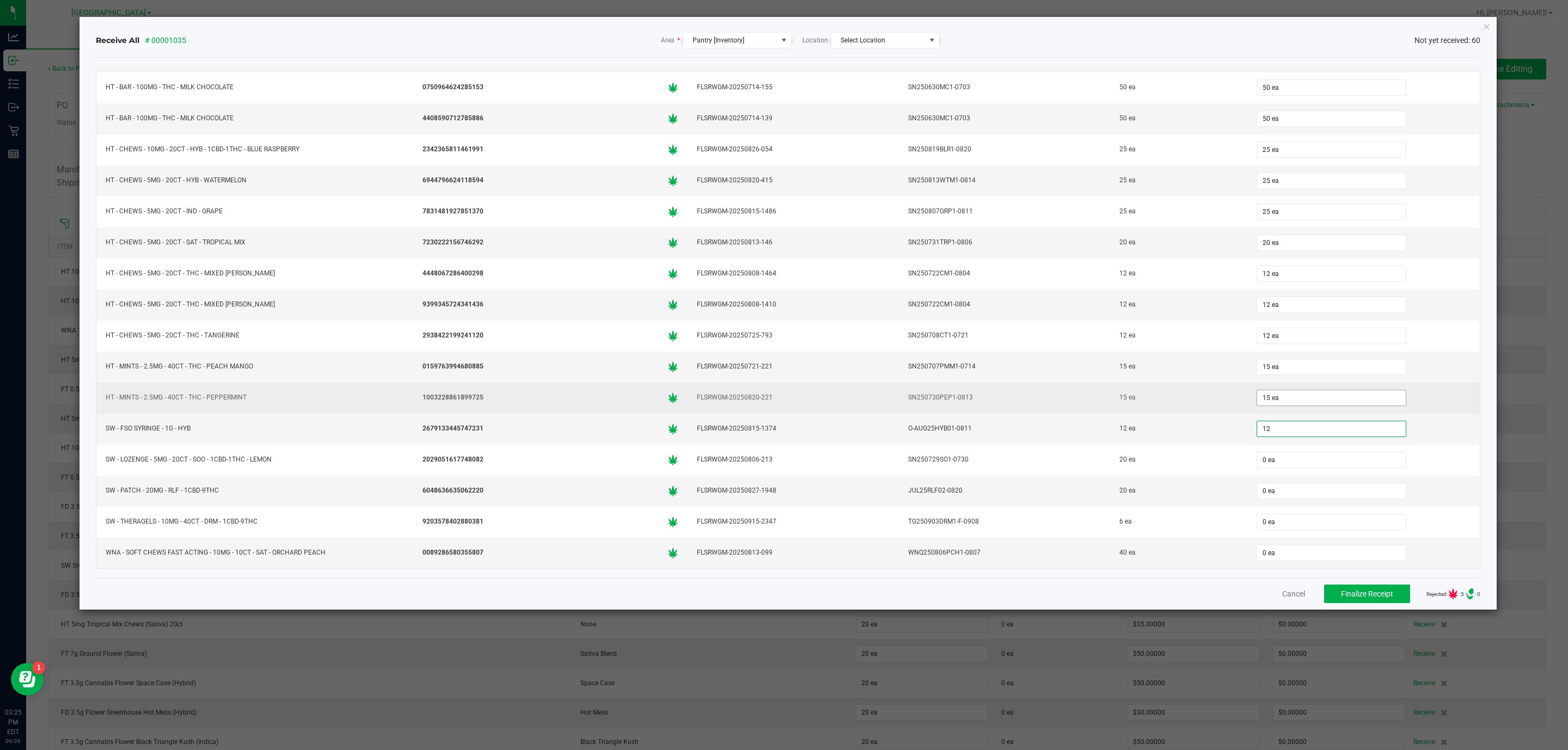
type input "12 ea"
type input "20 ea"
type input "6 ea"
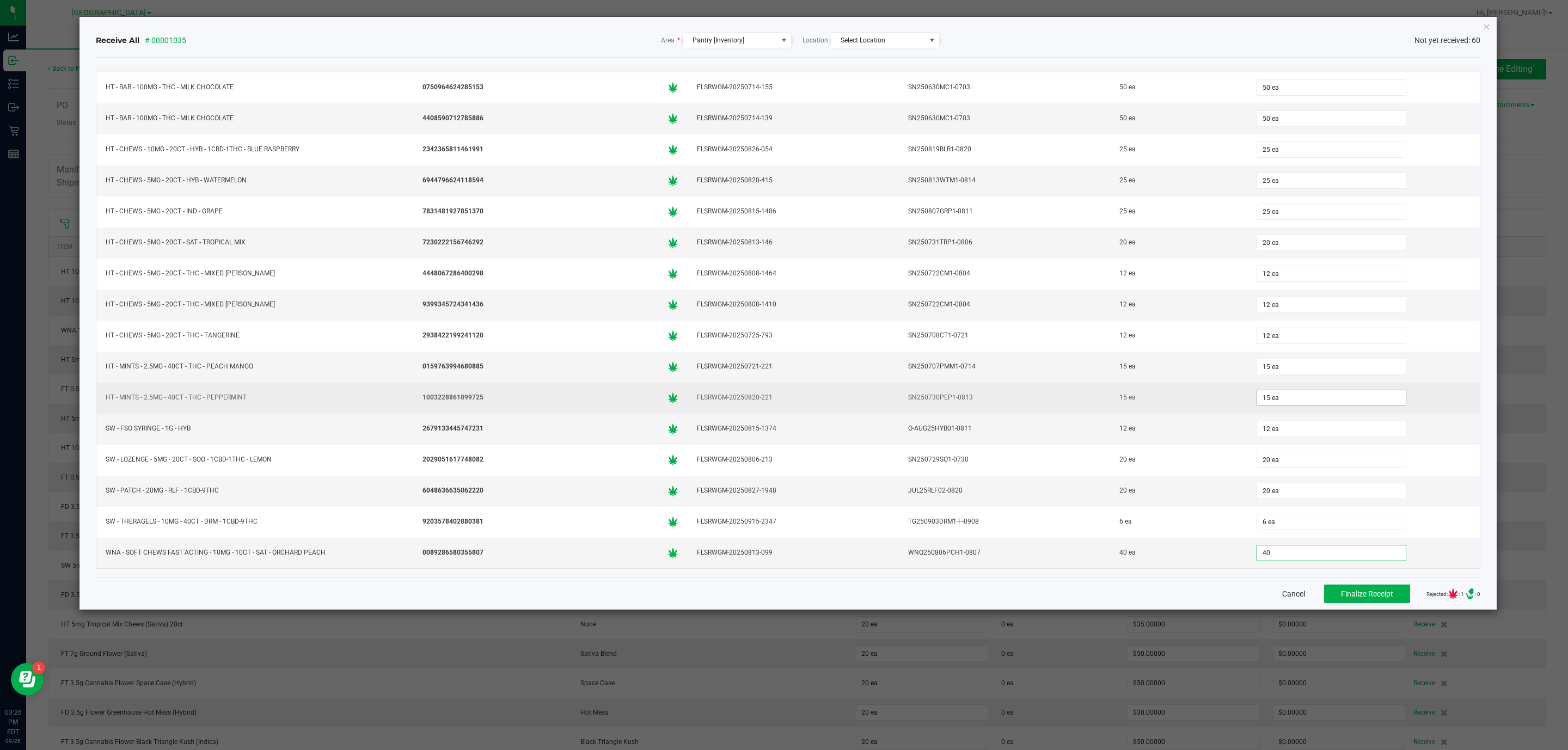
type input "40 ea"
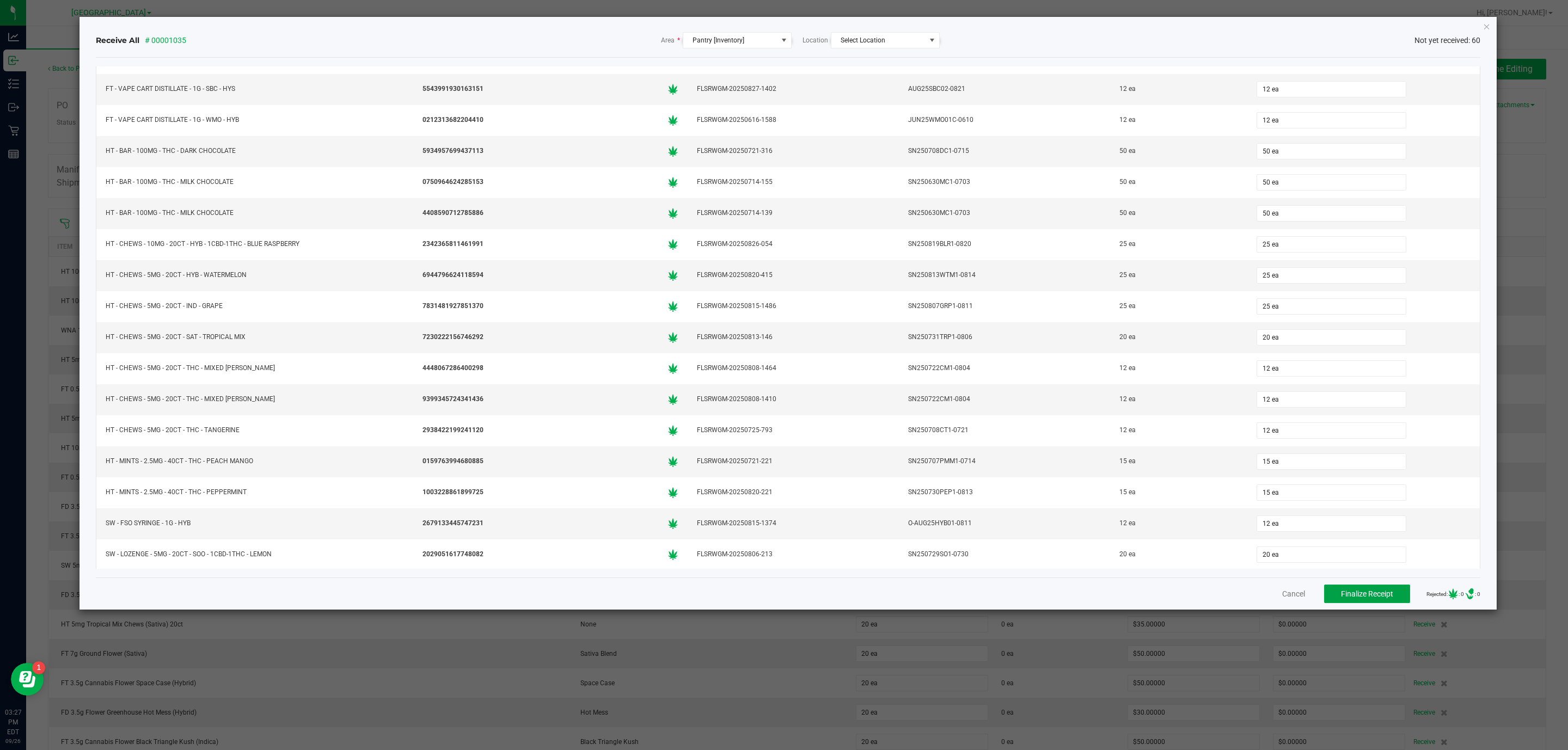
scroll to position [1388, 0]
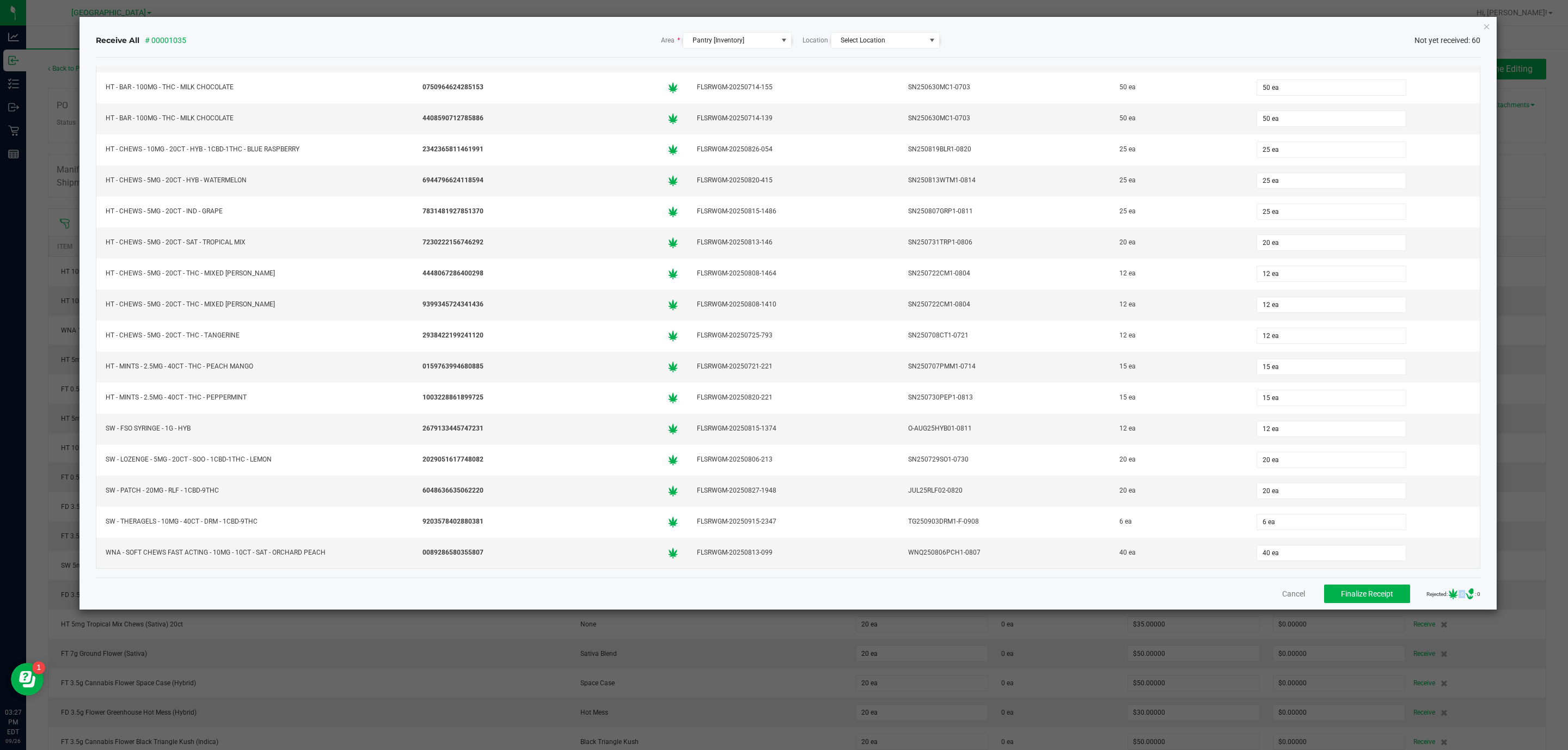
drag, startPoint x: 1433, startPoint y: 594, endPoint x: 1451, endPoint y: 593, distance: 18.0
click at [1451, 593] on span "Rejected: : 0 .st0{ } : 0" at bounding box center [1453, 594] width 54 height 11
click at [1367, 598] on span "Finalize Receipt" at bounding box center [1367, 594] width 52 height 9
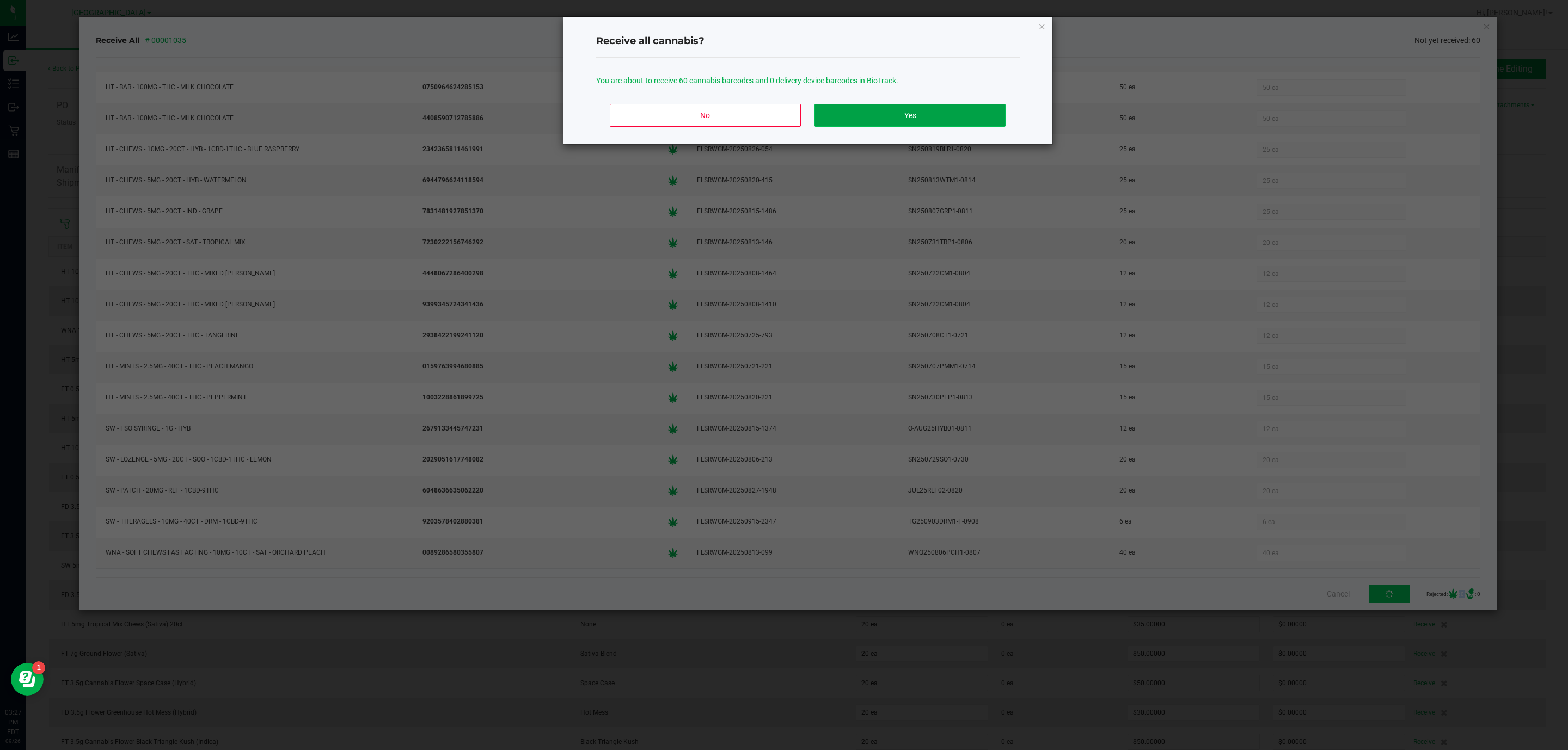
click at [930, 118] on button "Yes" at bounding box center [910, 115] width 190 height 23
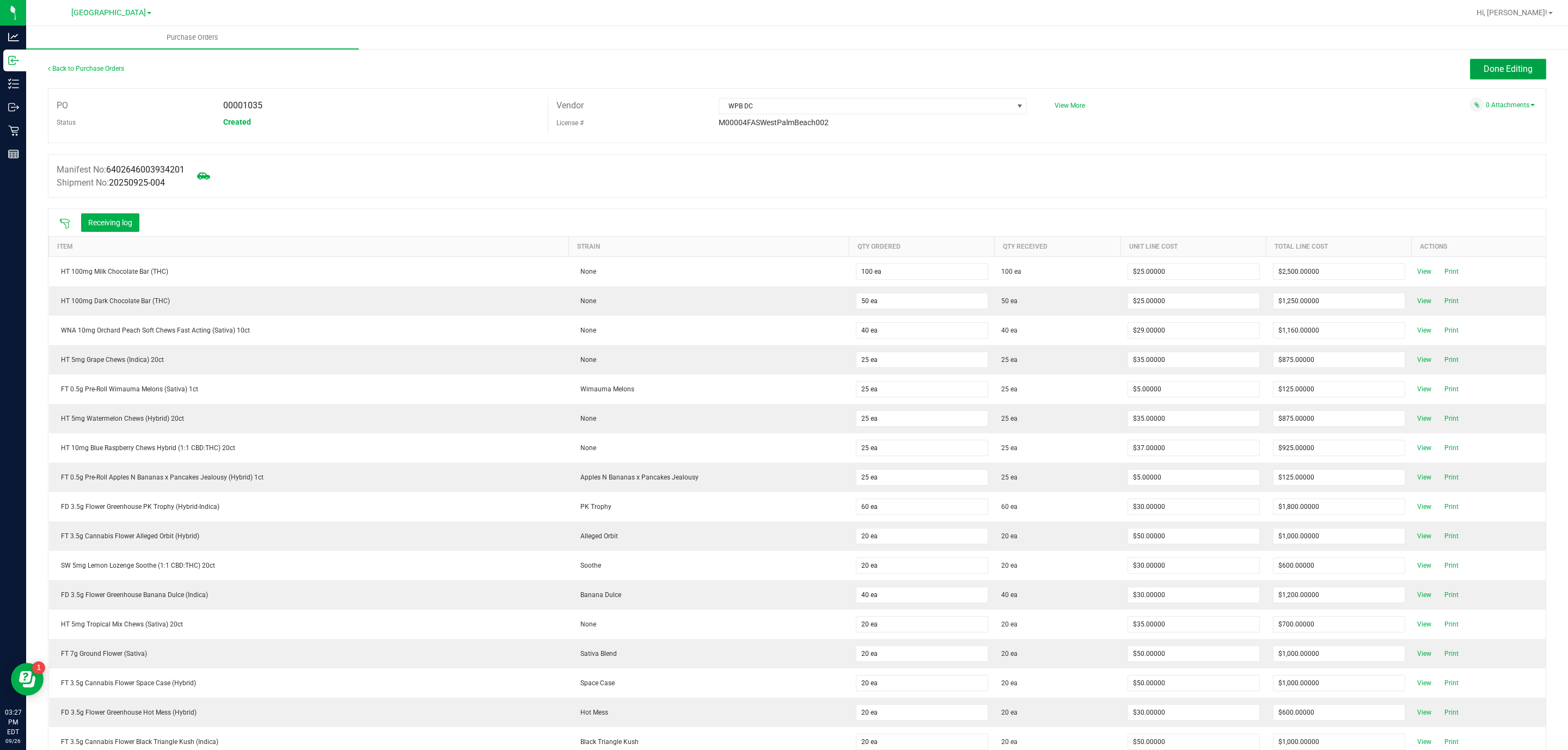
click at [1470, 68] on button "Done Editing" at bounding box center [1508, 69] width 76 height 21
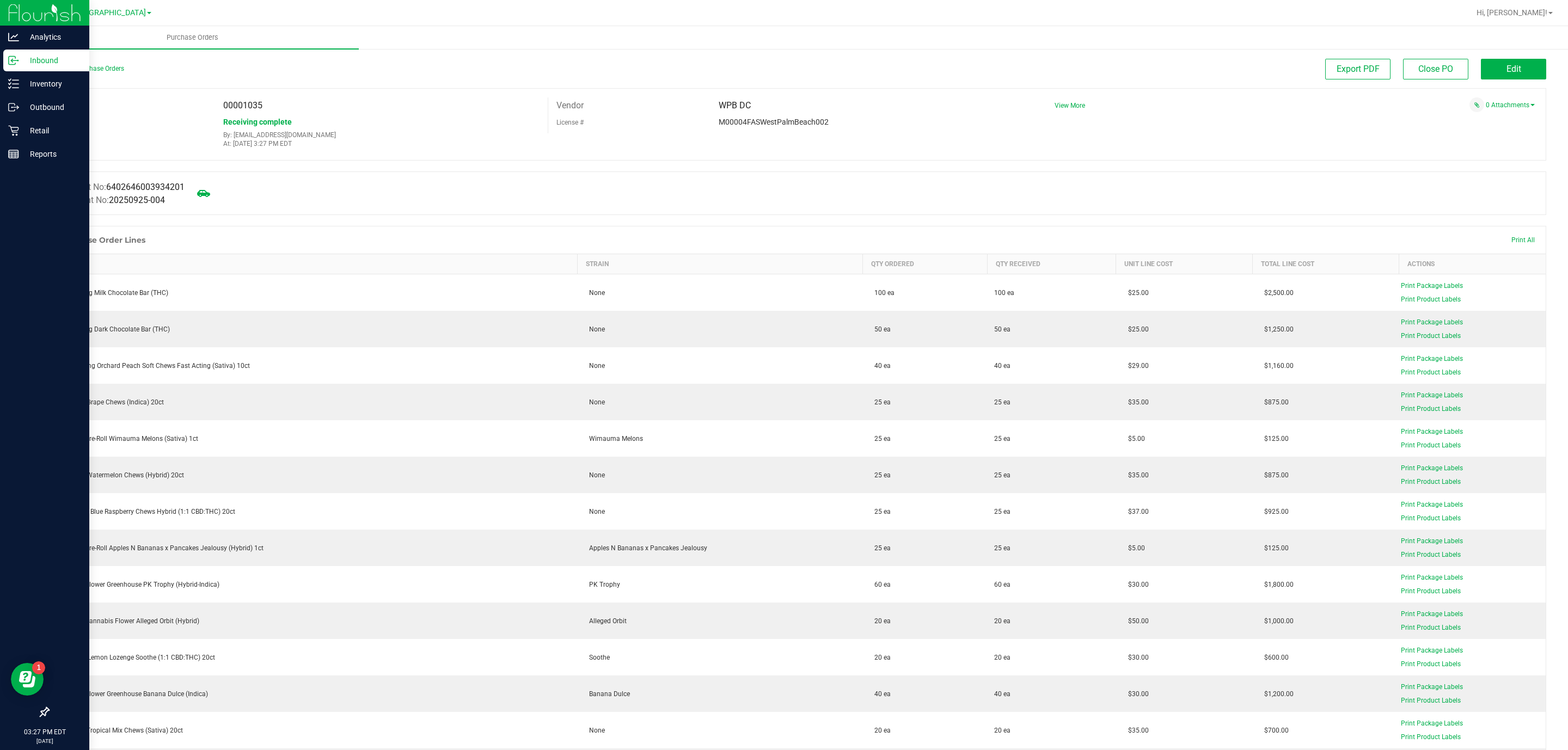
click at [12, 64] on icon at bounding box center [13, 60] width 11 height 11
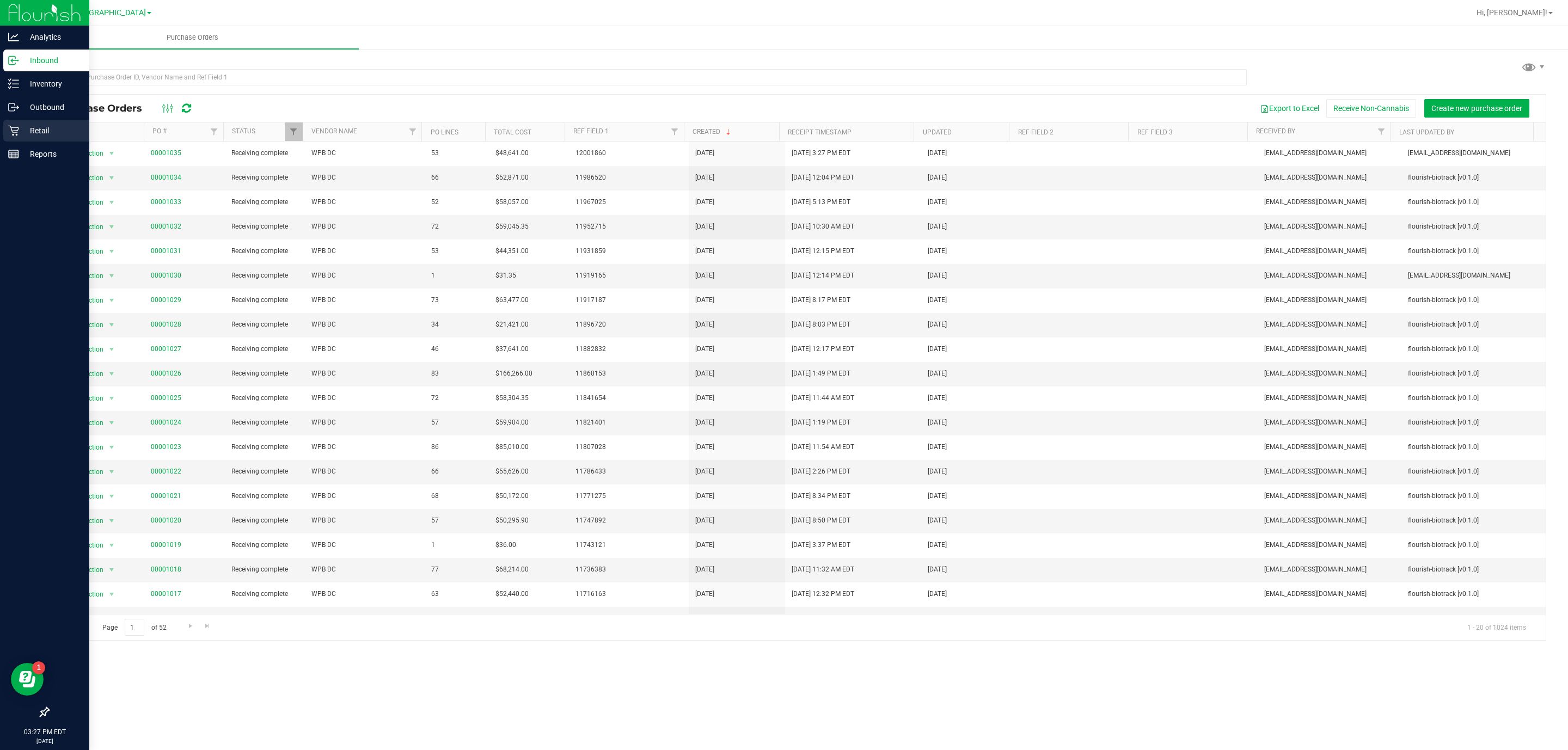
click at [19, 128] on p "Retail" at bounding box center [51, 131] width 65 height 13
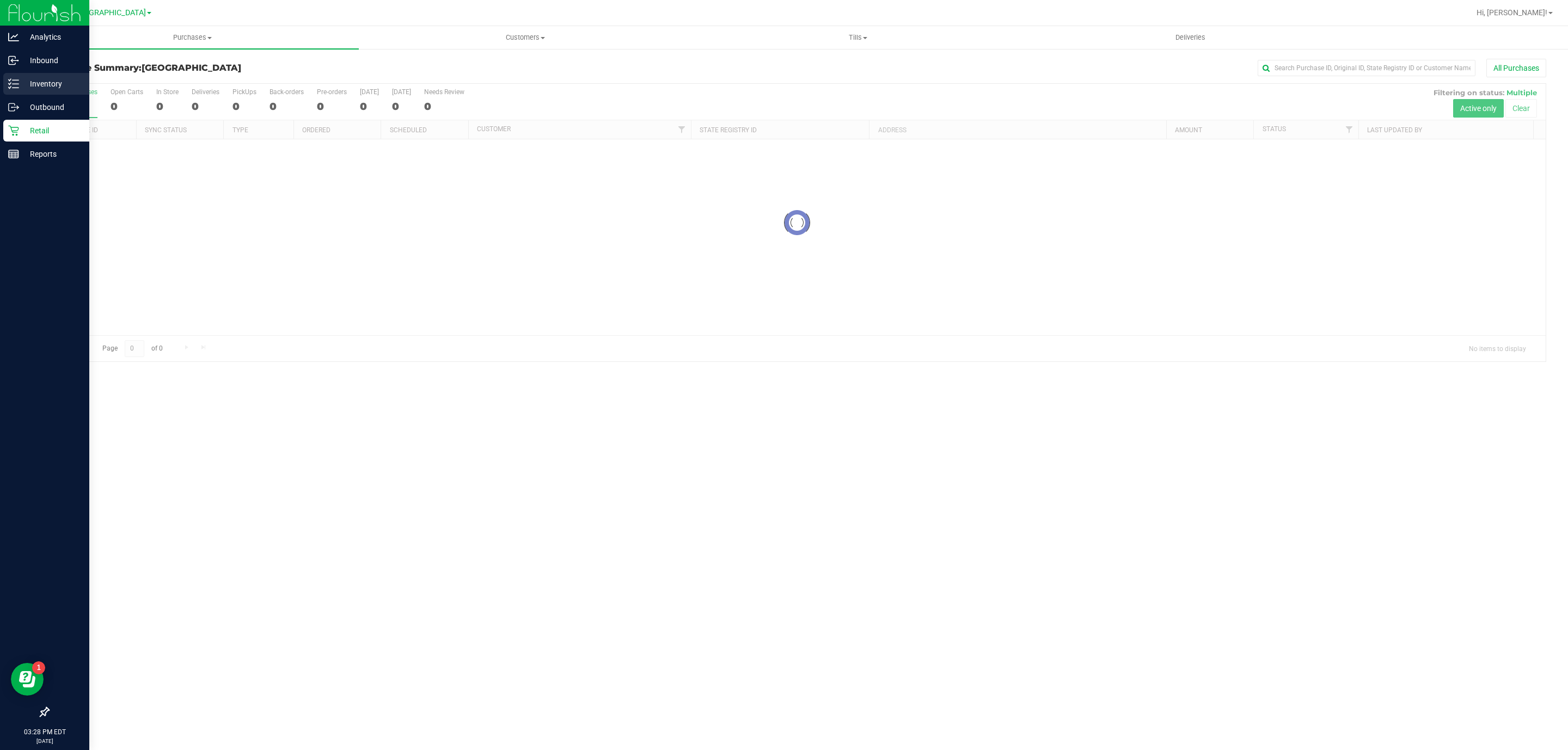
click at [26, 82] on p "Inventory" at bounding box center [51, 84] width 65 height 13
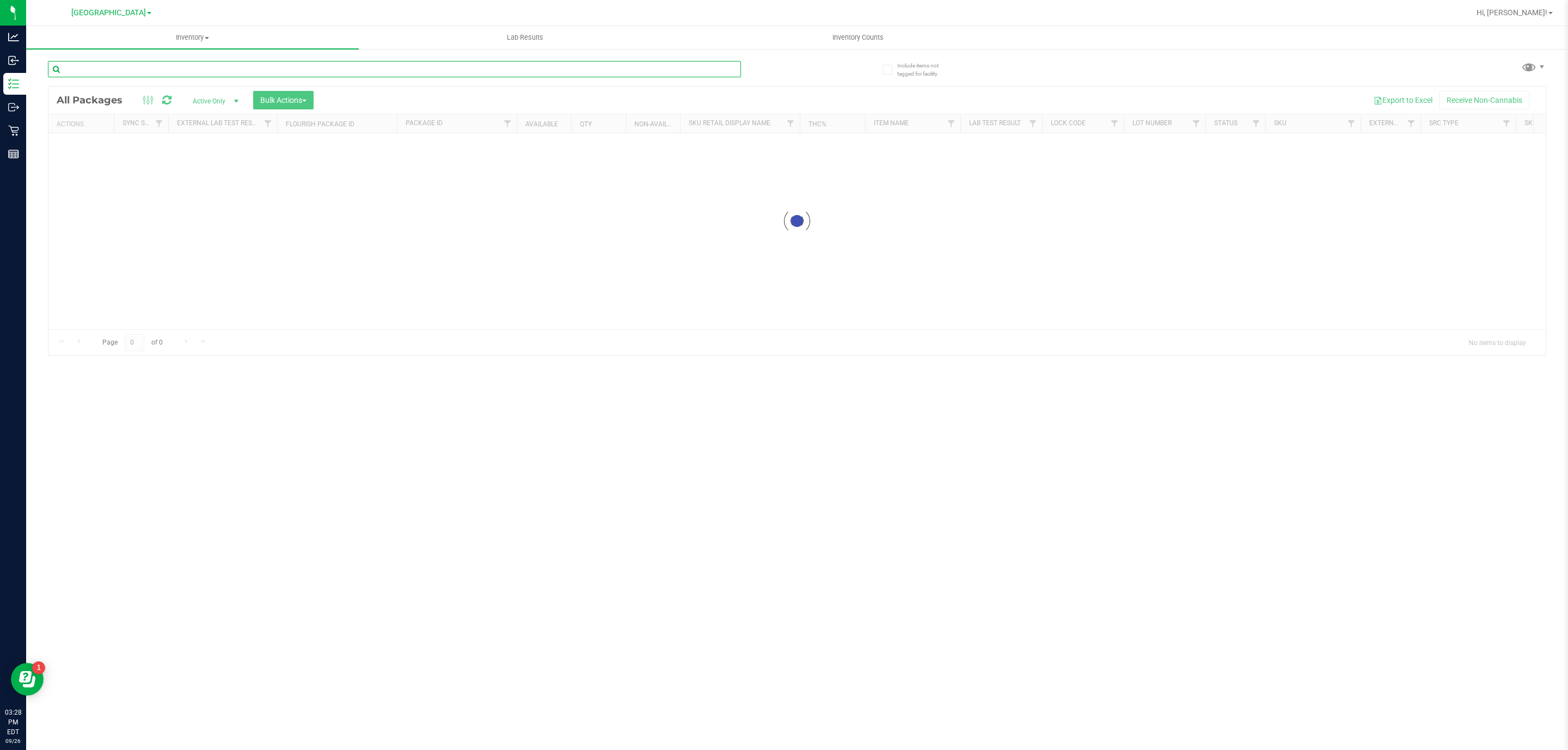
click at [139, 73] on input "text" at bounding box center [394, 69] width 693 height 16
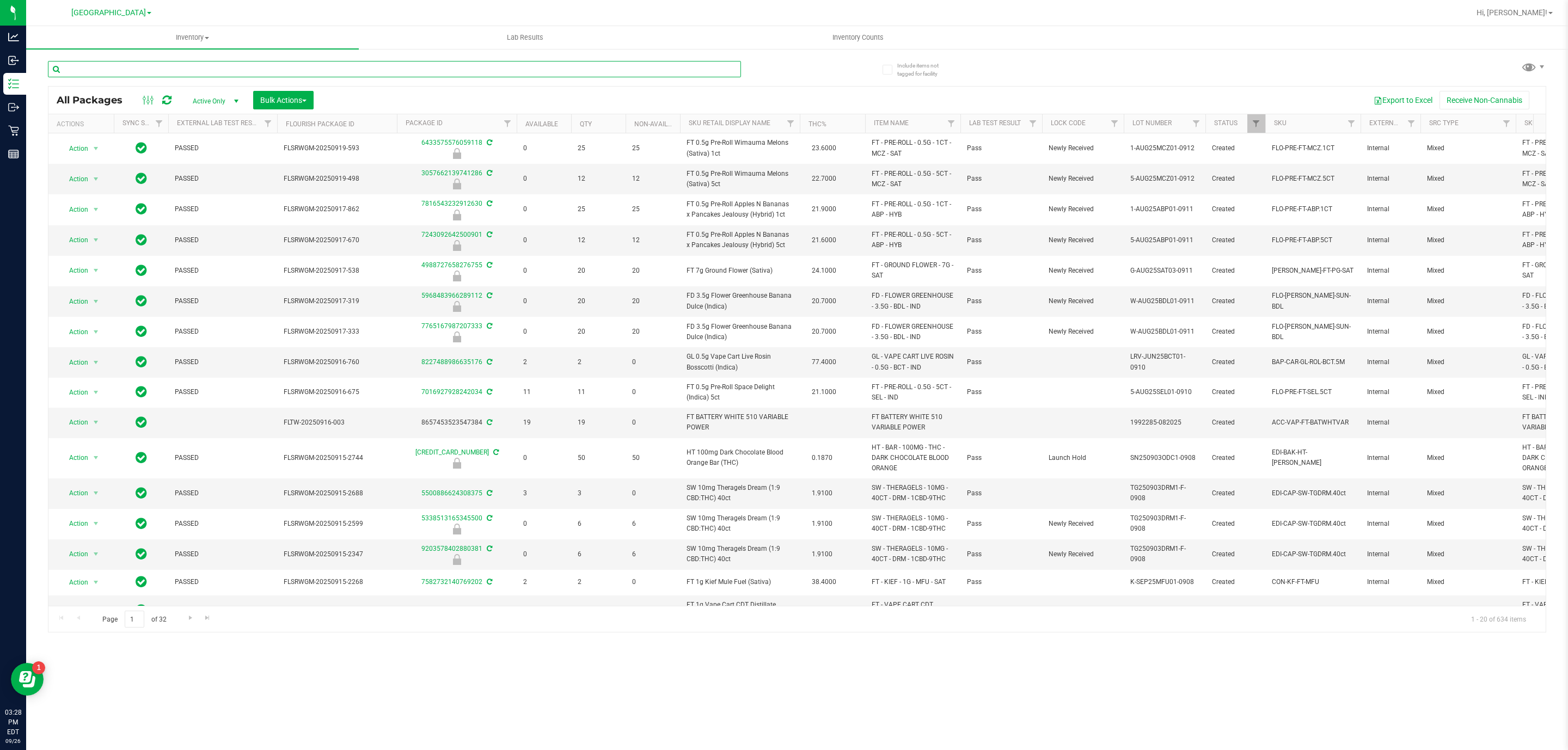
click at [164, 69] on input "text" at bounding box center [394, 69] width 693 height 16
click at [236, 104] on span "select" at bounding box center [237, 101] width 9 height 9
click at [235, 104] on span "select" at bounding box center [237, 101] width 9 height 9
click at [301, 96] on span "Bulk Actions" at bounding box center [283, 100] width 46 height 9
click at [306, 203] on span "Lock/Unlock packages" at bounding box center [297, 205] width 75 height 9
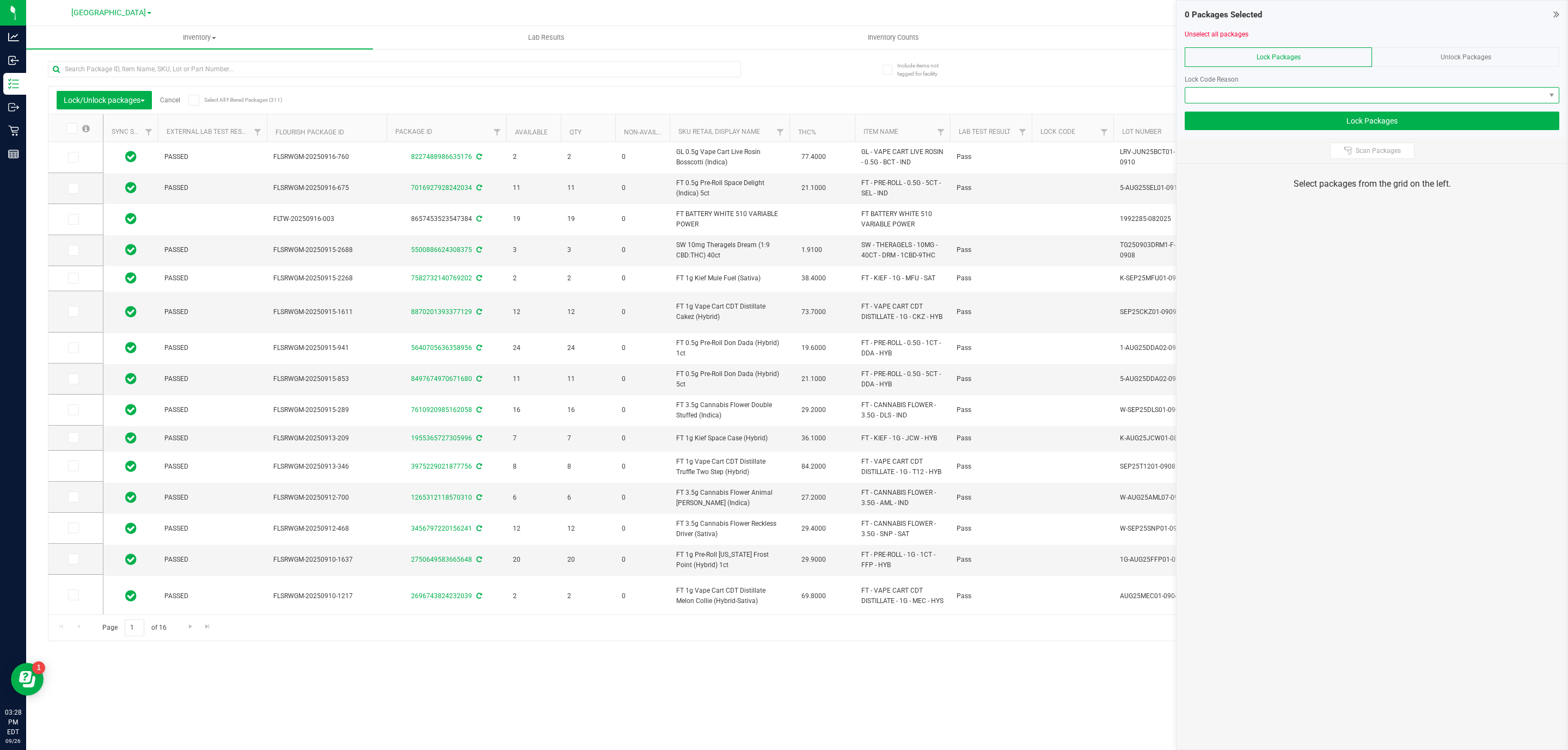
click at [1235, 93] on span at bounding box center [1365, 95] width 360 height 15
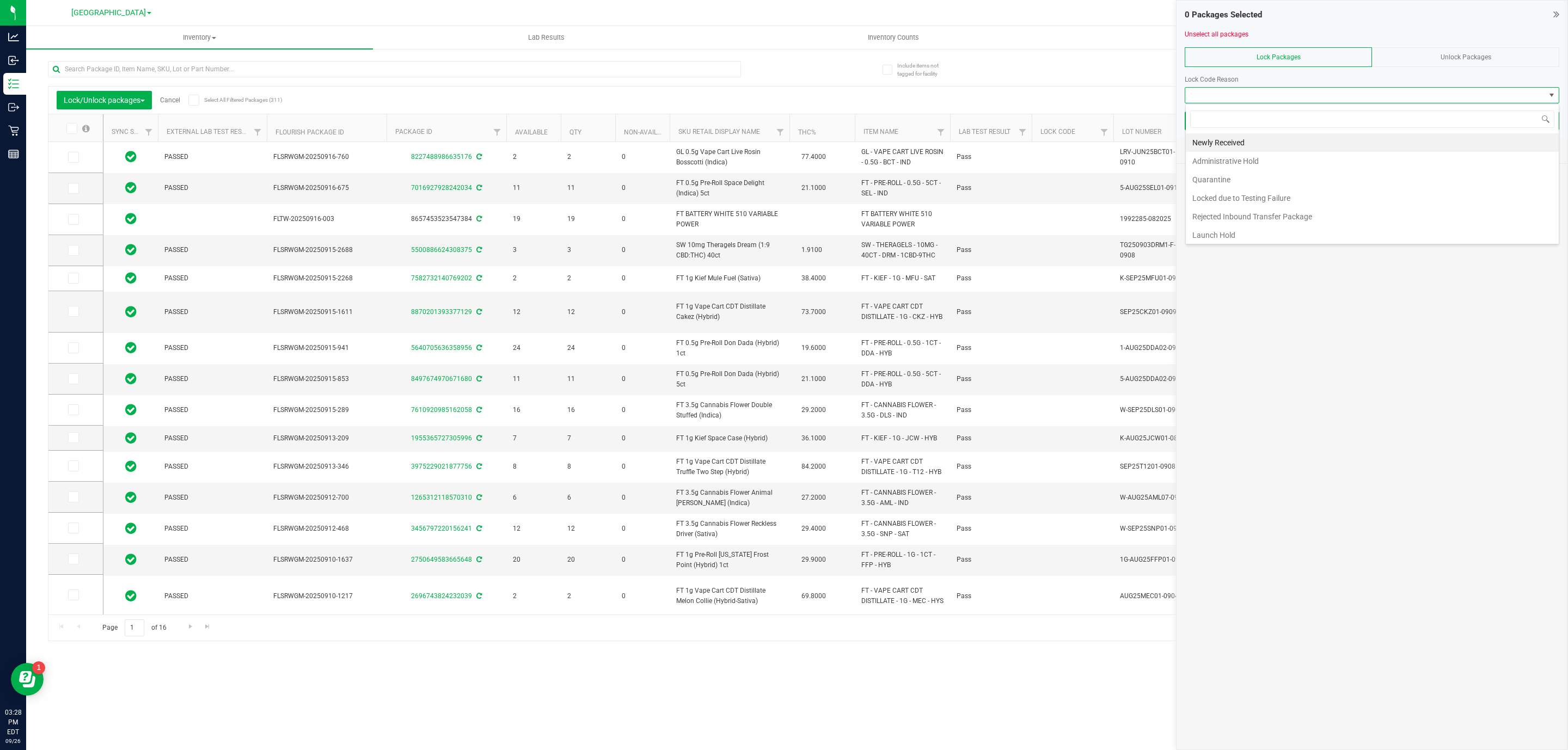
scroll to position [16, 374]
click at [1252, 234] on li "Launch Hold" at bounding box center [1373, 235] width 373 height 18
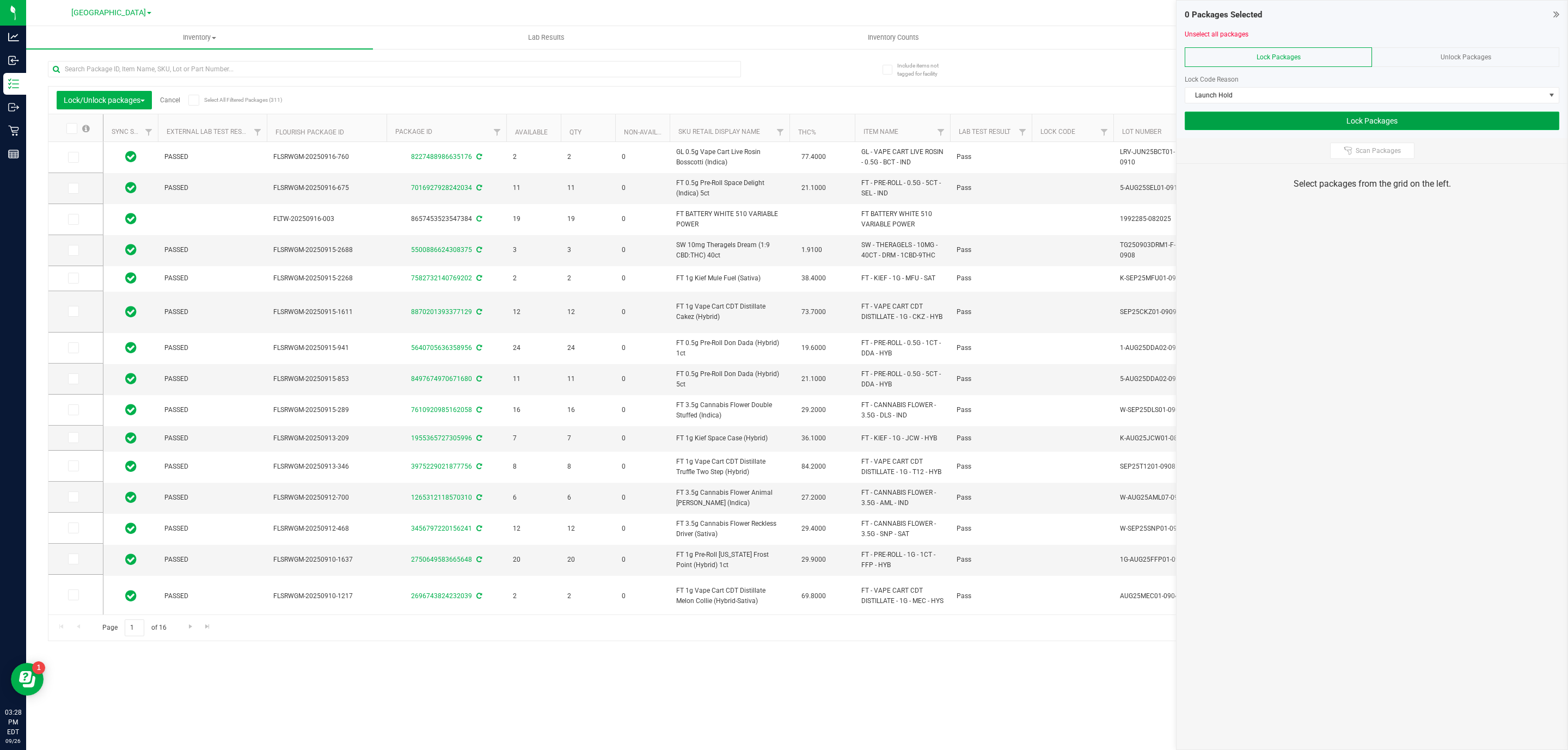
click at [1242, 118] on button "Lock Packages" at bounding box center [1372, 120] width 375 height 18
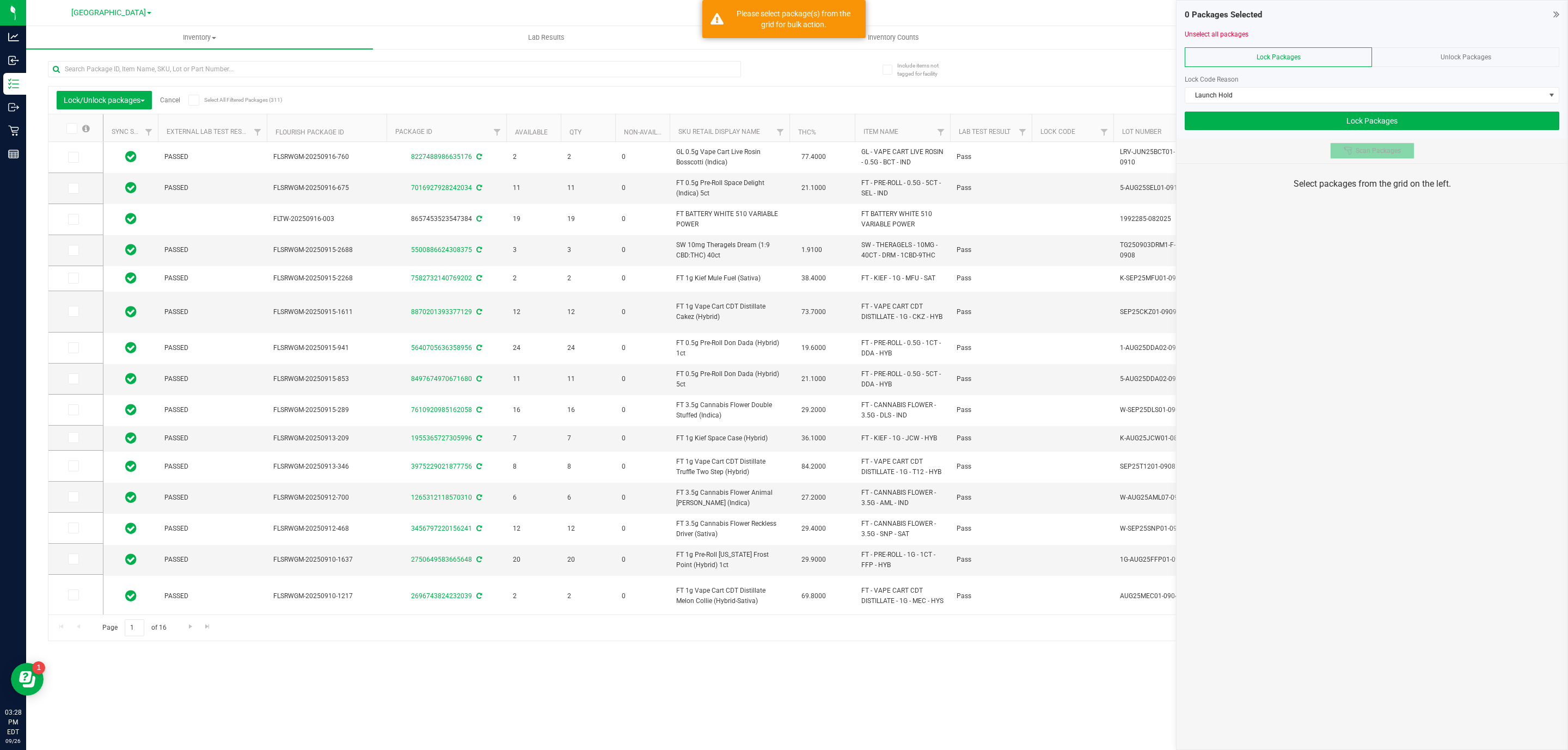
drag, startPoint x: 1357, startPoint y: 154, endPoint x: 1351, endPoint y: 154, distance: 6.0
click at [1356, 154] on span "Scan Packages" at bounding box center [1378, 151] width 46 height 9
click at [1400, 323] on div "0 Packages Selected Unselect all packages Lock Packages Unlock Packages Lock Co…" at bounding box center [1373, 375] width 392 height 750
click at [1219, 325] on div "0 Packages Selected Unselect all packages Lock Packages Unlock Packages Lock Co…" at bounding box center [1373, 375] width 392 height 750
click at [281, 62] on input "text" at bounding box center [394, 69] width 693 height 16
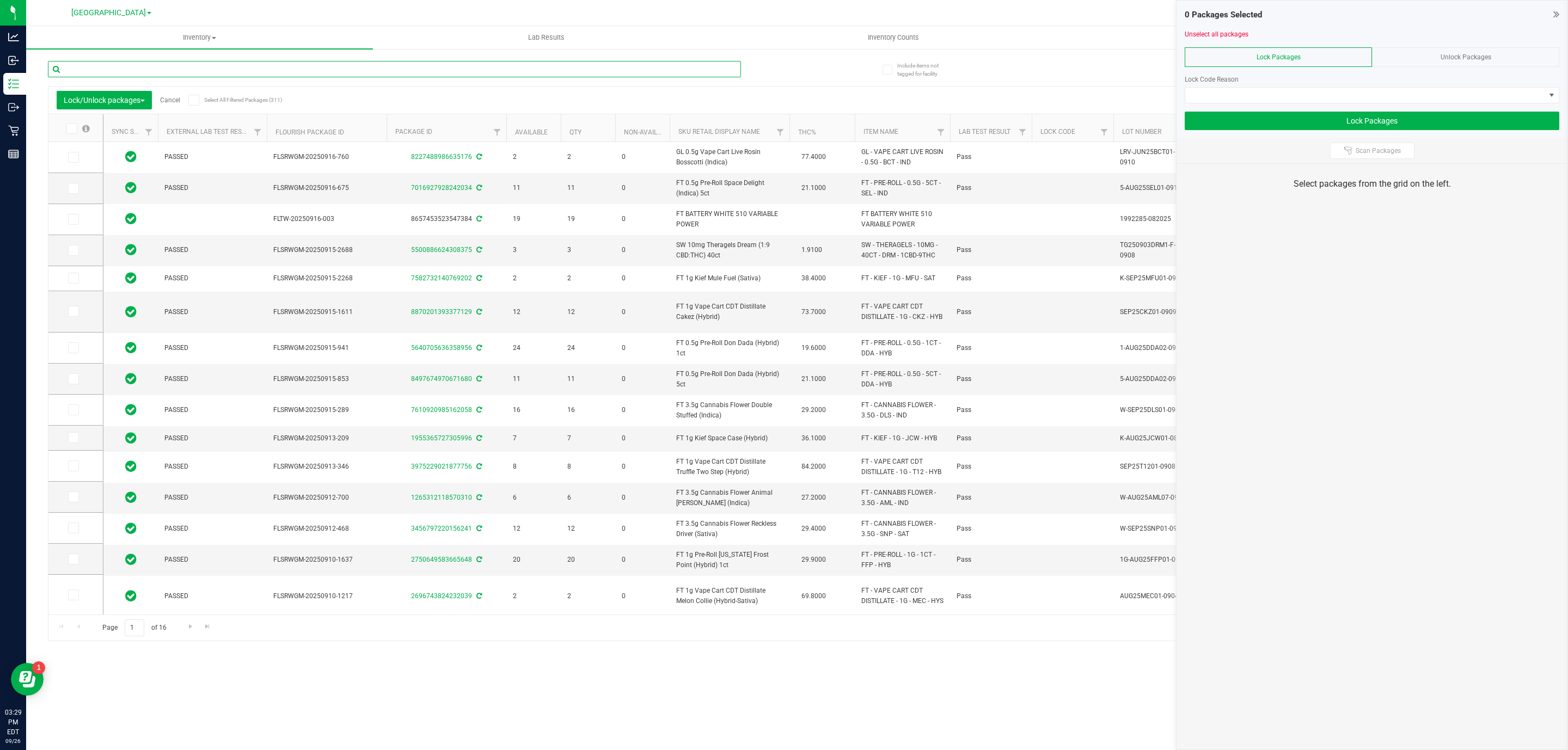
click at [255, 71] on input "text" at bounding box center [394, 69] width 693 height 16
click at [1557, 10] on icon at bounding box center [1556, 14] width 6 height 11
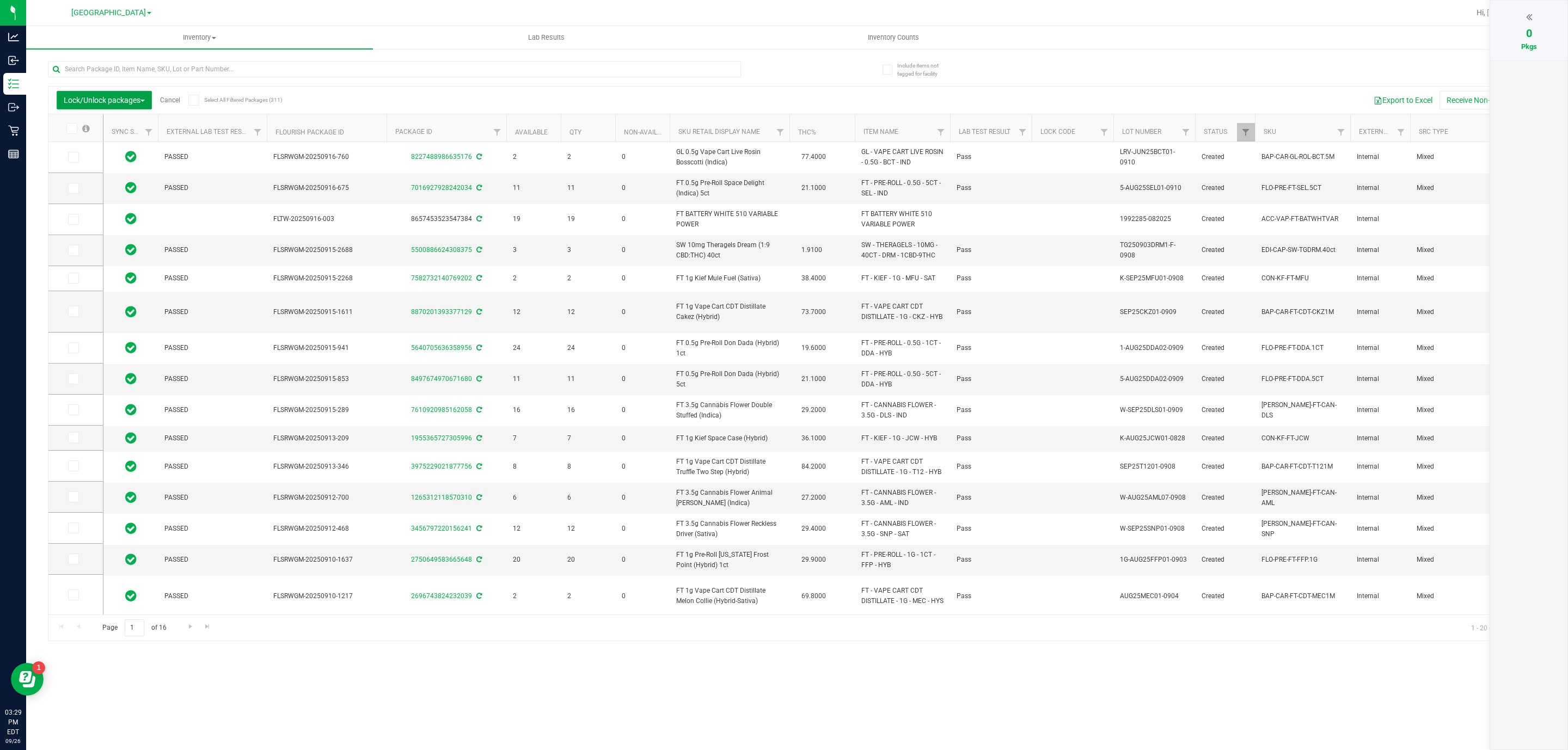
click at [107, 98] on span "Lock/Unlock packages" at bounding box center [104, 100] width 81 height 9
click at [154, 95] on div "Lock/Unlock packages Cancel Select All Filtered Packages (311)" at bounding box center [157, 100] width 202 height 18
click at [164, 98] on link "Cancel" at bounding box center [170, 100] width 20 height 7
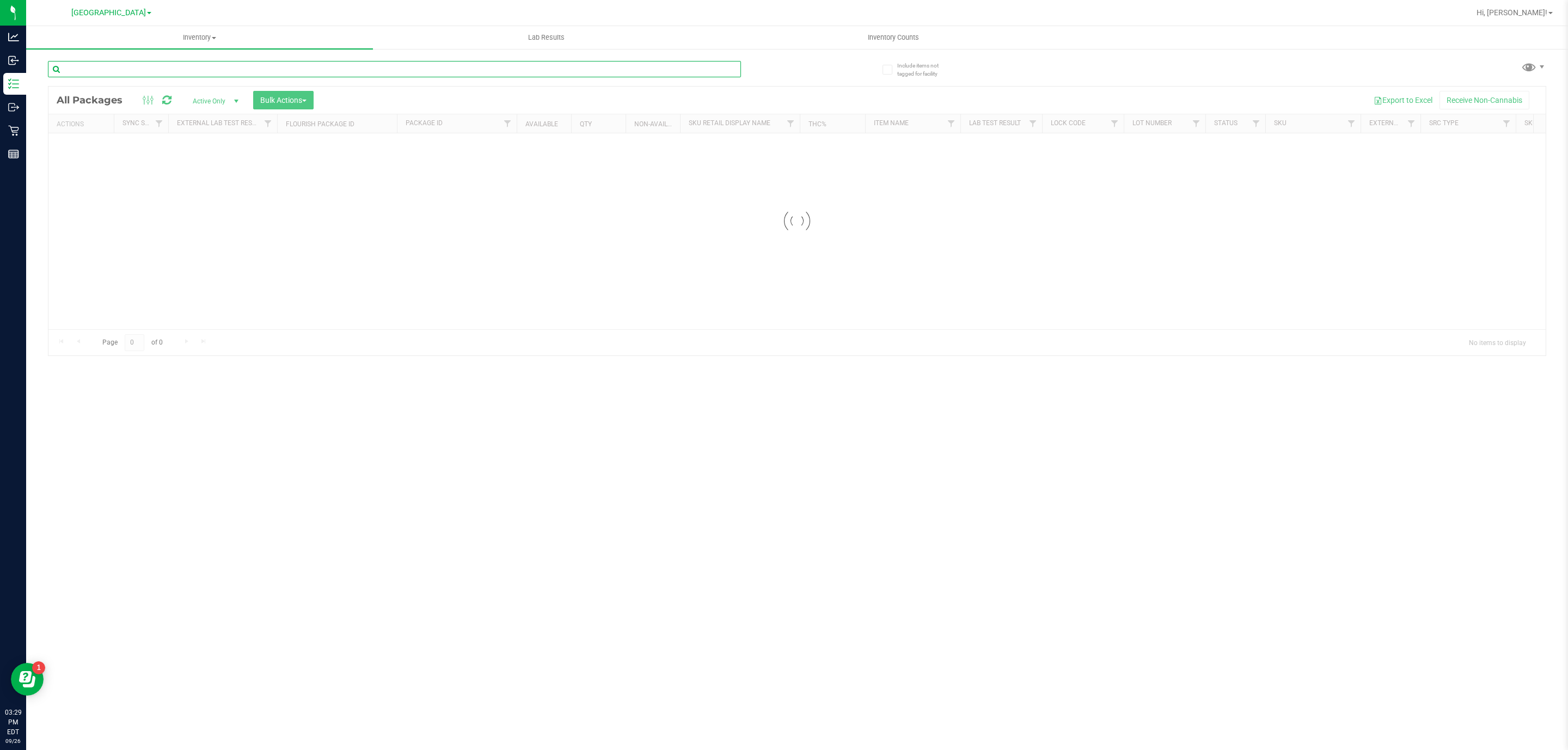
click at [197, 69] on input "text" at bounding box center [394, 69] width 693 height 16
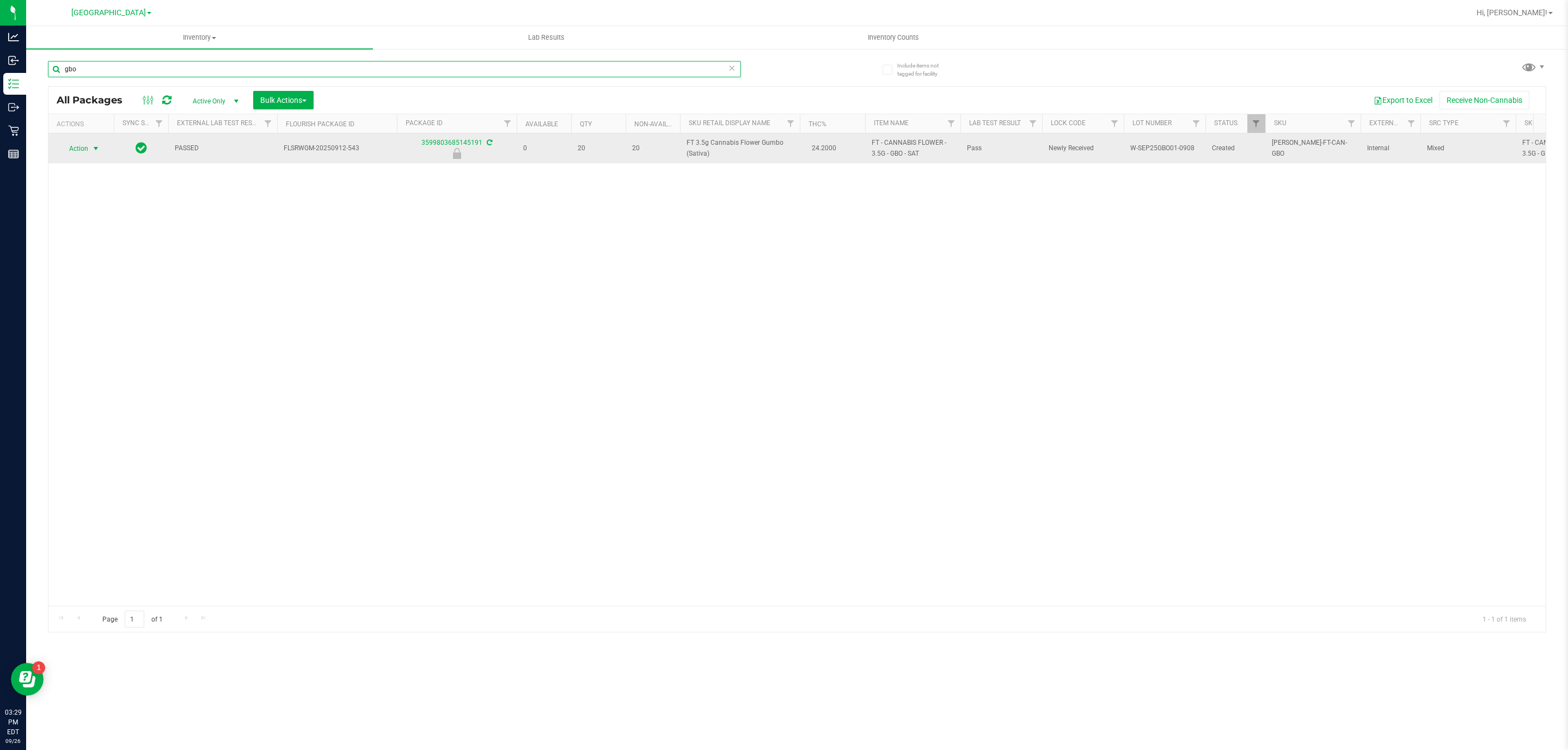
type input "gbo"
click at [96, 145] on span "select" at bounding box center [96, 148] width 9 height 9
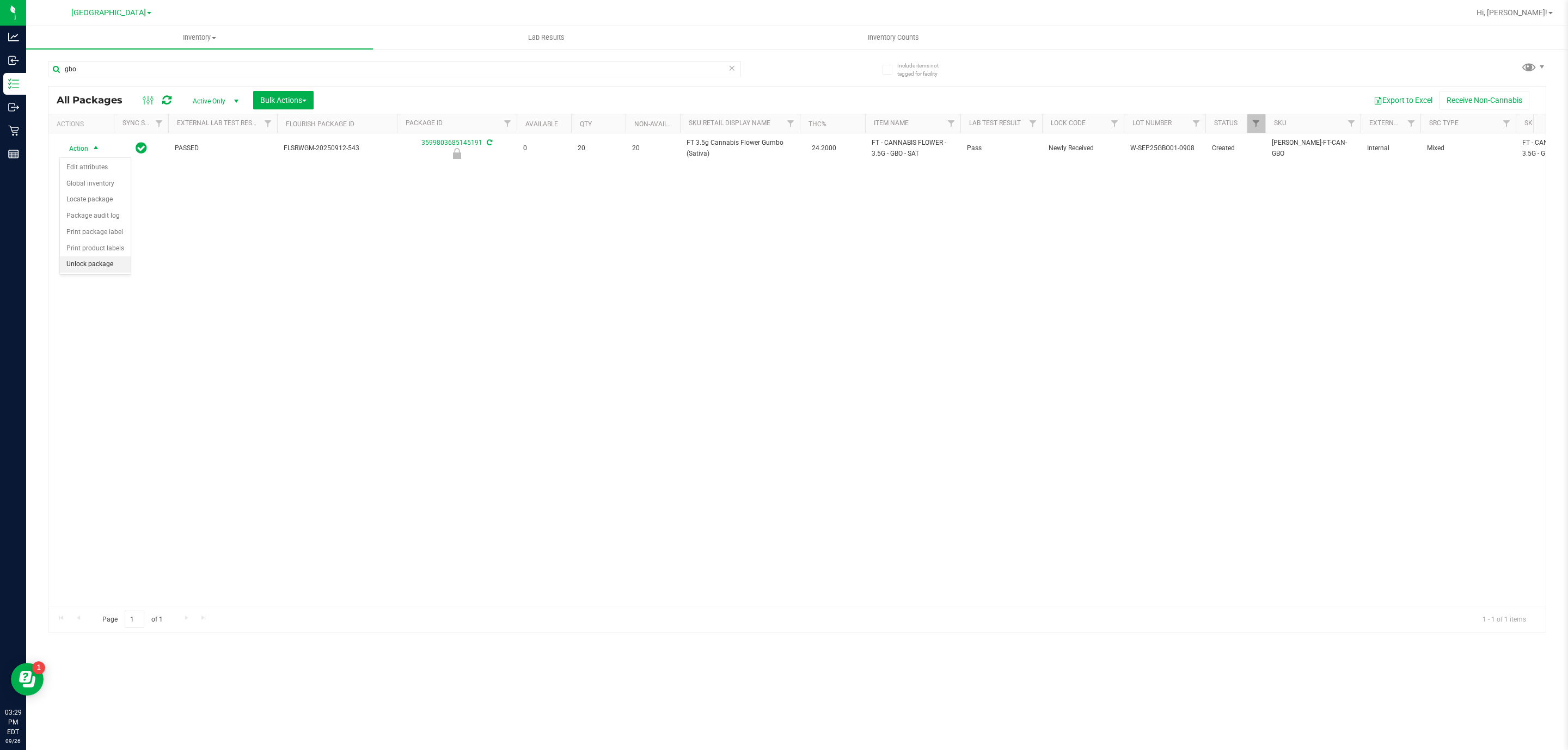
click at [111, 268] on li "Unlock package" at bounding box center [96, 264] width 71 height 16
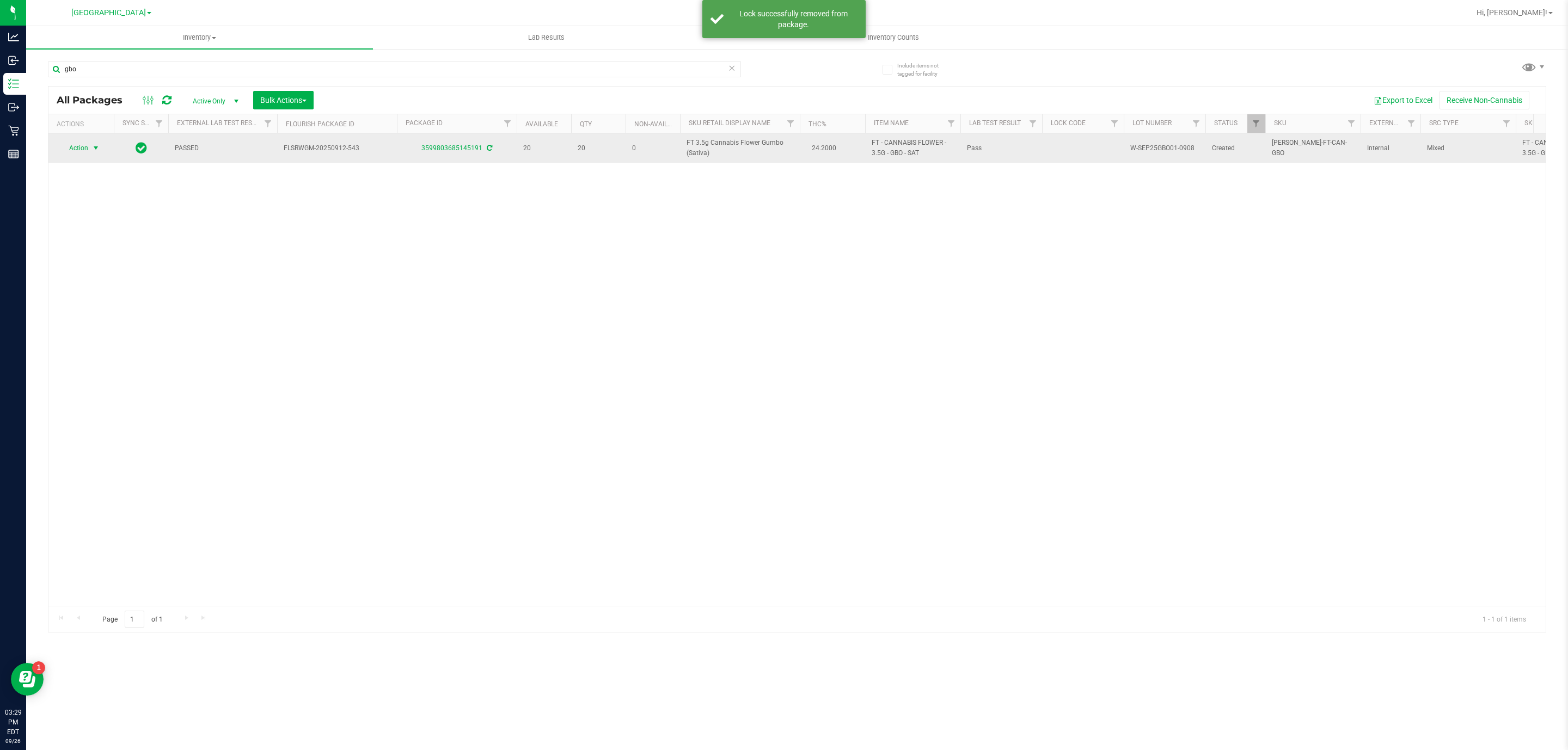
click at [98, 151] on span "select" at bounding box center [96, 148] width 9 height 9
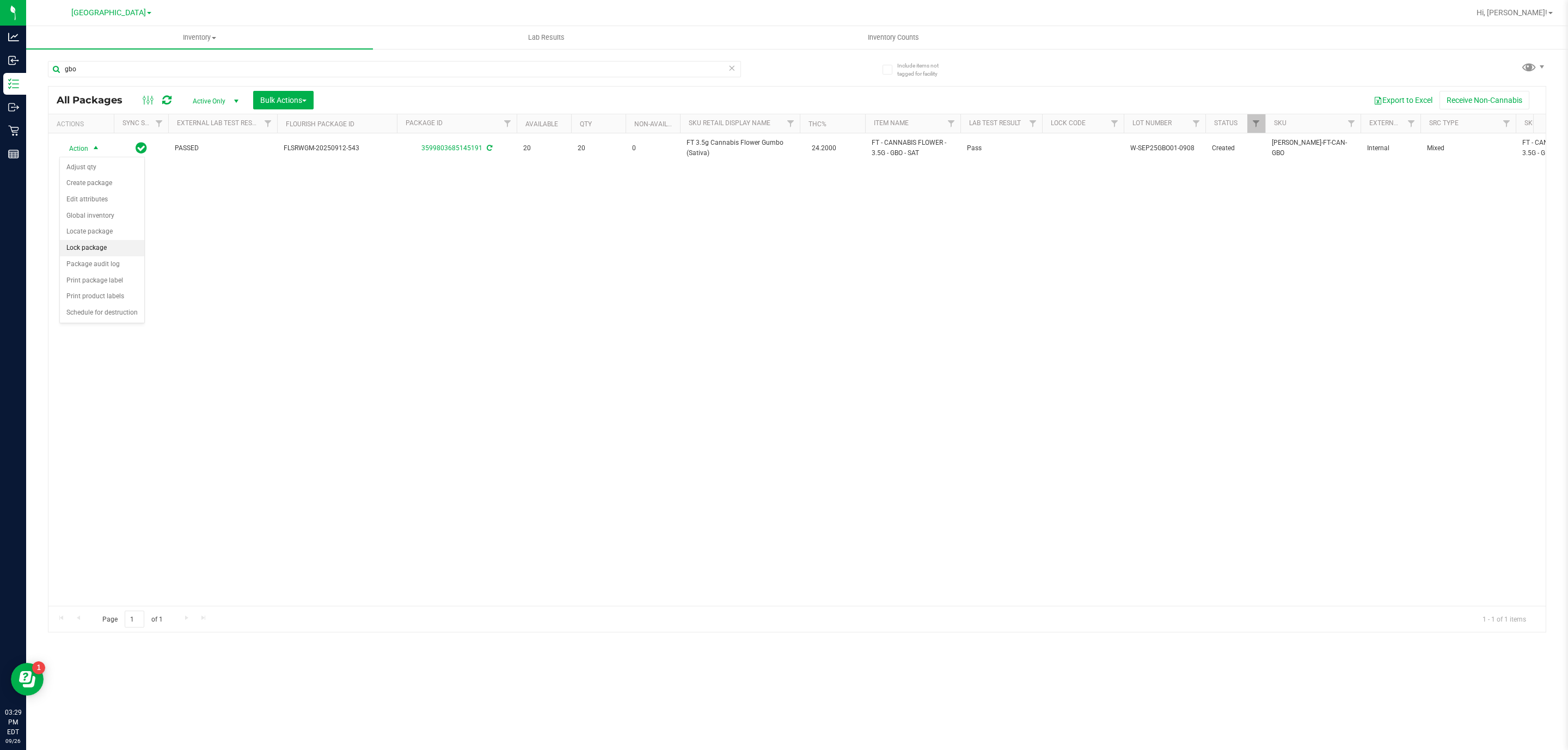
click at [96, 249] on li "Lock package" at bounding box center [102, 248] width 84 height 16
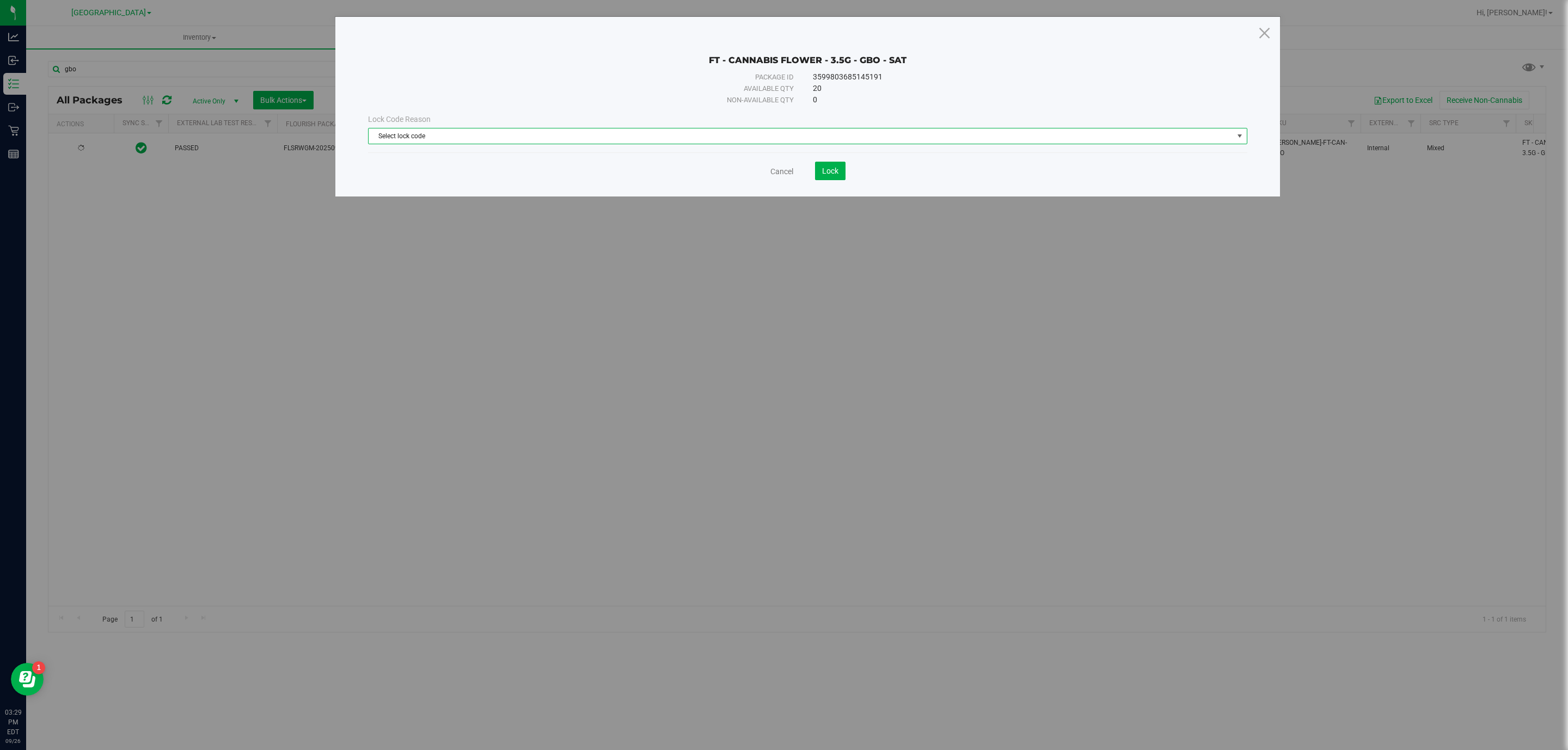
click at [495, 131] on span "Select lock code" at bounding box center [801, 136] width 865 height 15
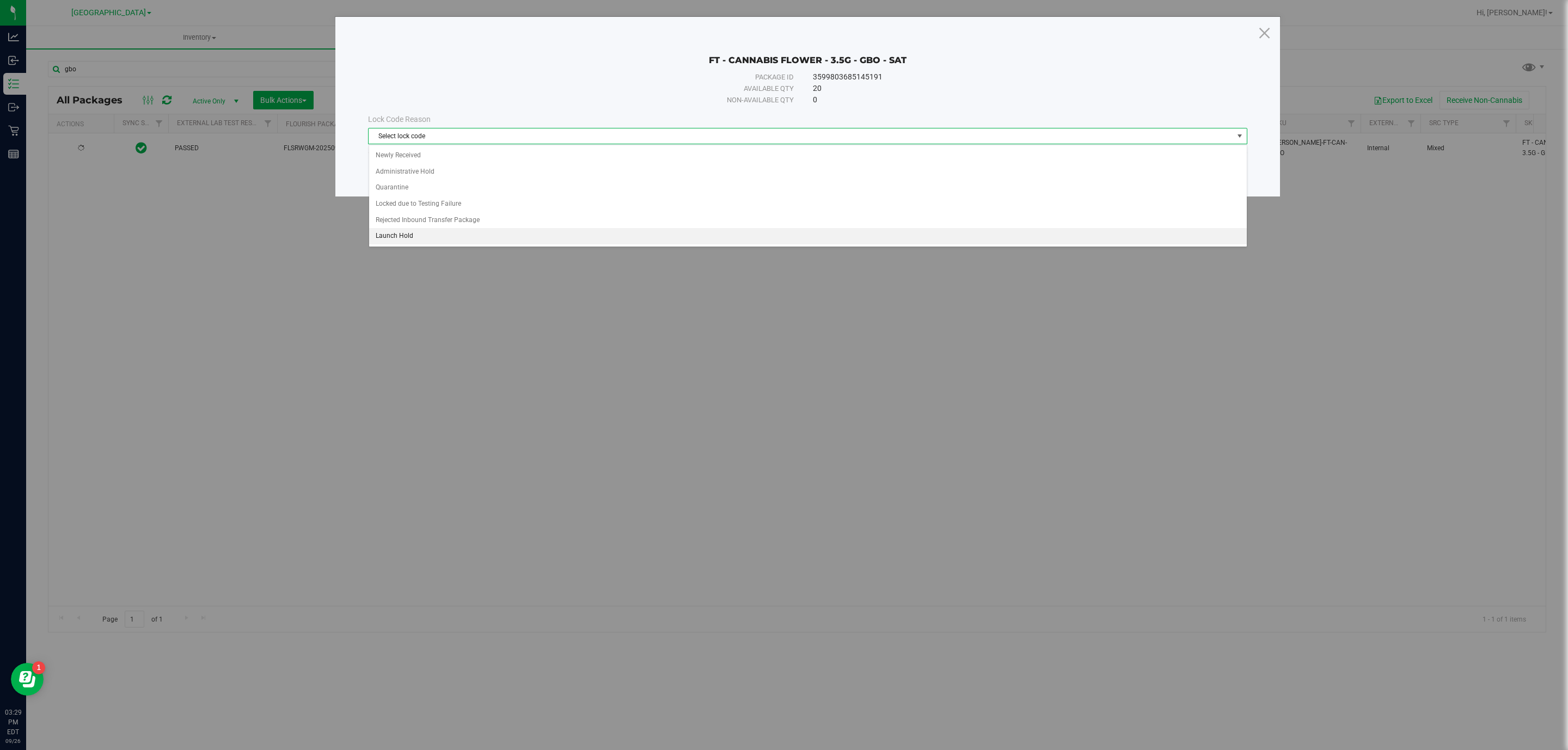
click at [456, 236] on li "Launch Hold" at bounding box center [808, 236] width 878 height 16
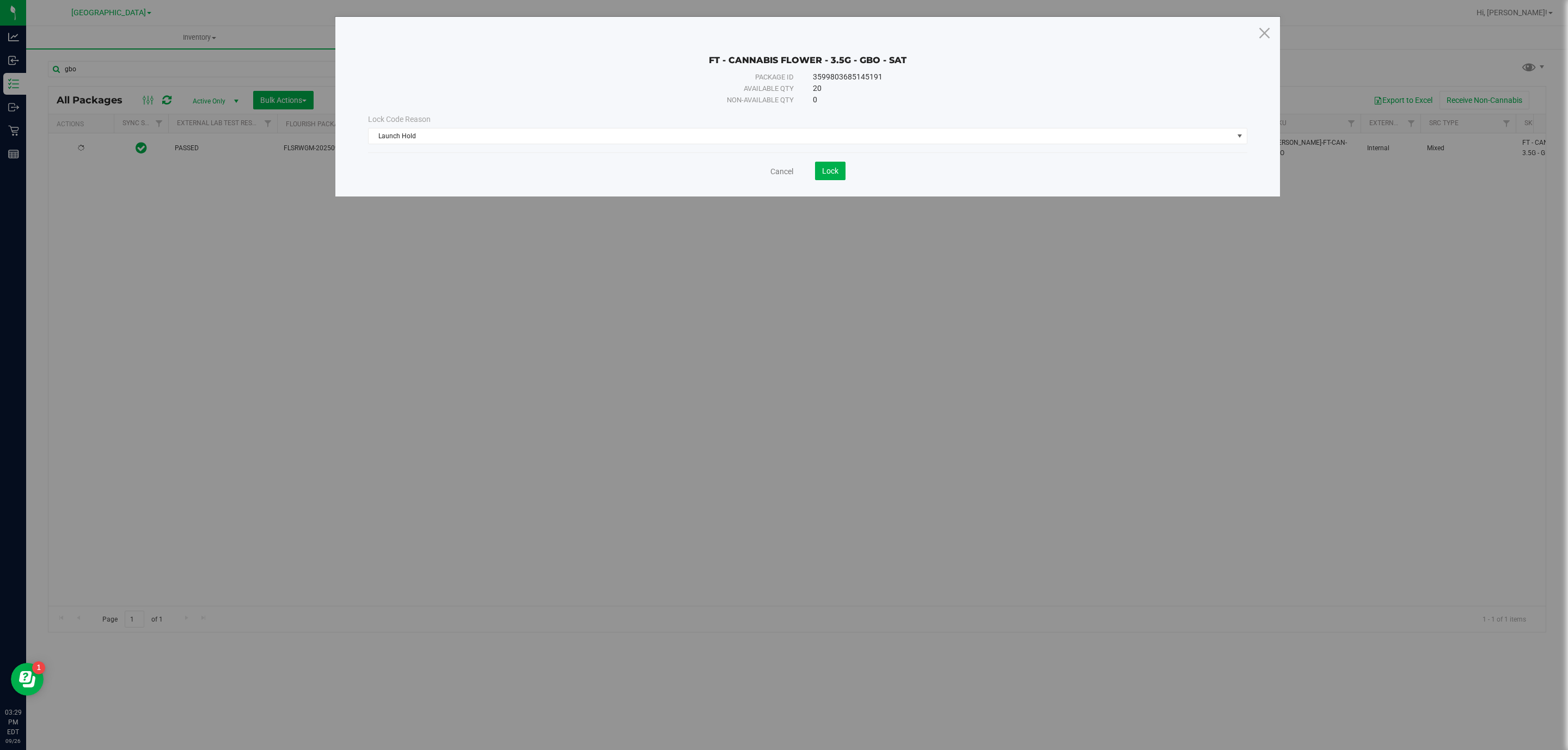
click at [825, 161] on div "Cancel Lock" at bounding box center [808, 167] width 880 height 26
click at [830, 165] on button "Lock" at bounding box center [830, 170] width 30 height 18
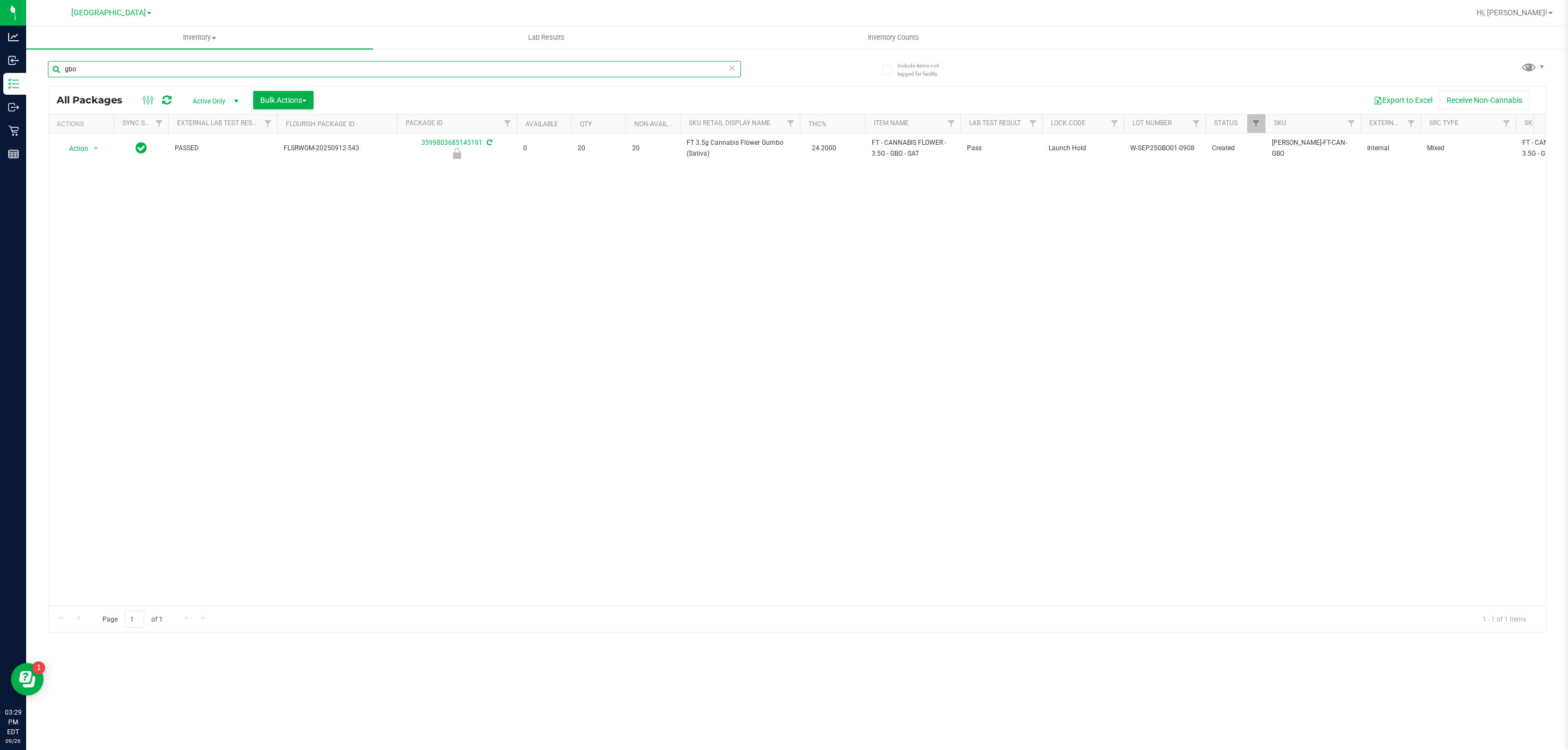
click at [199, 67] on input "gbo" at bounding box center [394, 69] width 693 height 16
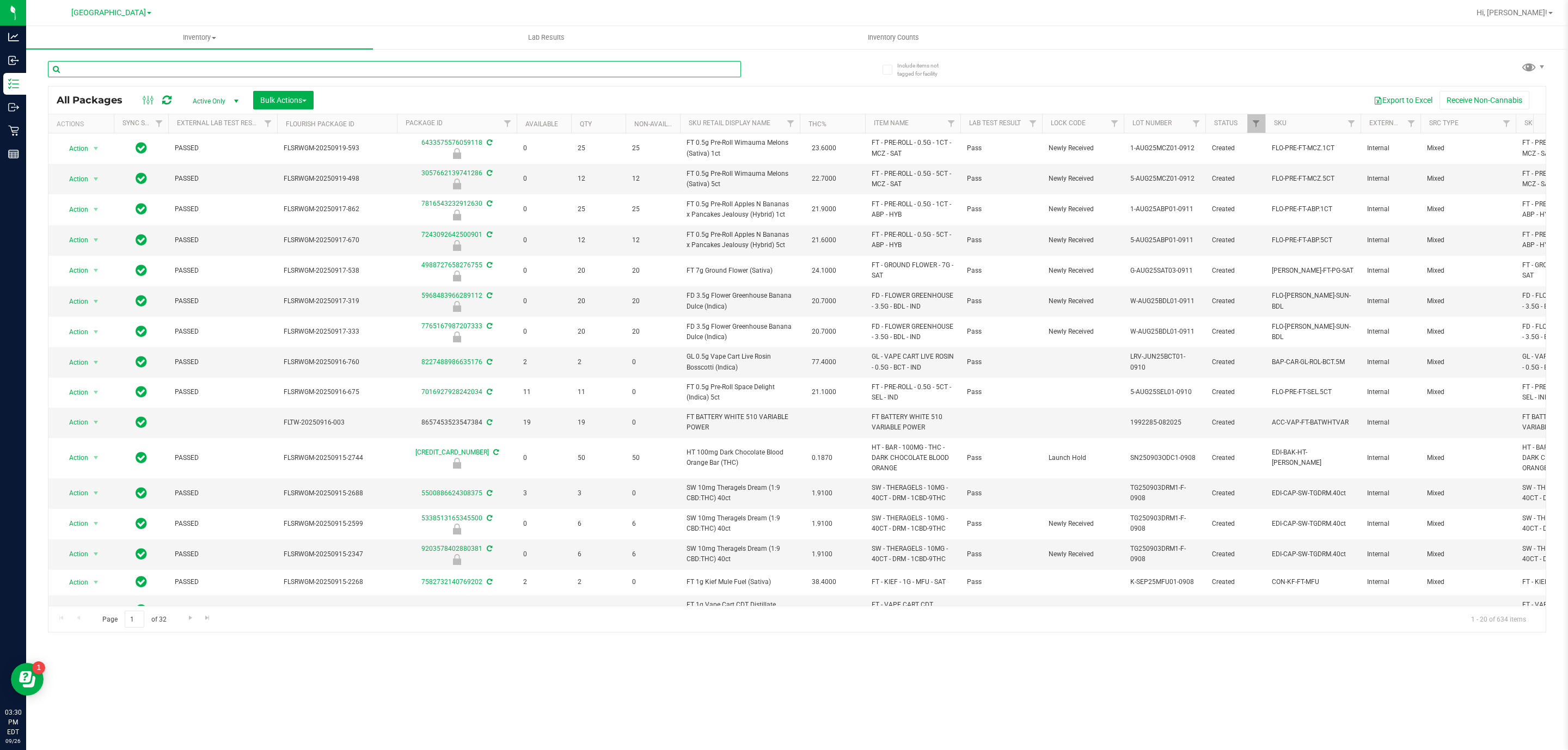
click at [136, 75] on input "text" at bounding box center [394, 69] width 693 height 16
click at [136, 74] on input "text" at bounding box center [394, 69] width 693 height 16
drag, startPoint x: 136, startPoint y: 74, endPoint x: 140, endPoint y: 68, distance: 7.2
click at [136, 73] on input "text" at bounding box center [394, 69] width 693 height 16
click at [140, 68] on input "text" at bounding box center [394, 69] width 693 height 16
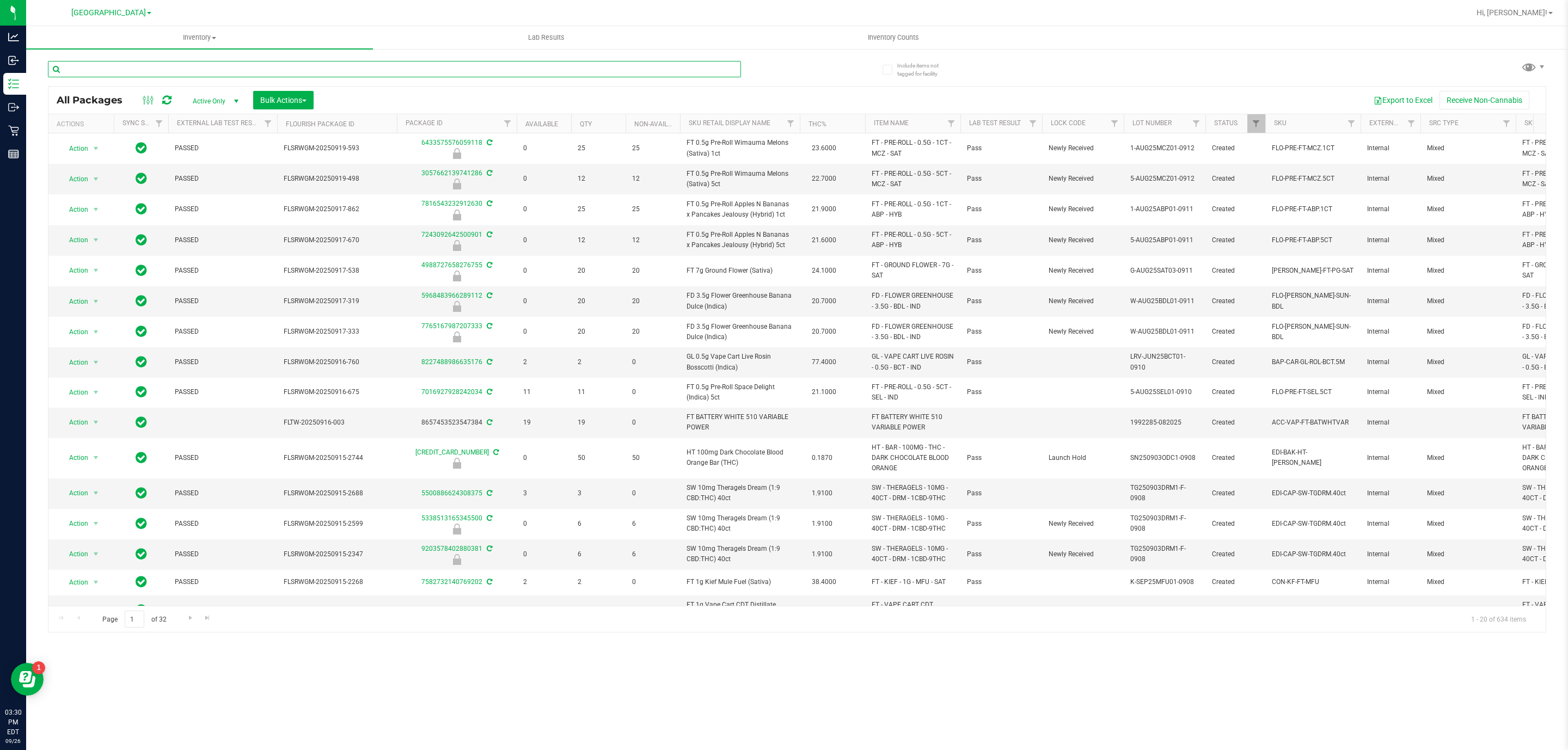
click at [140, 68] on input "text" at bounding box center [394, 69] width 693 height 16
click at [144, 73] on input "text" at bounding box center [394, 69] width 693 height 16
click at [144, 73] on input "text" at bounding box center [394, 69] width 693 height 16
click at [144, 71] on input "text" at bounding box center [394, 69] width 693 height 16
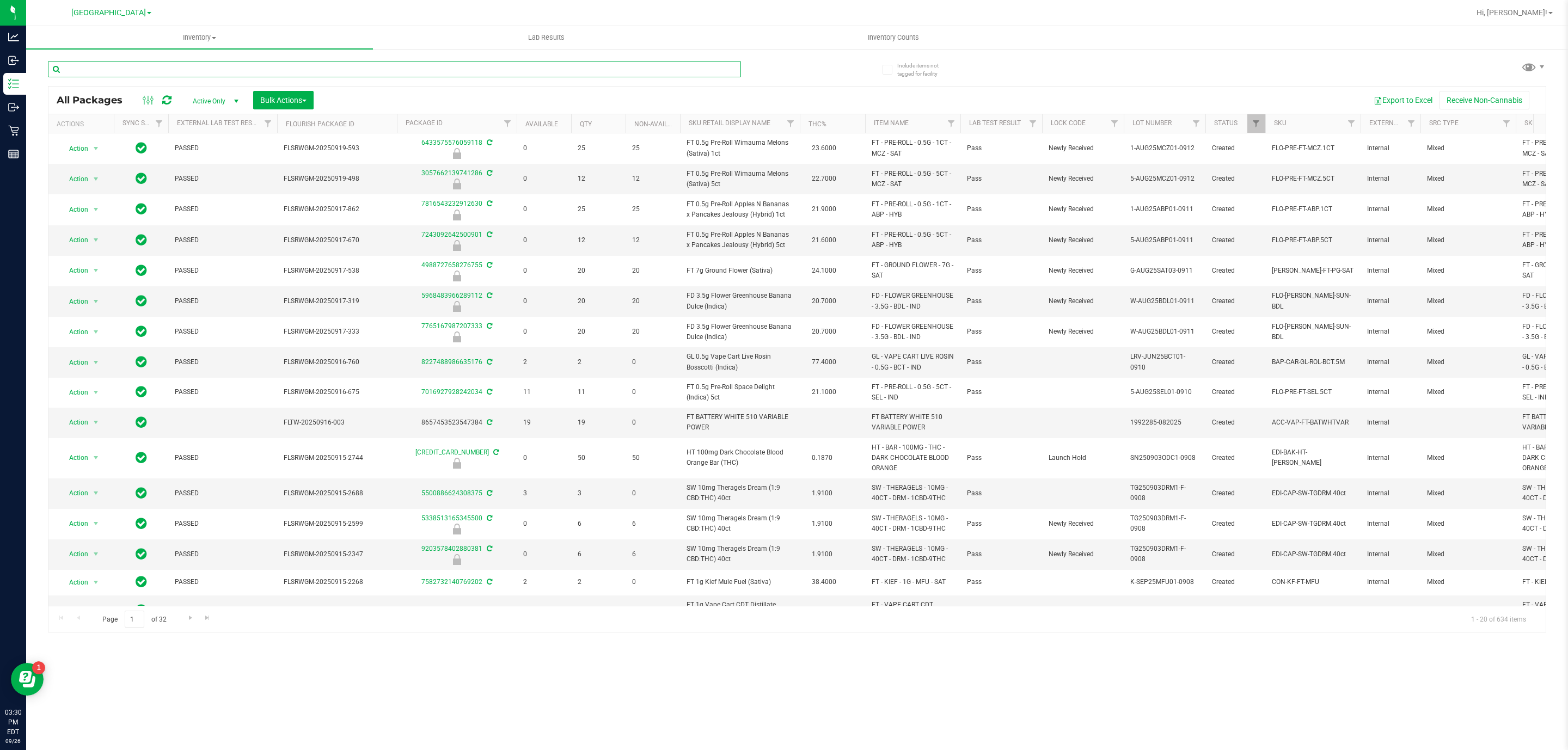
click at [128, 72] on input "text" at bounding box center [394, 69] width 693 height 16
click at [257, 100] on button "Bulk Actions" at bounding box center [284, 100] width 60 height 18
click at [322, 213] on div "Lock/Unlock packages" at bounding box center [304, 206] width 90 height 18
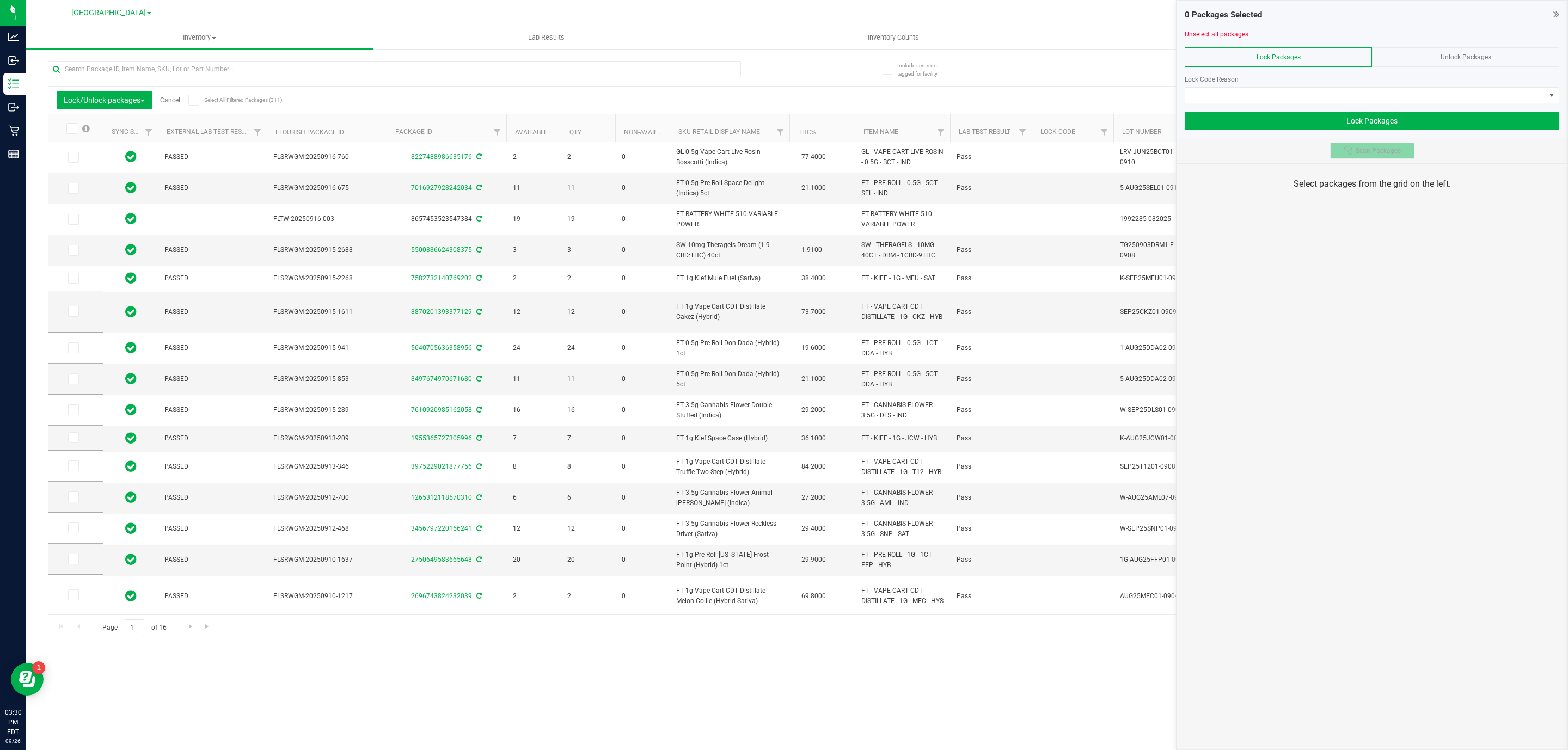
click at [1378, 156] on button "Scan Packages" at bounding box center [1372, 151] width 84 height 16
click at [1375, 95] on span at bounding box center [1365, 95] width 360 height 15
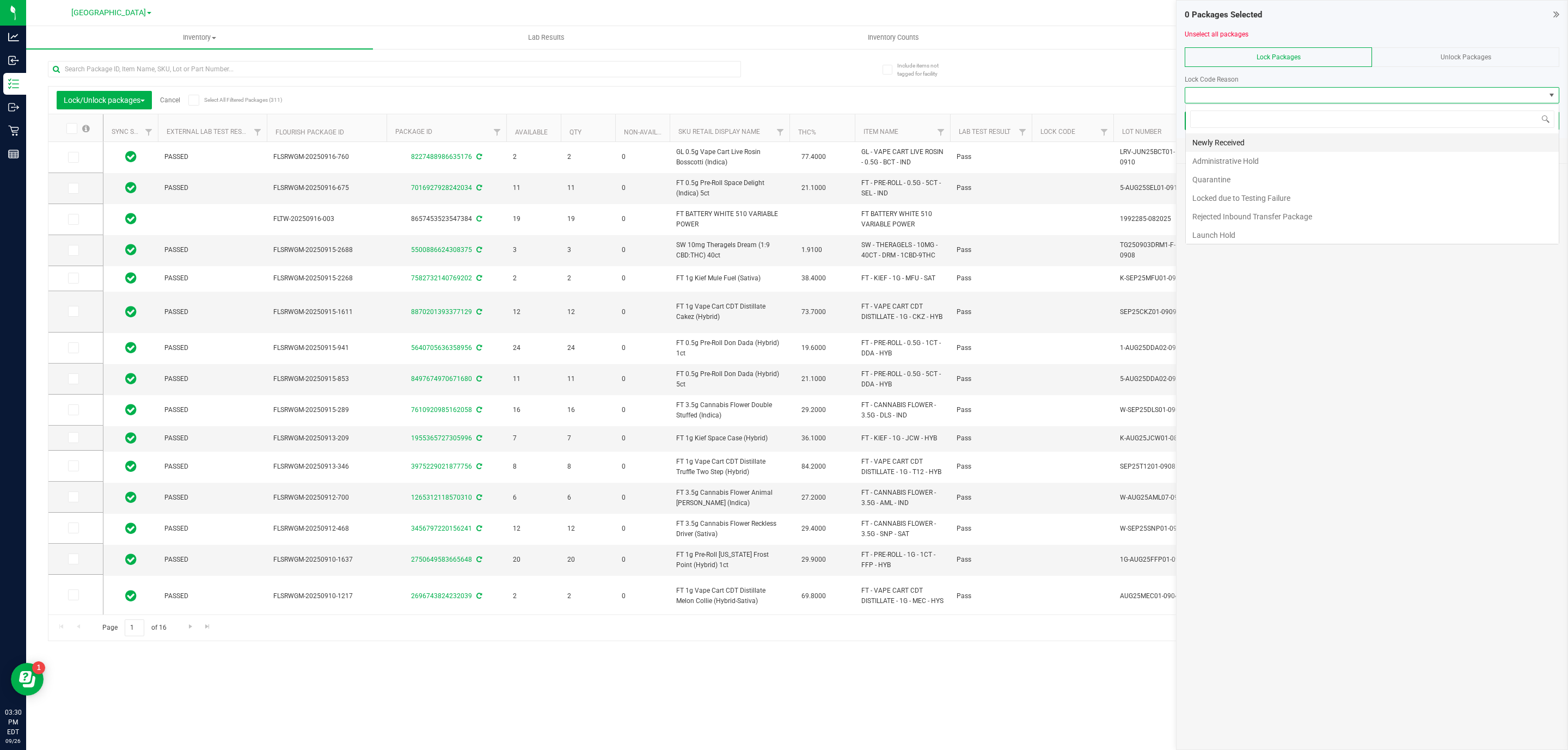
scroll to position [16, 374]
click at [1338, 142] on li "Newly Received" at bounding box center [1373, 143] width 373 height 18
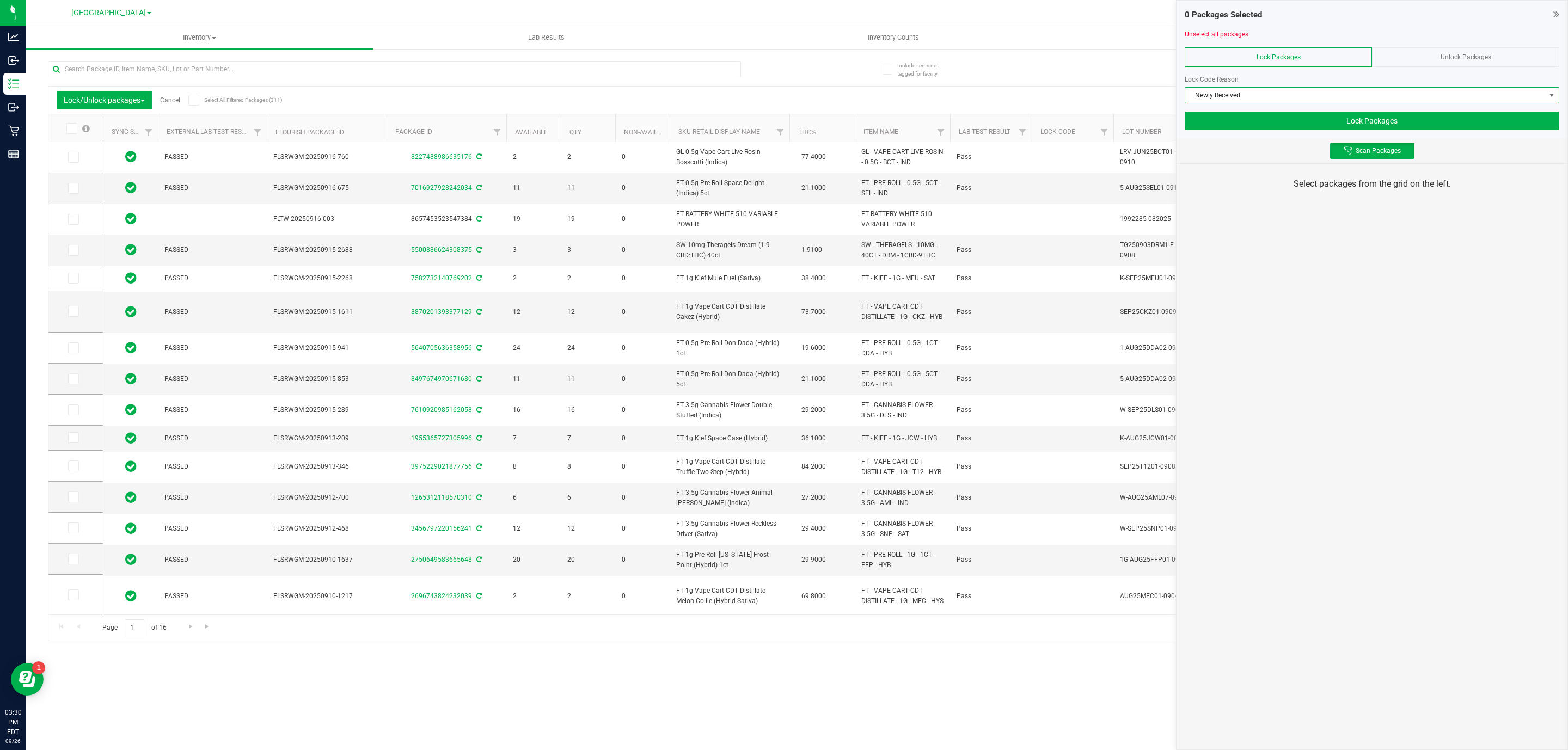
click at [1271, 242] on div "0 Packages Selected Unselect all packages Lock Packages Unlock Packages Lock Co…" at bounding box center [1373, 375] width 392 height 750
click at [1521, 51] on div "Unlock Packages" at bounding box center [1465, 57] width 187 height 20
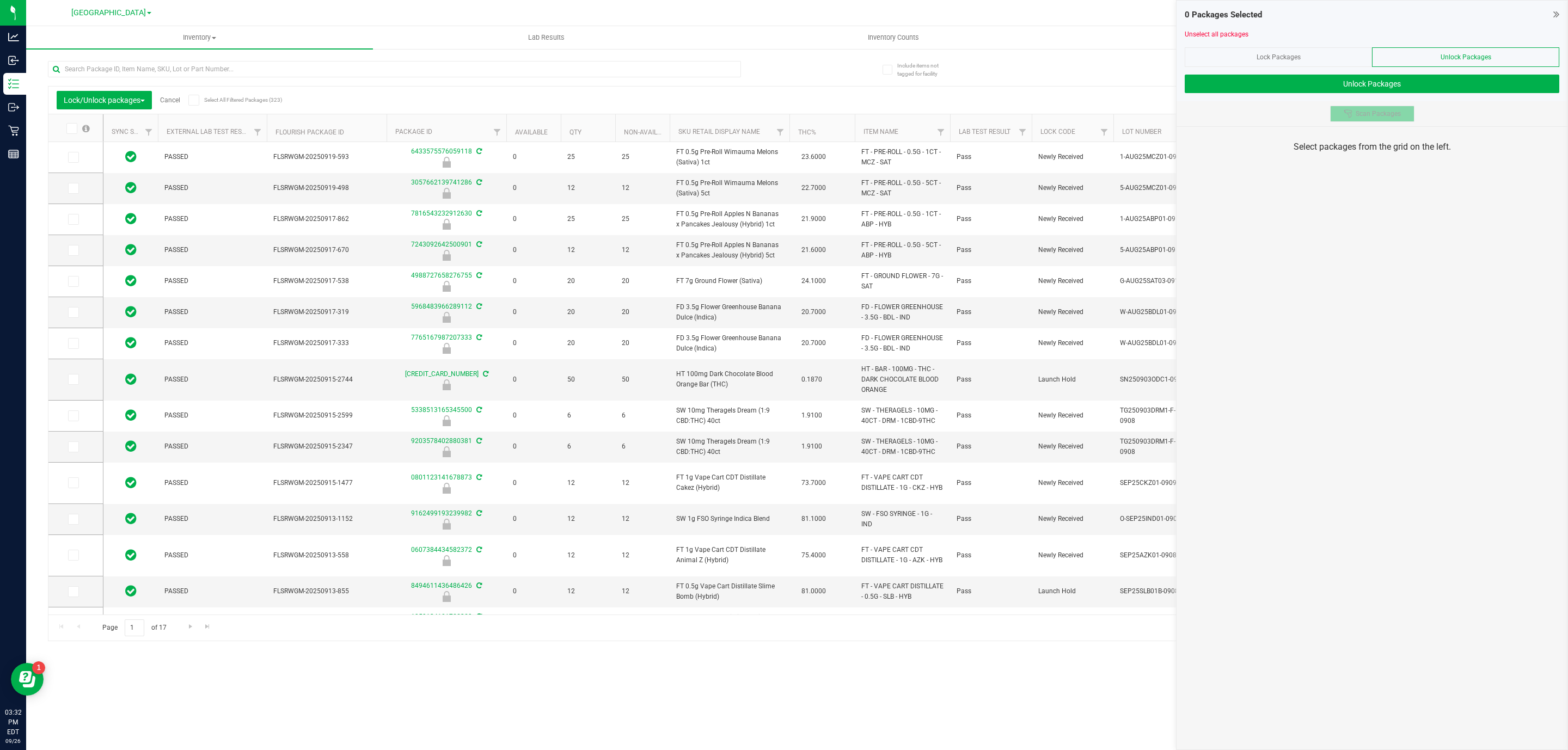
click at [1397, 108] on button "Scan Packages" at bounding box center [1372, 114] width 84 height 16
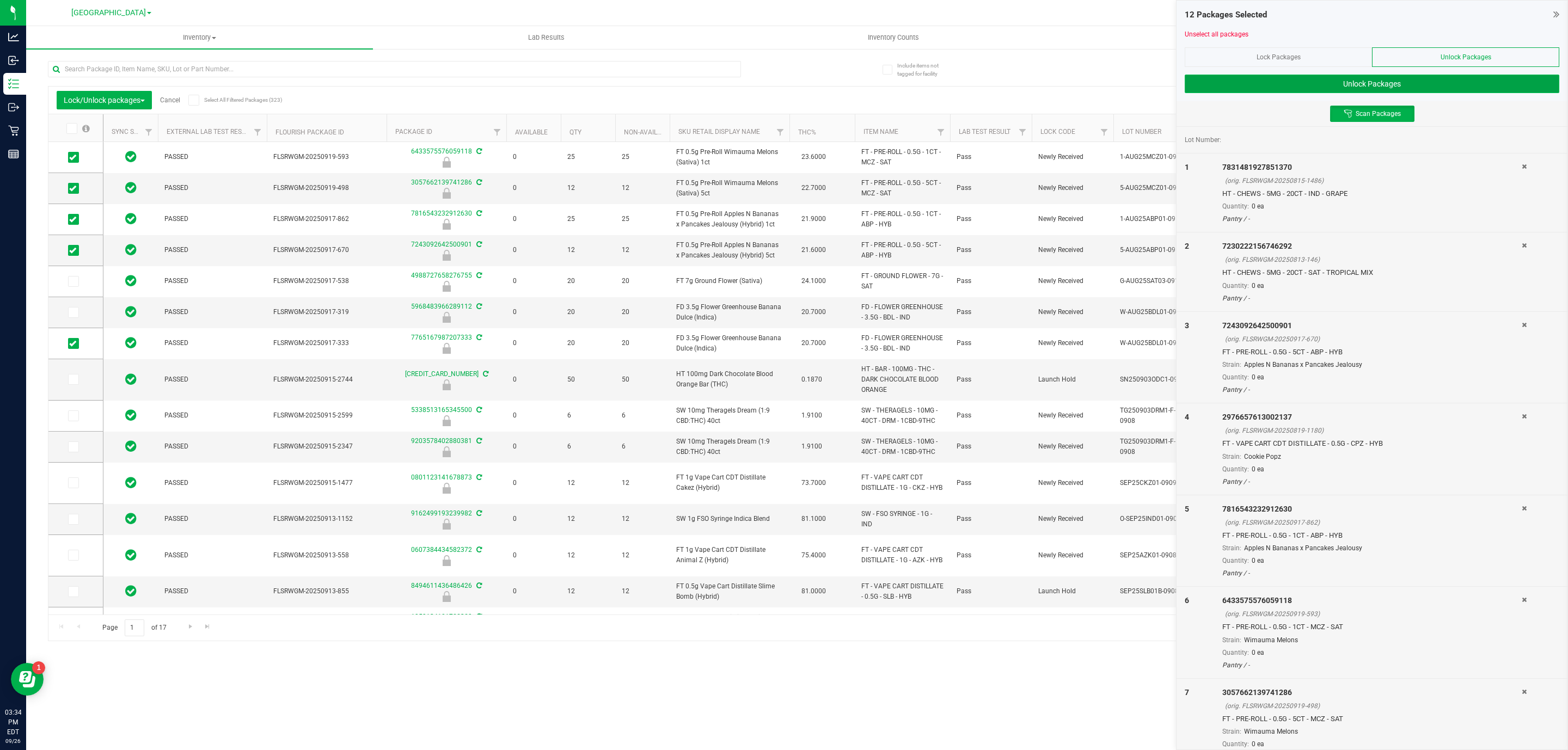
click at [1380, 81] on button "Unlock Packages" at bounding box center [1372, 84] width 375 height 18
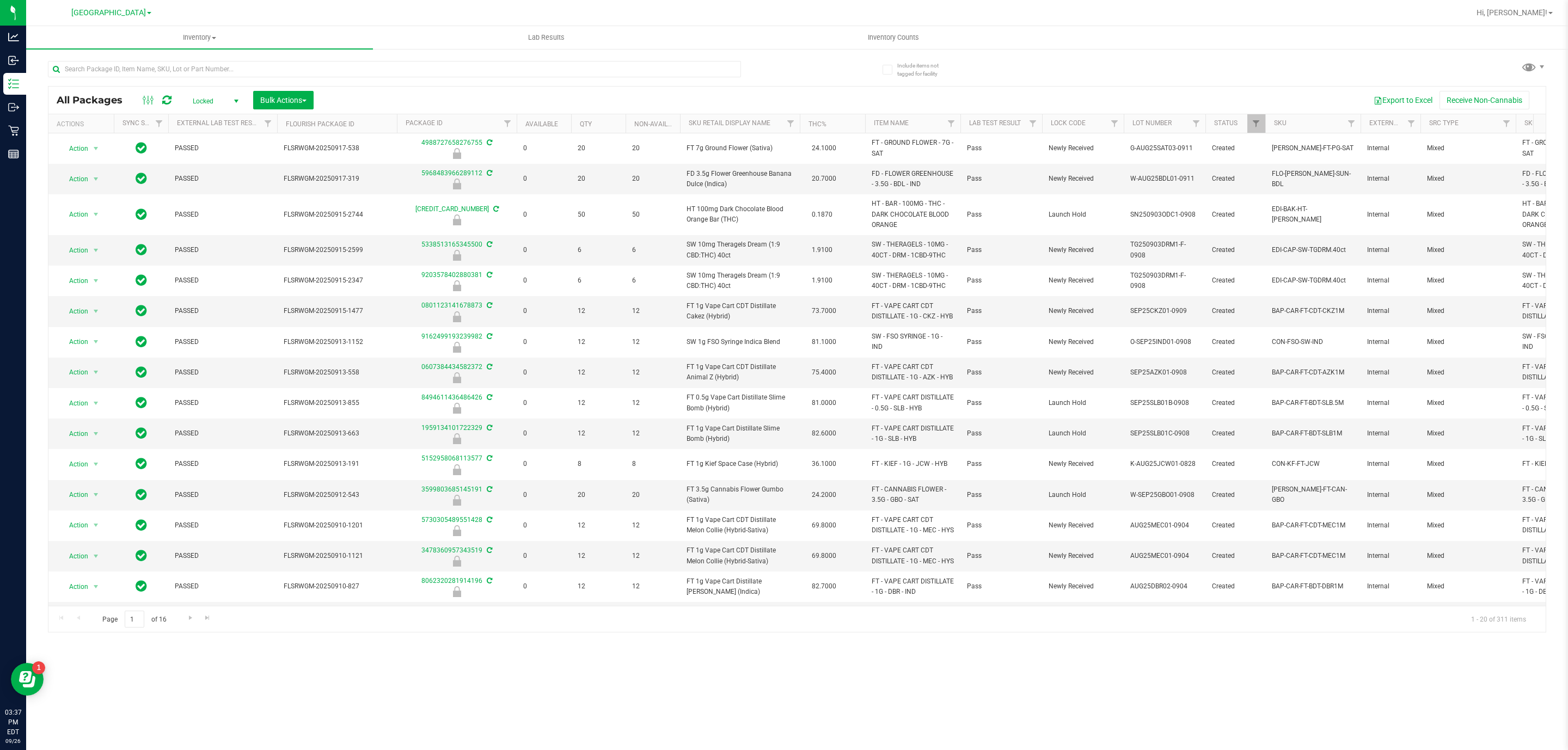
click at [129, 58] on div at bounding box center [422, 68] width 749 height 35
click at [136, 73] on input "text" at bounding box center [394, 69] width 693 height 16
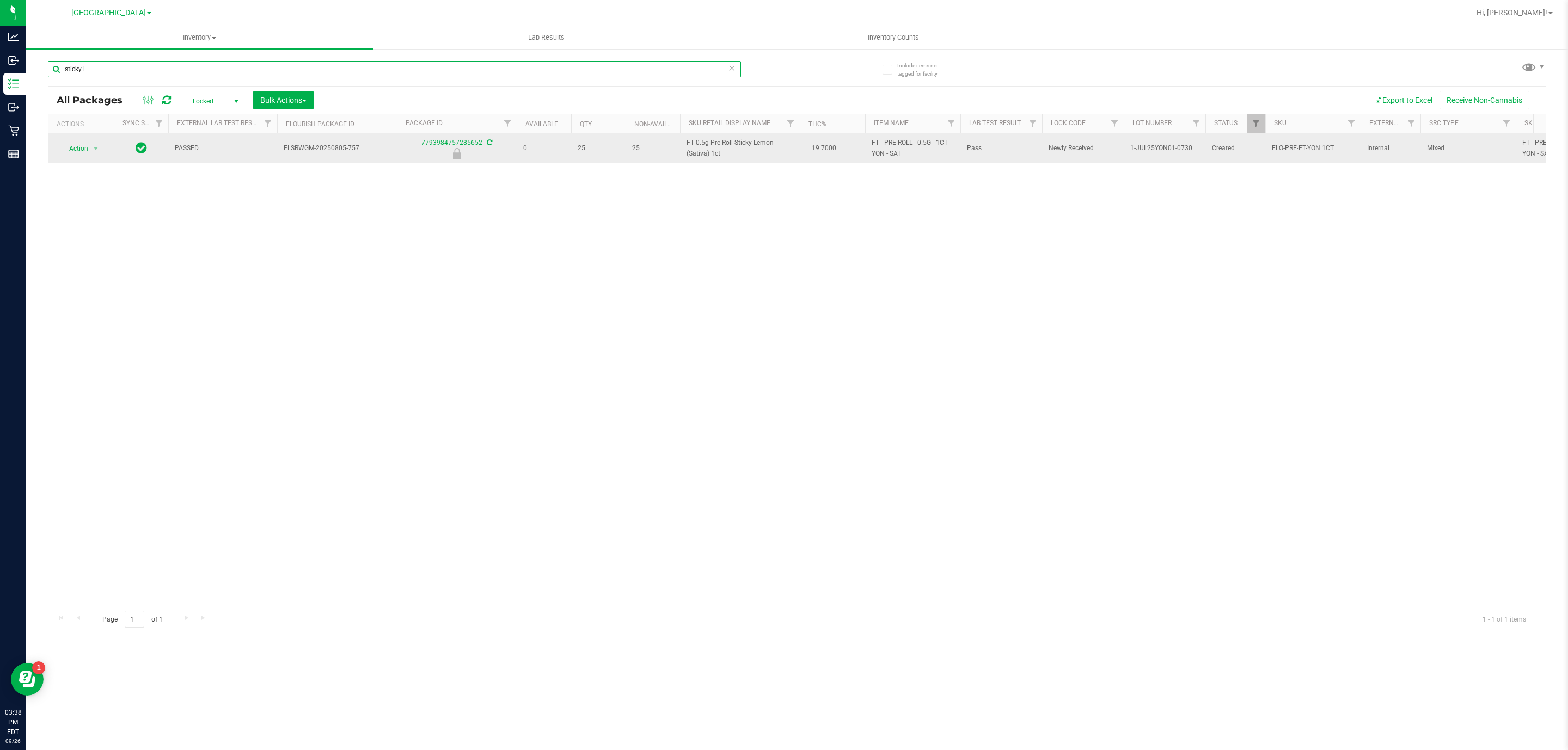
type input "sticky l"
click at [702, 146] on span "FT 0.5g Pre-Roll Sticky Lemon (Sativa) 1ct" at bounding box center [739, 148] width 107 height 21
